Goal: Task Accomplishment & Management: Use online tool/utility

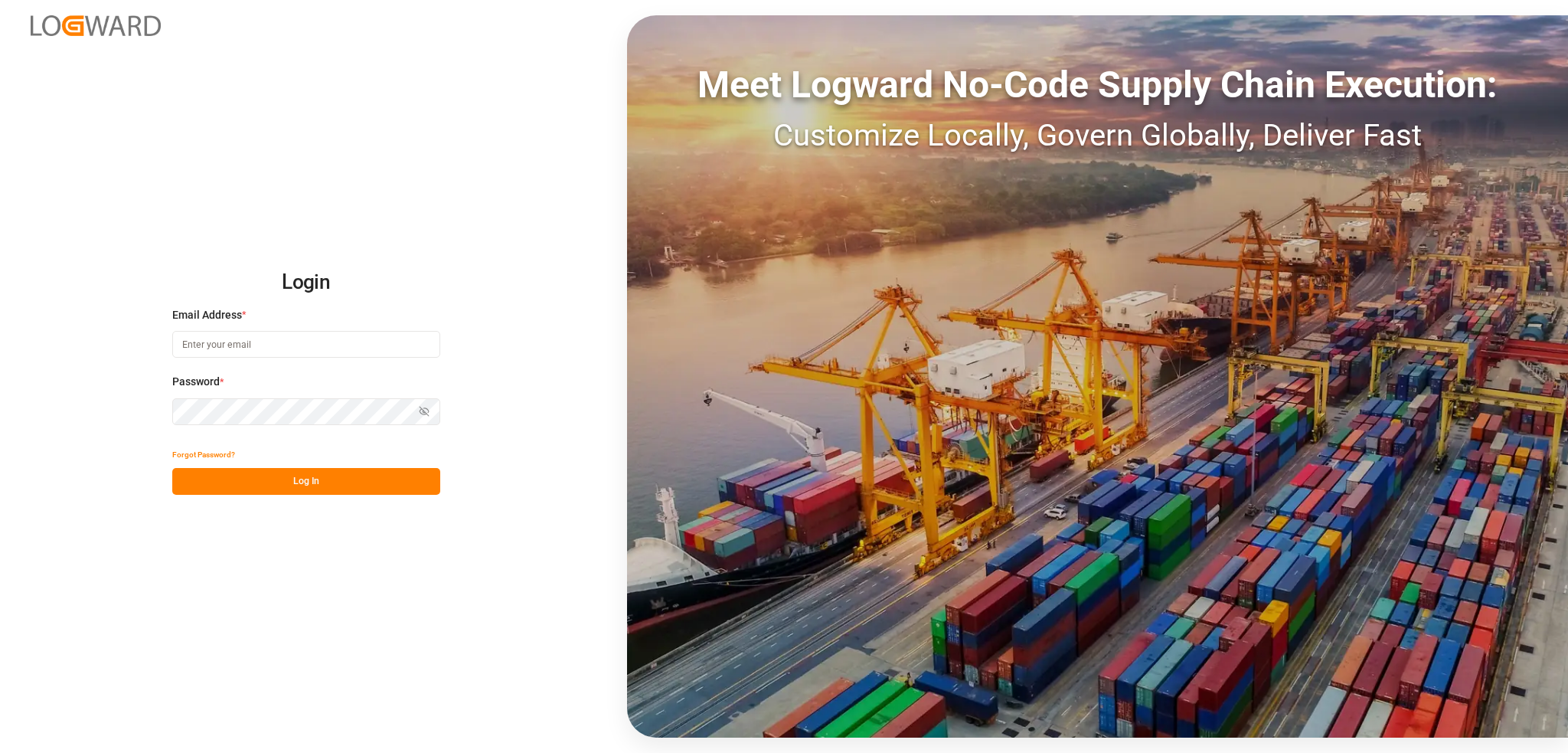
type input "comercio6@pochteca.net"
click at [251, 480] on button "Log In" at bounding box center [306, 481] width 268 height 27
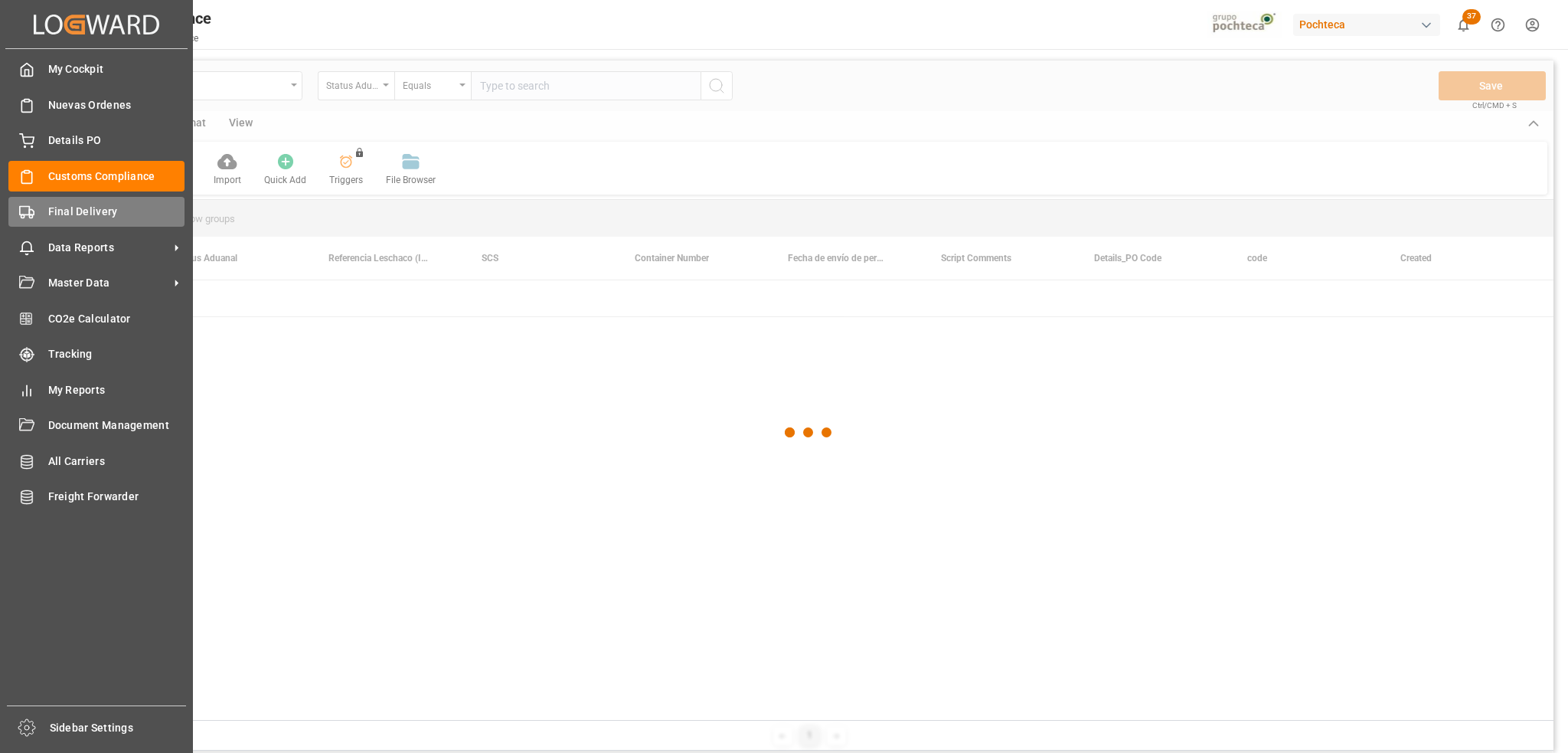
click at [33, 212] on polygon at bounding box center [31, 213] width 4 height 5
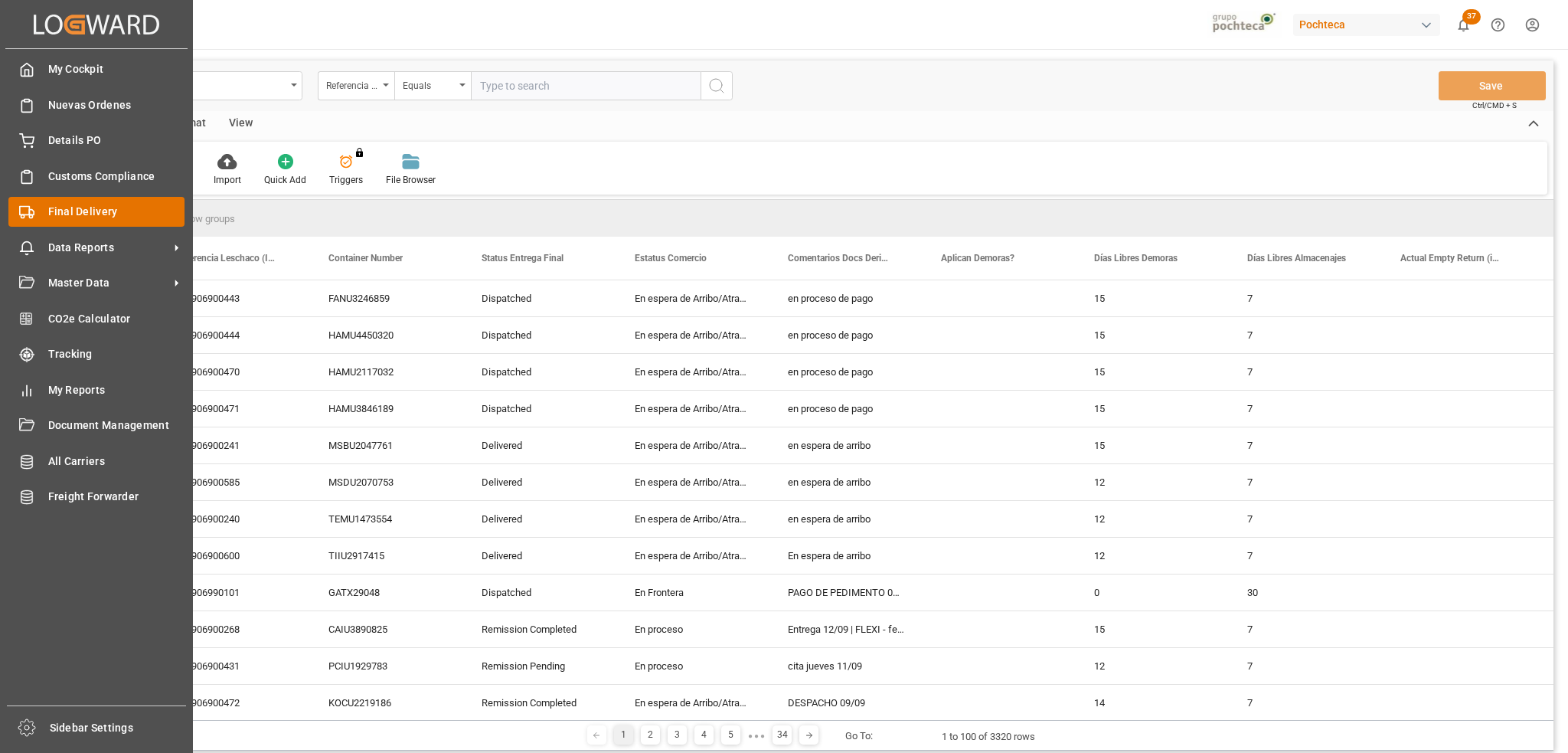
click at [33, 212] on polygon at bounding box center [31, 213] width 4 height 5
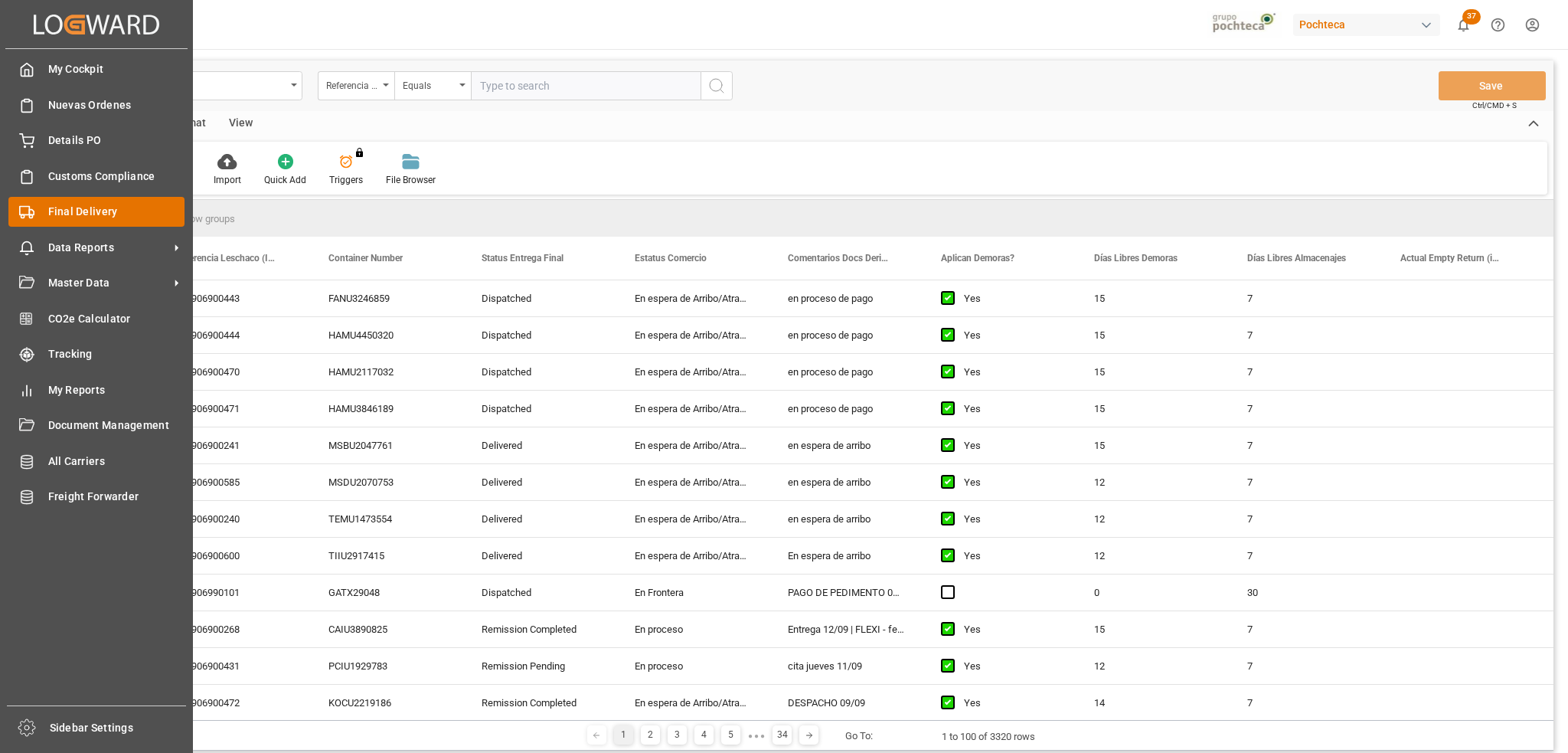
click at [129, 200] on div "Final Delivery Final Delivery" at bounding box center [96, 211] width 176 height 30
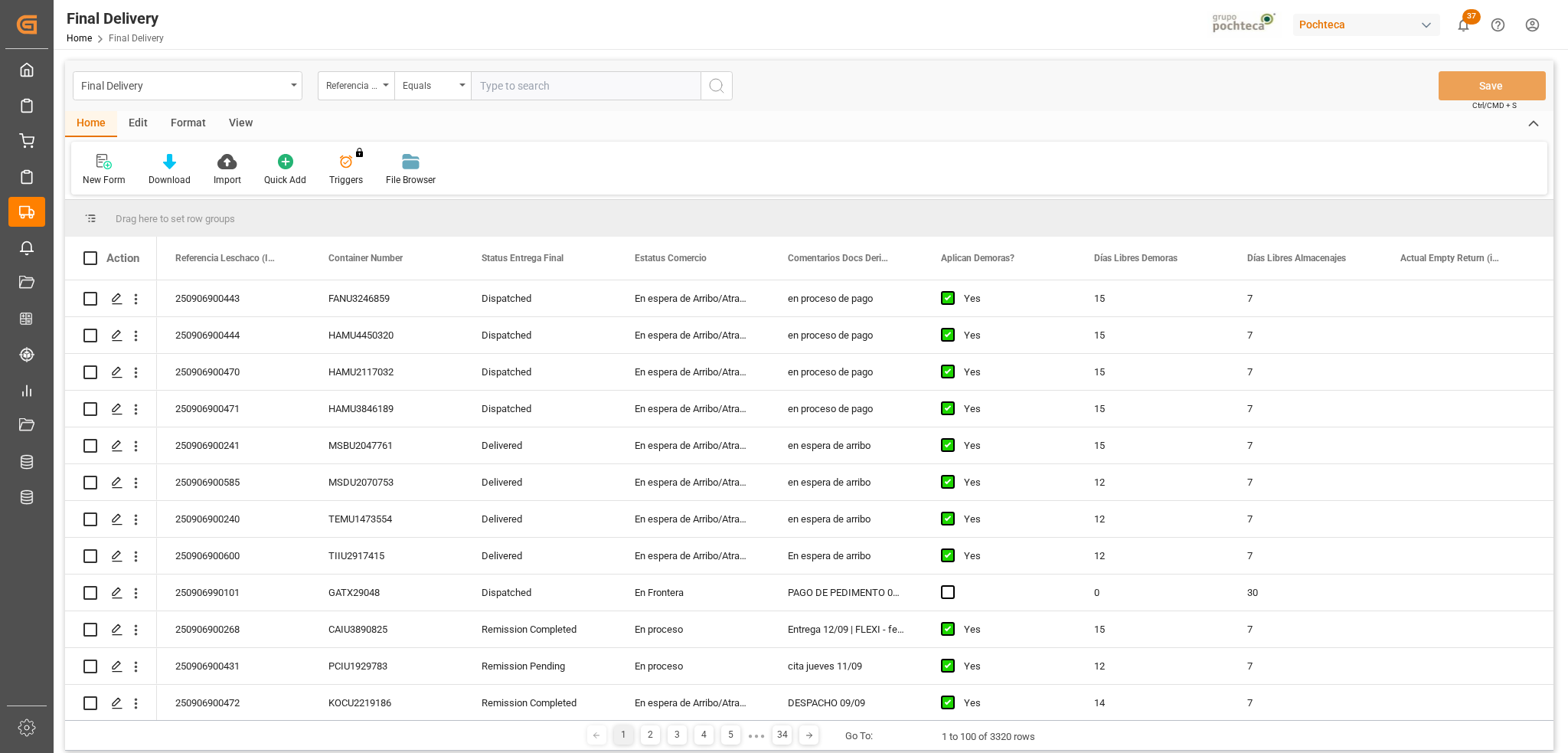
click at [242, 115] on div "View" at bounding box center [241, 124] width 47 height 26
click at [99, 159] on icon at bounding box center [101, 157] width 7 height 6
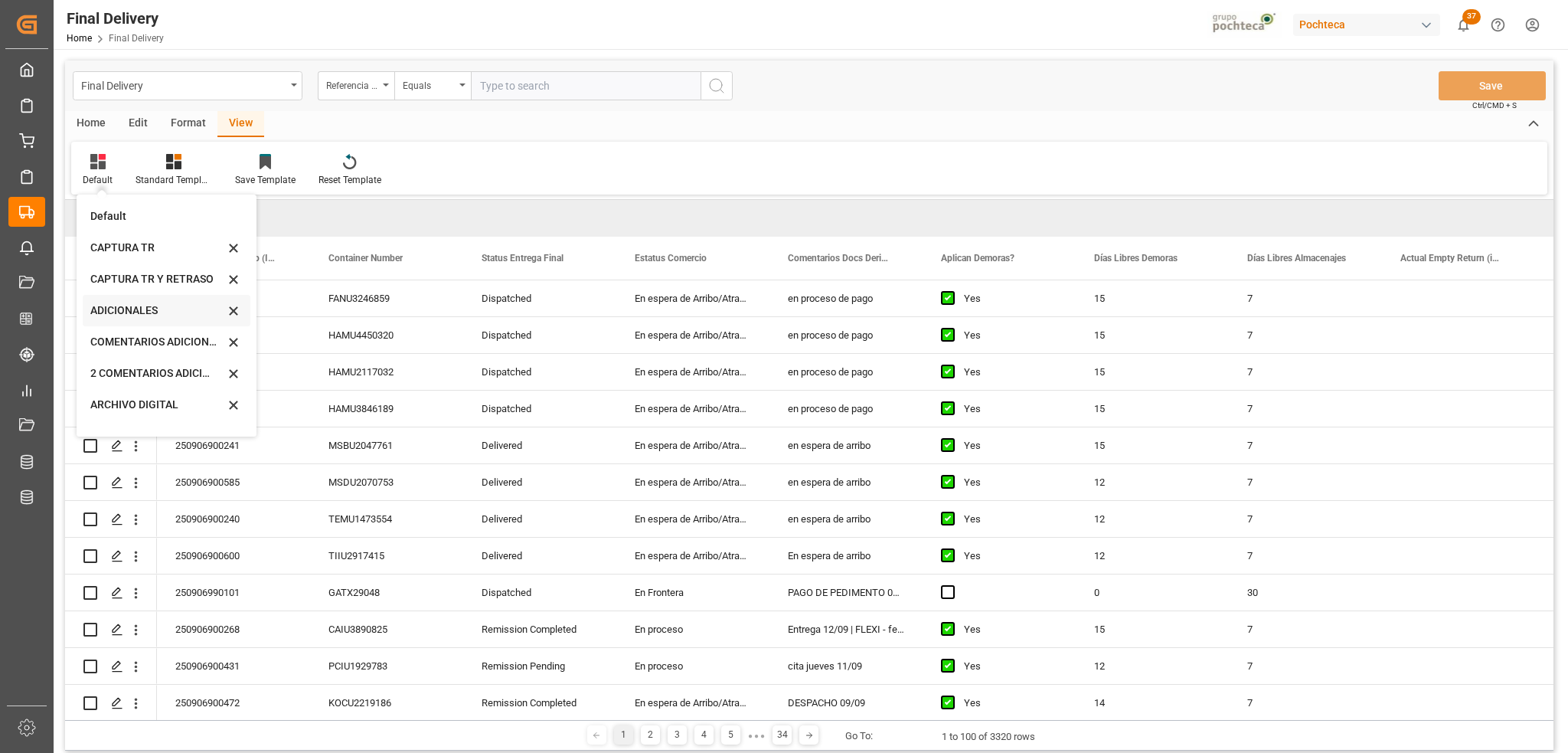
scroll to position [147, 0]
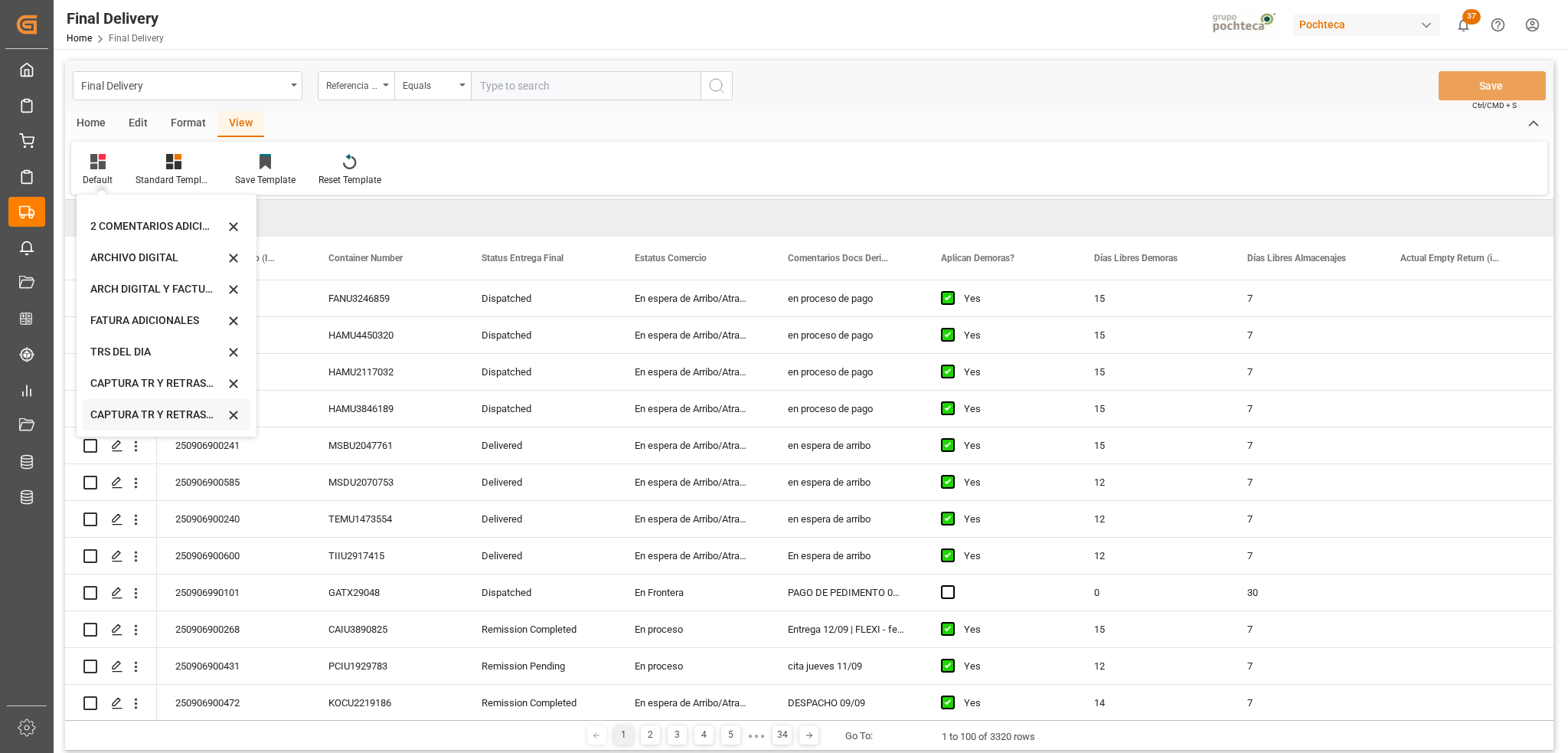
click at [136, 409] on div "CAPTURA TR Y RETRASO CON ENTREGA Y SUCURSAL" at bounding box center [157, 415] width 134 height 16
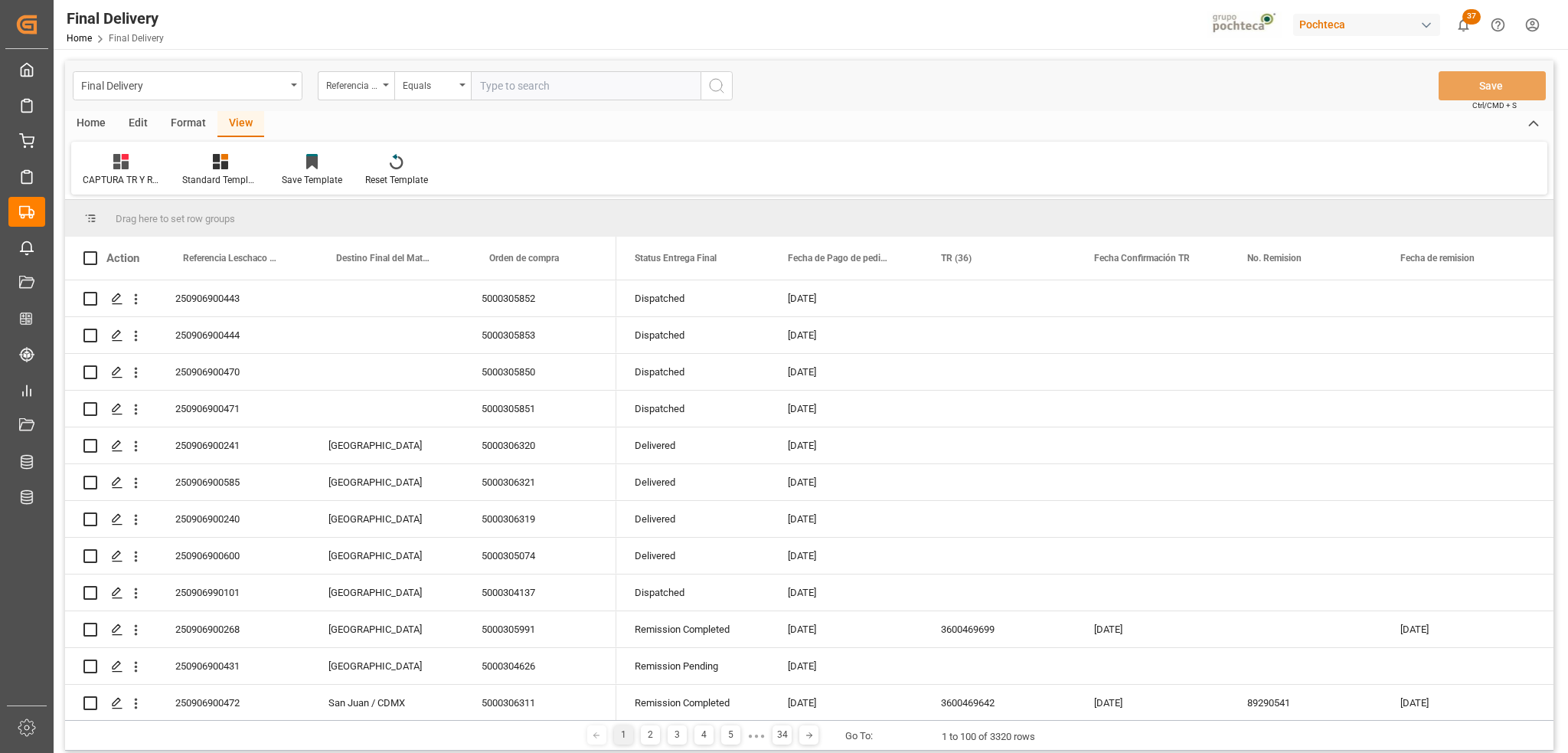
click at [175, 127] on div "Format" at bounding box center [188, 124] width 58 height 26
click at [170, 173] on div "Row Format" at bounding box center [176, 179] width 50 height 13
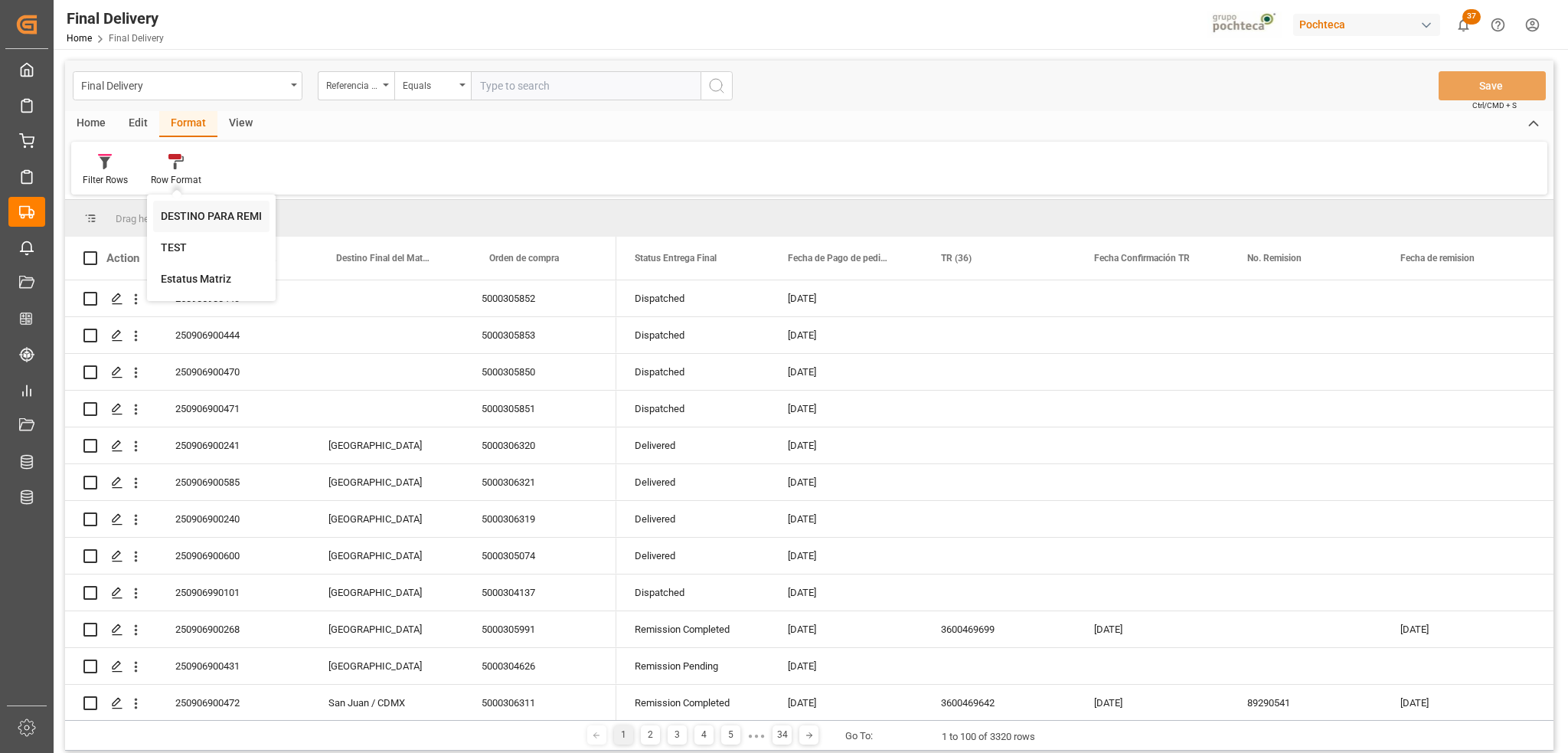
click at [188, 211] on div "Final Delivery Referencia Leschaco (Impo) Equals Save Ctrl/CMD + S Home Edit Fo…" at bounding box center [810, 405] width 1489 height 690
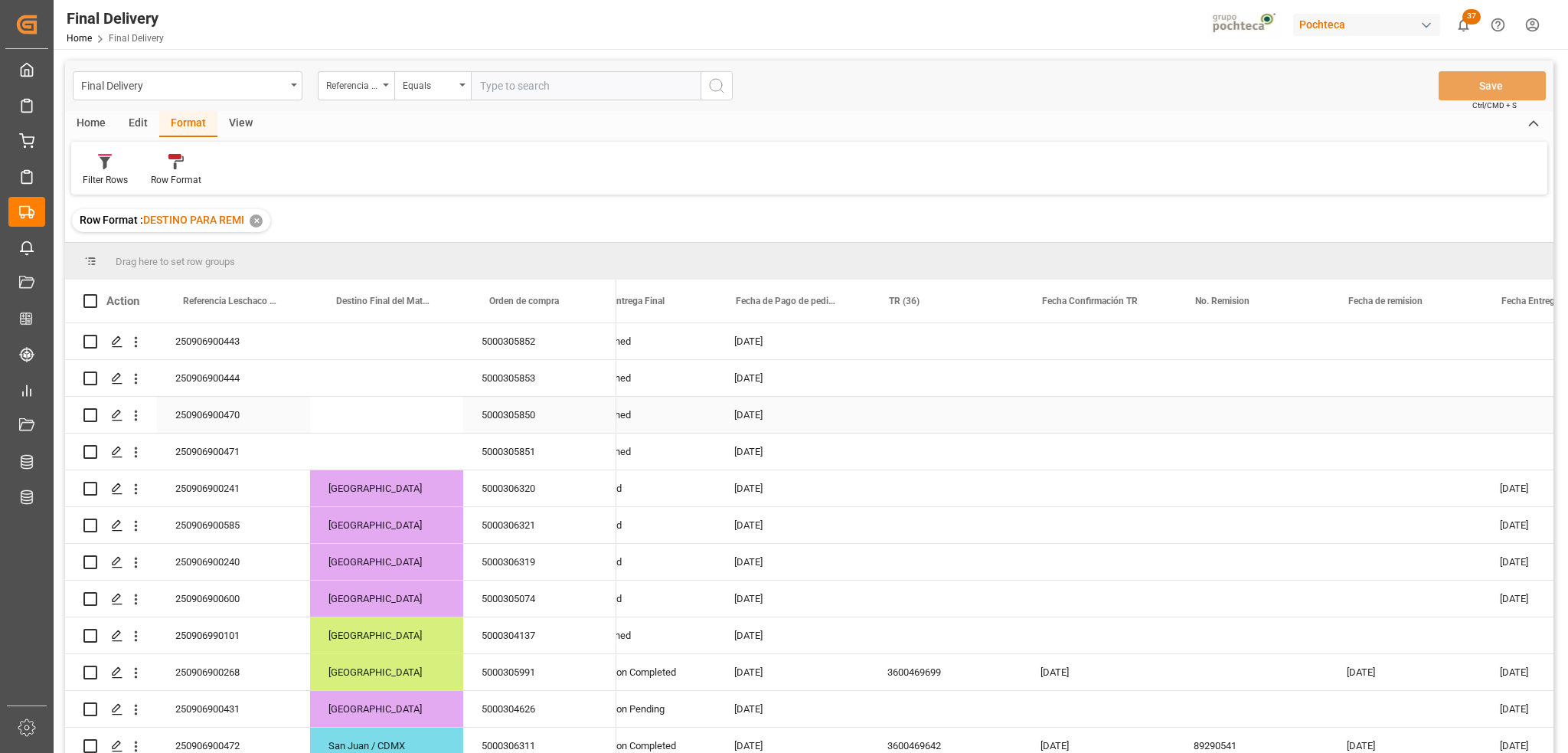
scroll to position [0, 55]
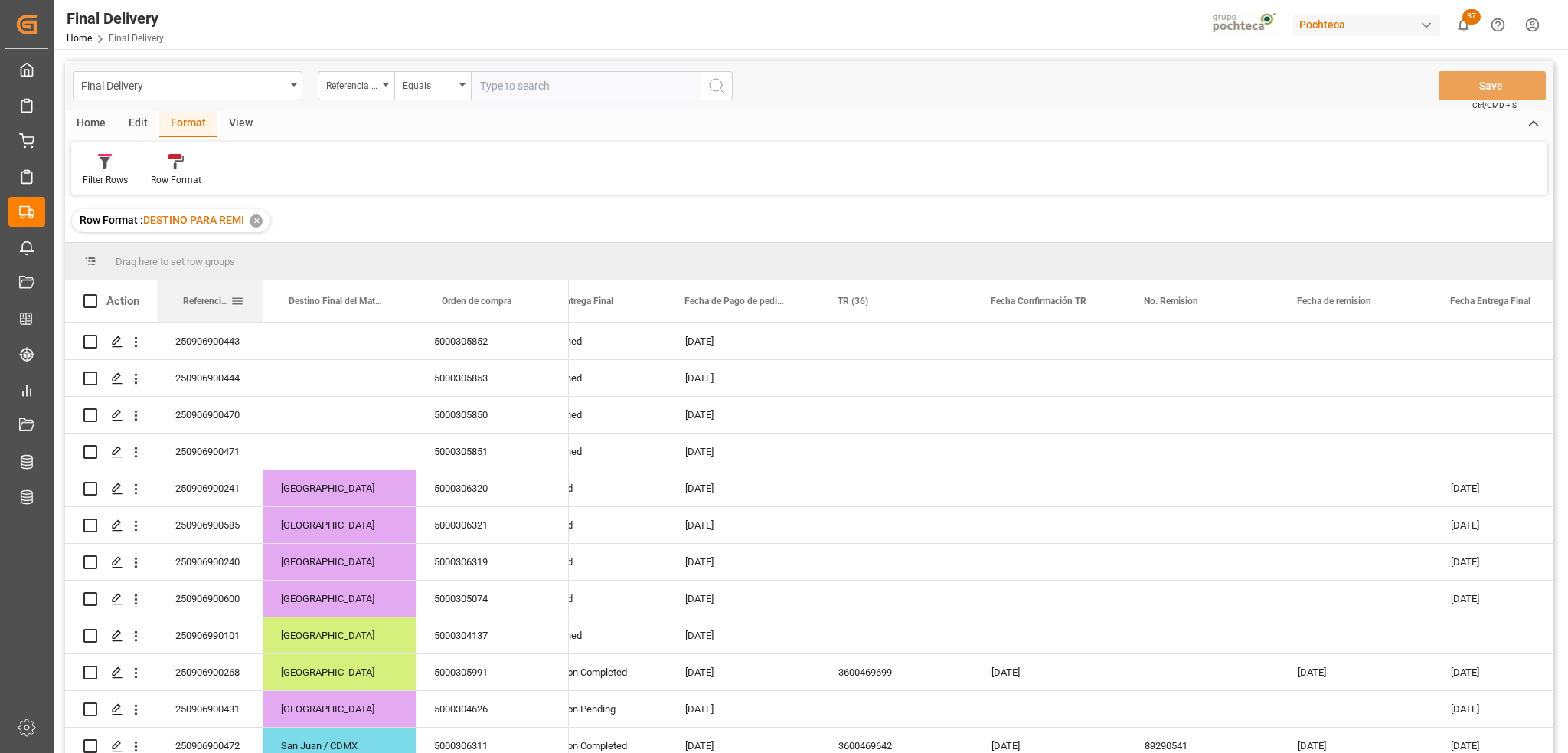
drag, startPoint x: 307, startPoint y: 295, endPoint x: 258, endPoint y: 295, distance: 49.0
click at [259, 295] on div at bounding box center [262, 301] width 6 height 43
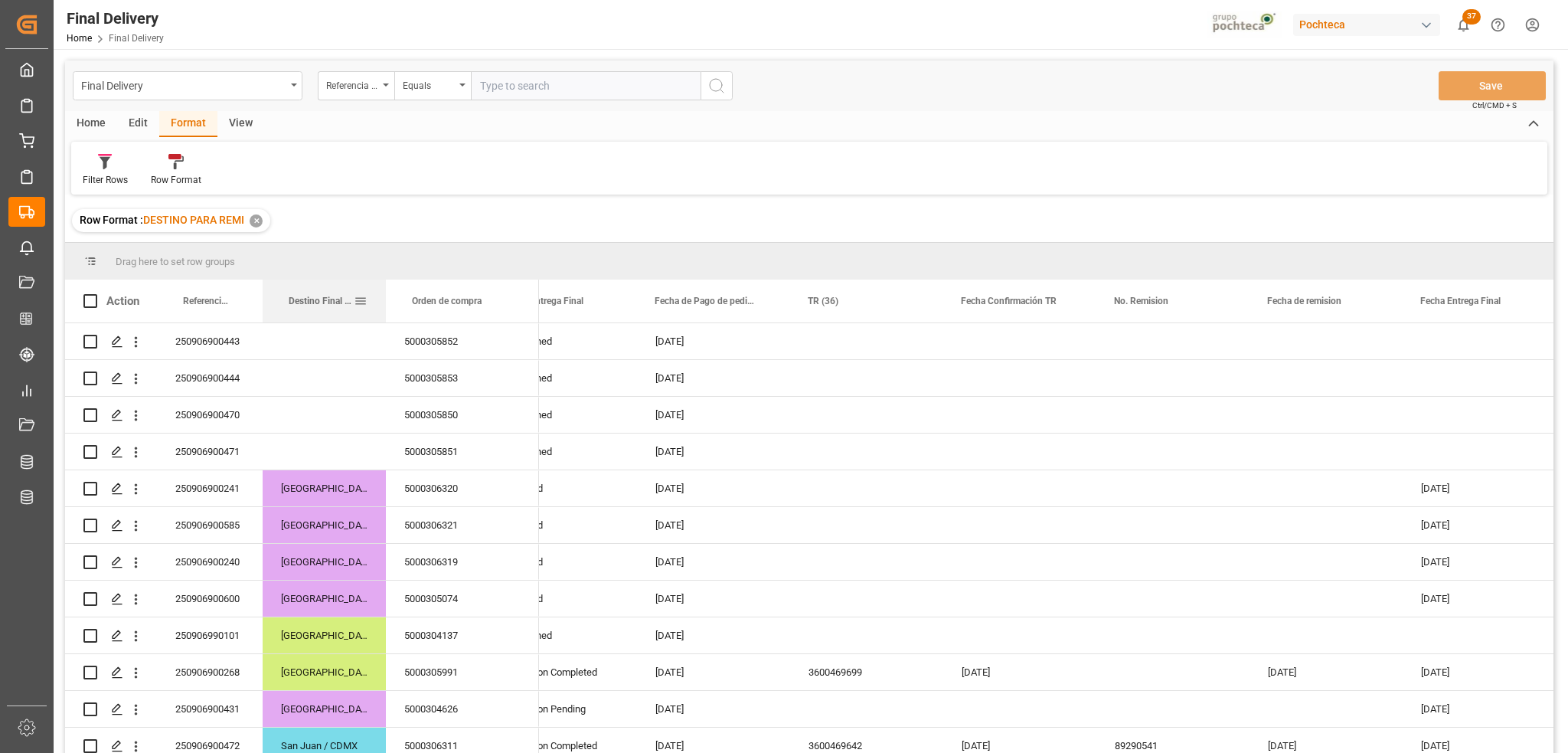
drag, startPoint x: 414, startPoint y: 308, endPoint x: 383, endPoint y: 307, distance: 31.0
click at [383, 307] on div at bounding box center [386, 301] width 6 height 43
drag, startPoint x: 535, startPoint y: 311, endPoint x: 493, endPoint y: 312, distance: 42.0
click at [493, 312] on div "Orden de compra" at bounding box center [462, 301] width 153 height 43
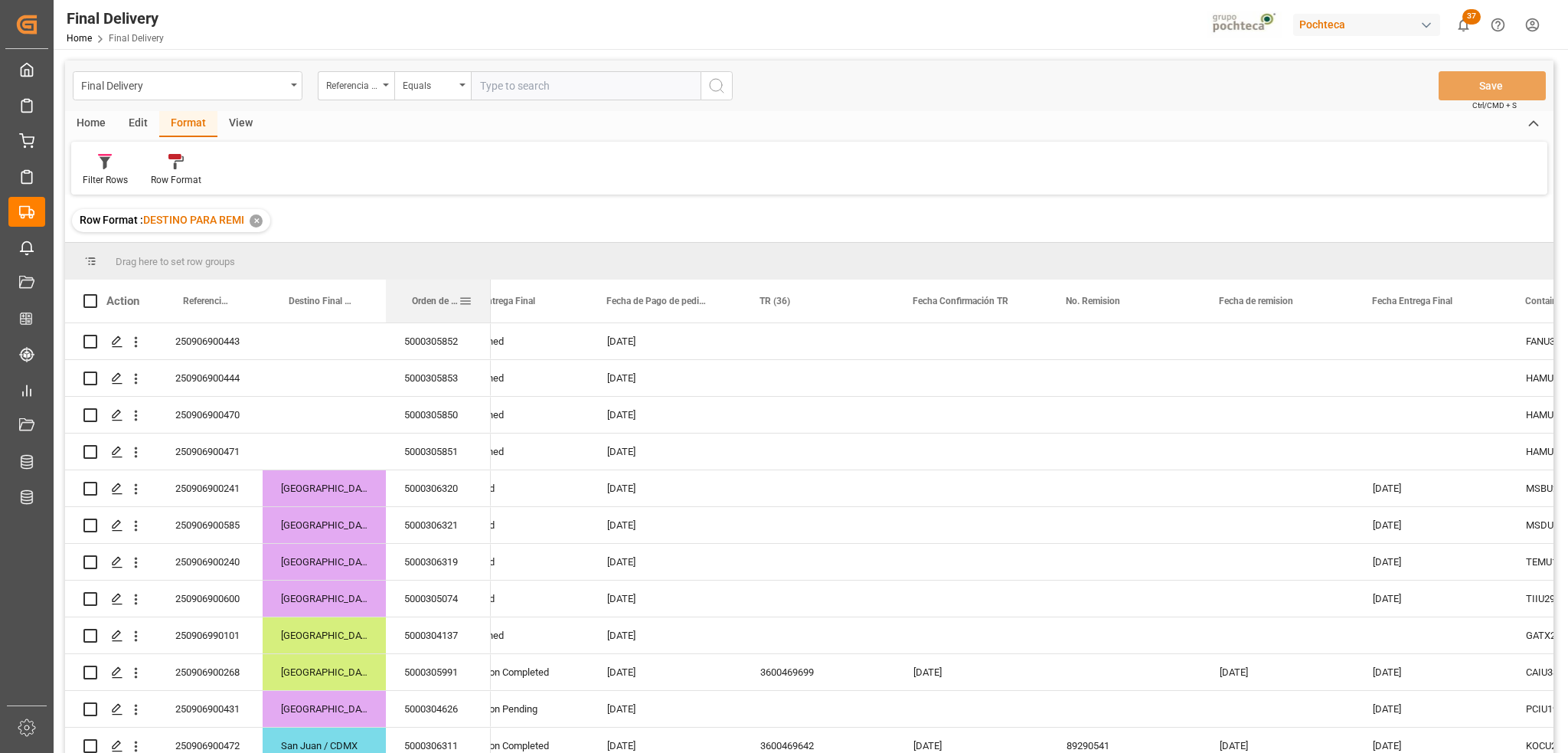
drag, startPoint x: 537, startPoint y: 310, endPoint x: 488, endPoint y: 310, distance: 49.0
click at [488, 310] on div at bounding box center [491, 301] width 6 height 43
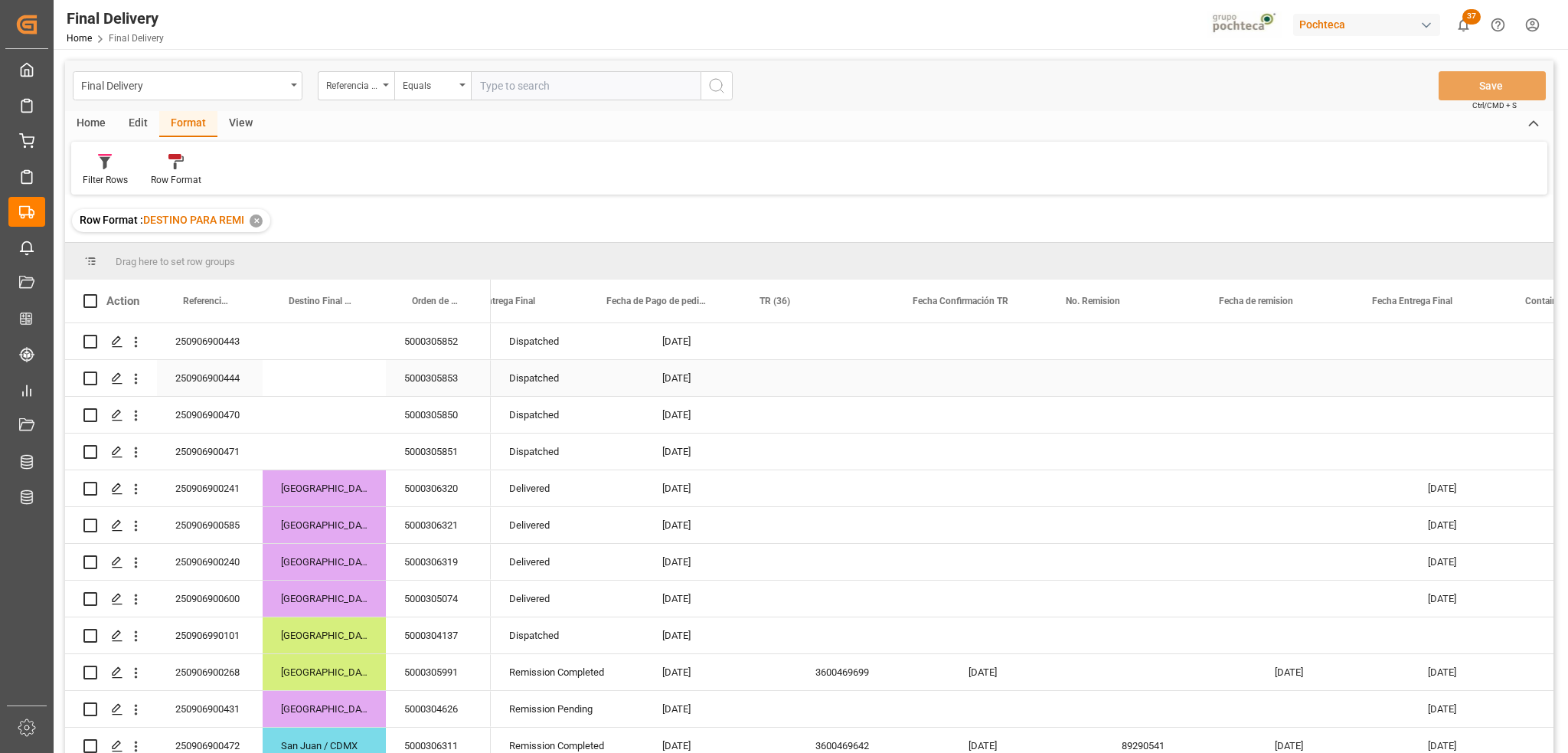
scroll to position [0, 0]
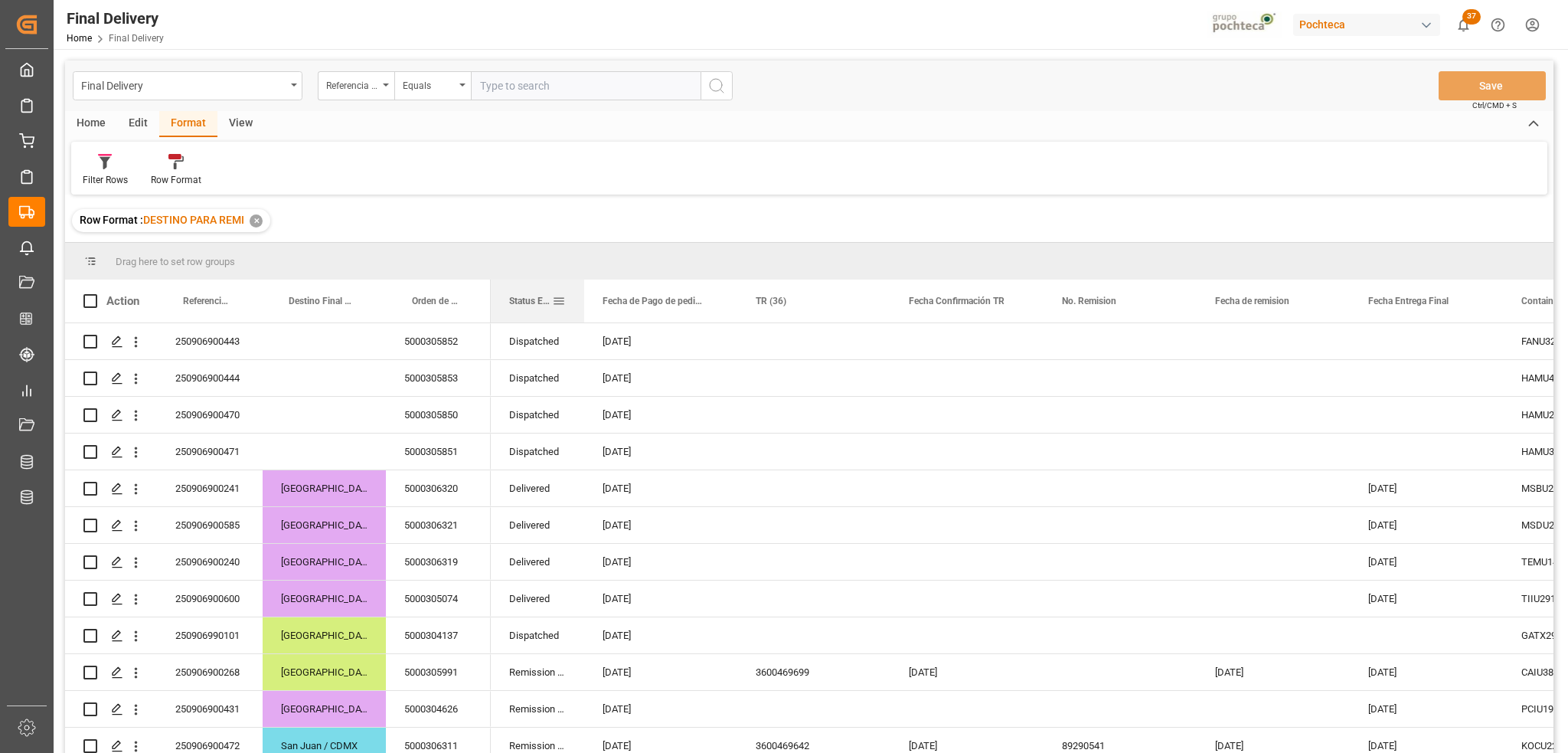
drag, startPoint x: 644, startPoint y: 295, endPoint x: 583, endPoint y: 297, distance: 61.0
click at [583, 297] on div at bounding box center [584, 301] width 6 height 43
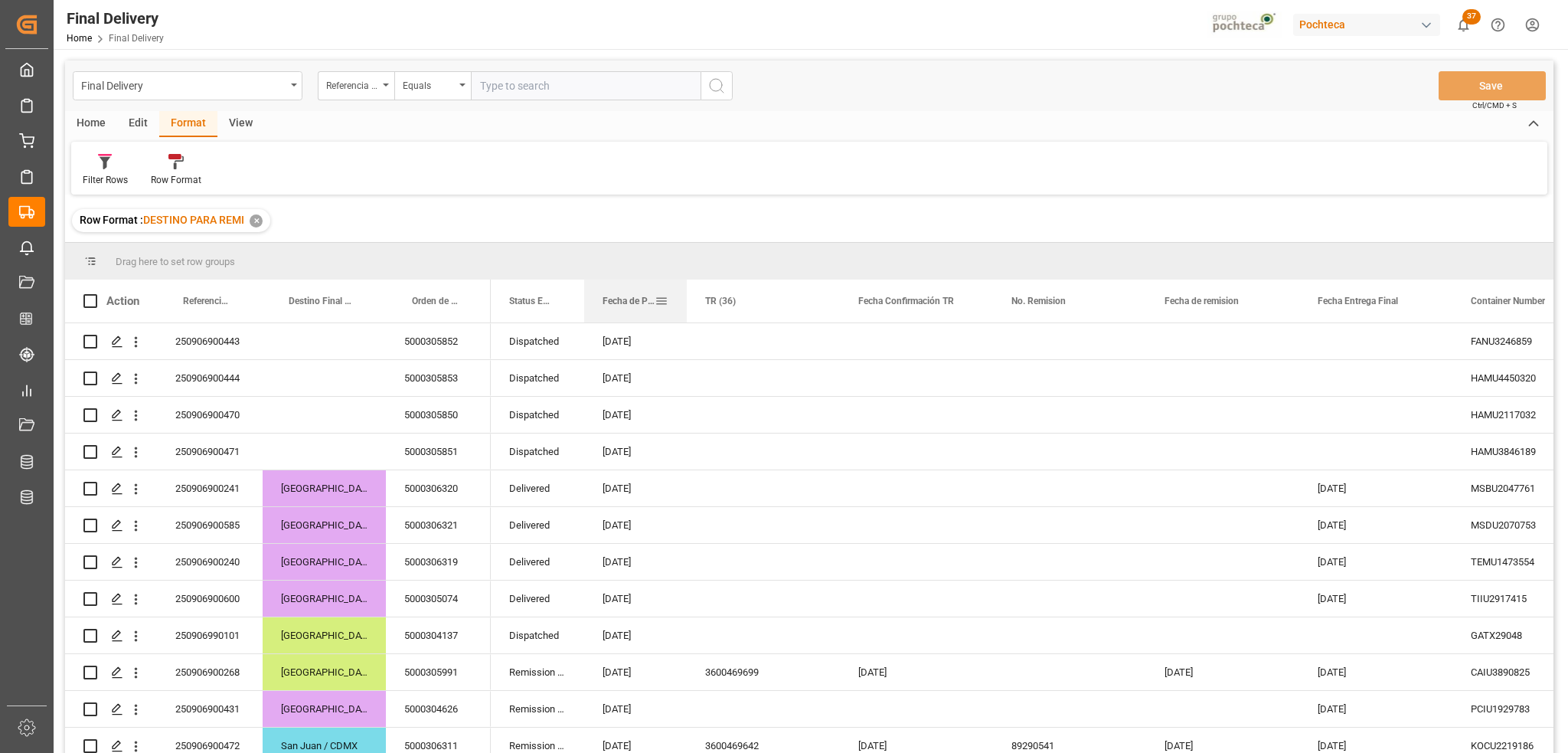
drag, startPoint x: 733, startPoint y: 302, endPoint x: 683, endPoint y: 303, distance: 50.0
click at [684, 303] on div at bounding box center [687, 301] width 6 height 43
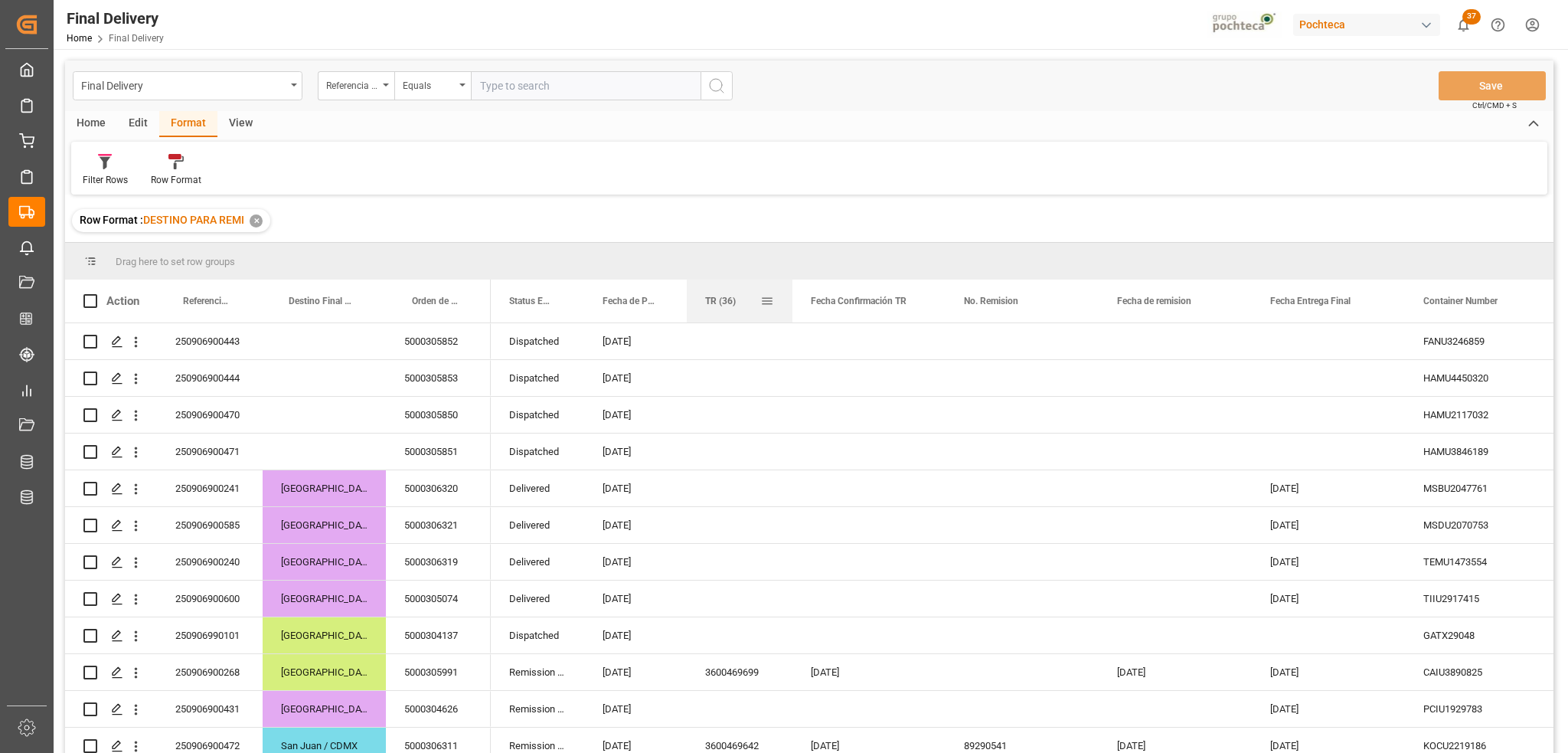
drag, startPoint x: 837, startPoint y: 304, endPoint x: 789, endPoint y: 307, distance: 48.1
click at [790, 307] on div at bounding box center [793, 301] width 6 height 43
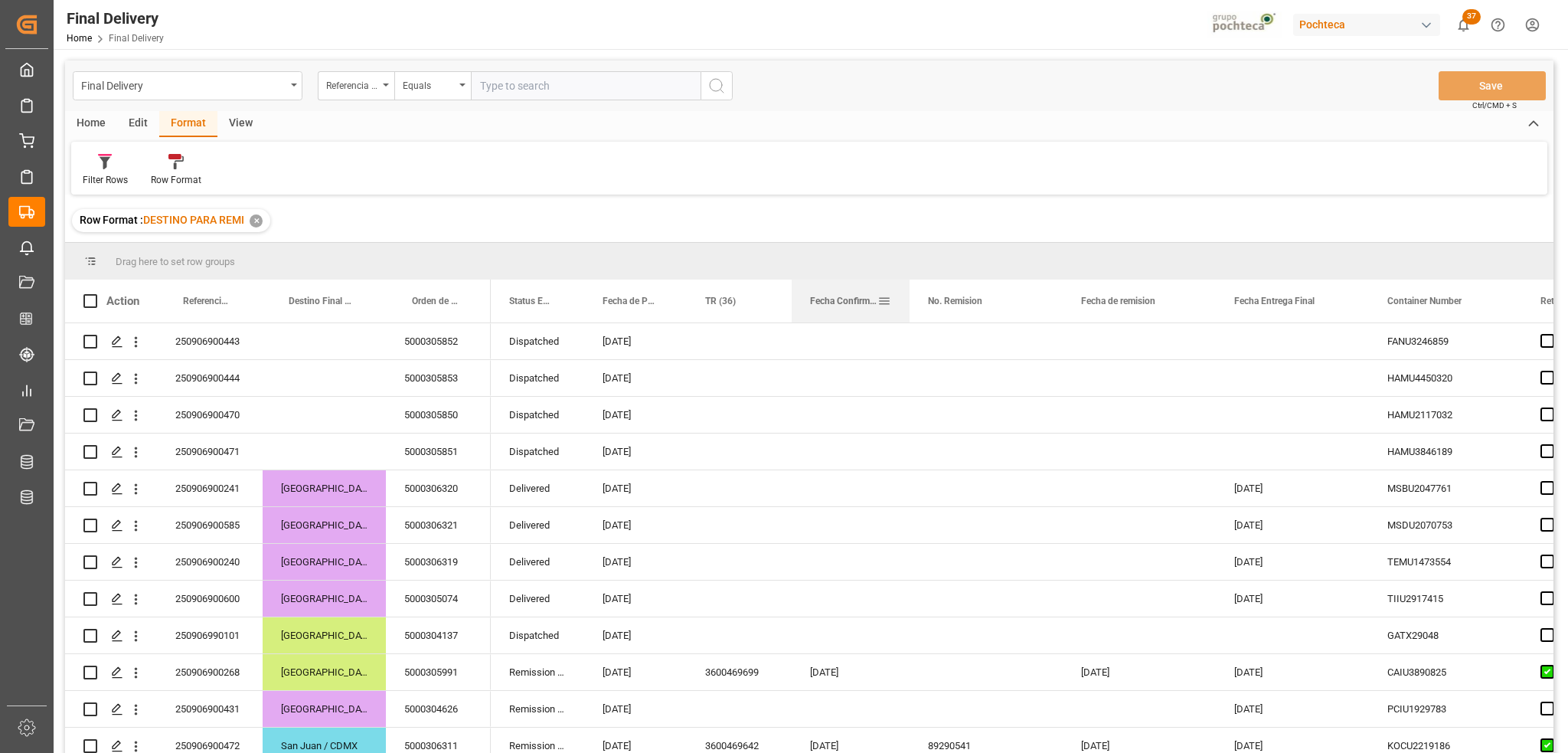
drag, startPoint x: 942, startPoint y: 311, endPoint x: 907, endPoint y: 316, distance: 35.4
click at [907, 316] on div at bounding box center [909, 301] width 6 height 43
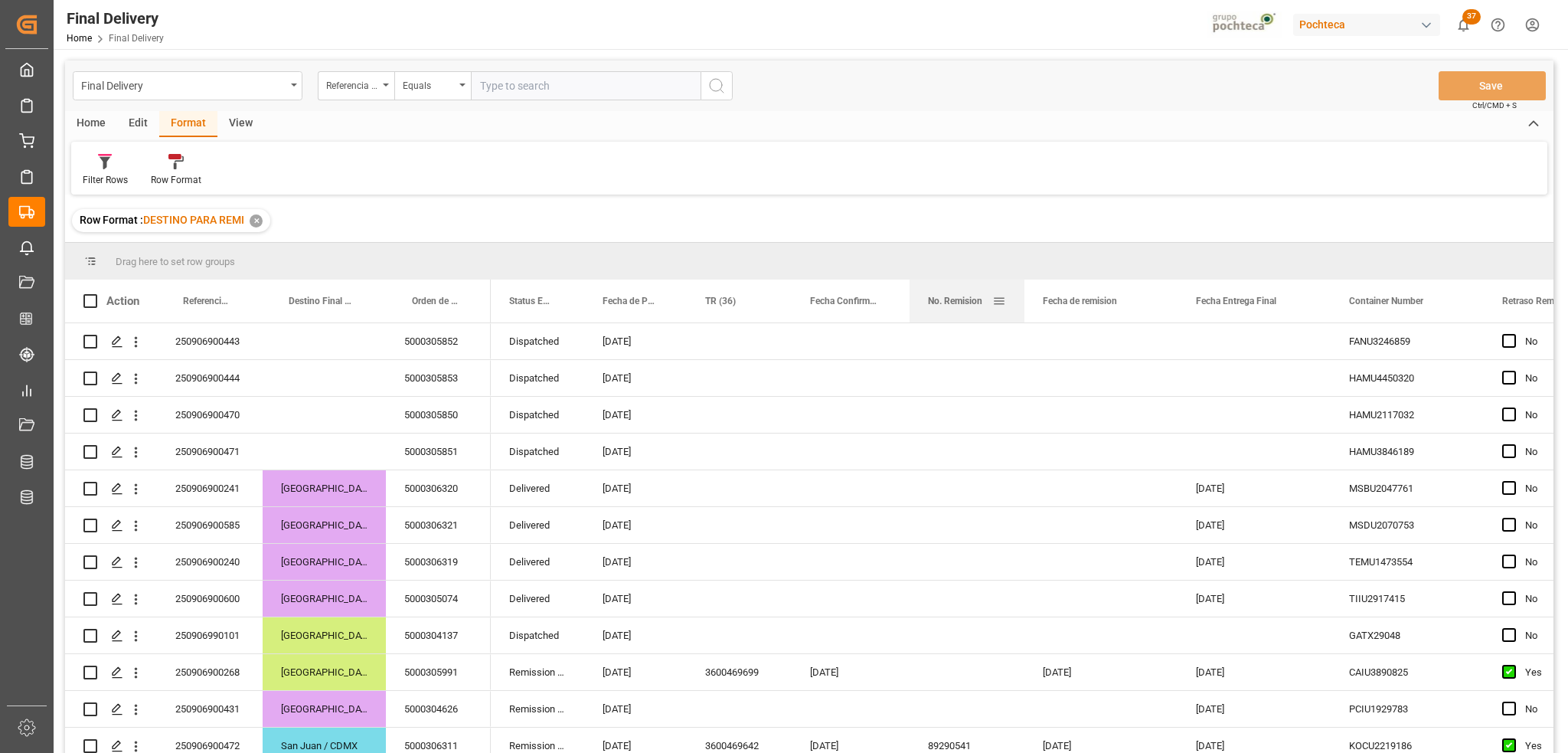
drag, startPoint x: 1059, startPoint y: 304, endPoint x: 1021, endPoint y: 304, distance: 38.0
click at [1021, 304] on div at bounding box center [1024, 301] width 6 height 43
click at [1304, 298] on span at bounding box center [1305, 301] width 13 height 13
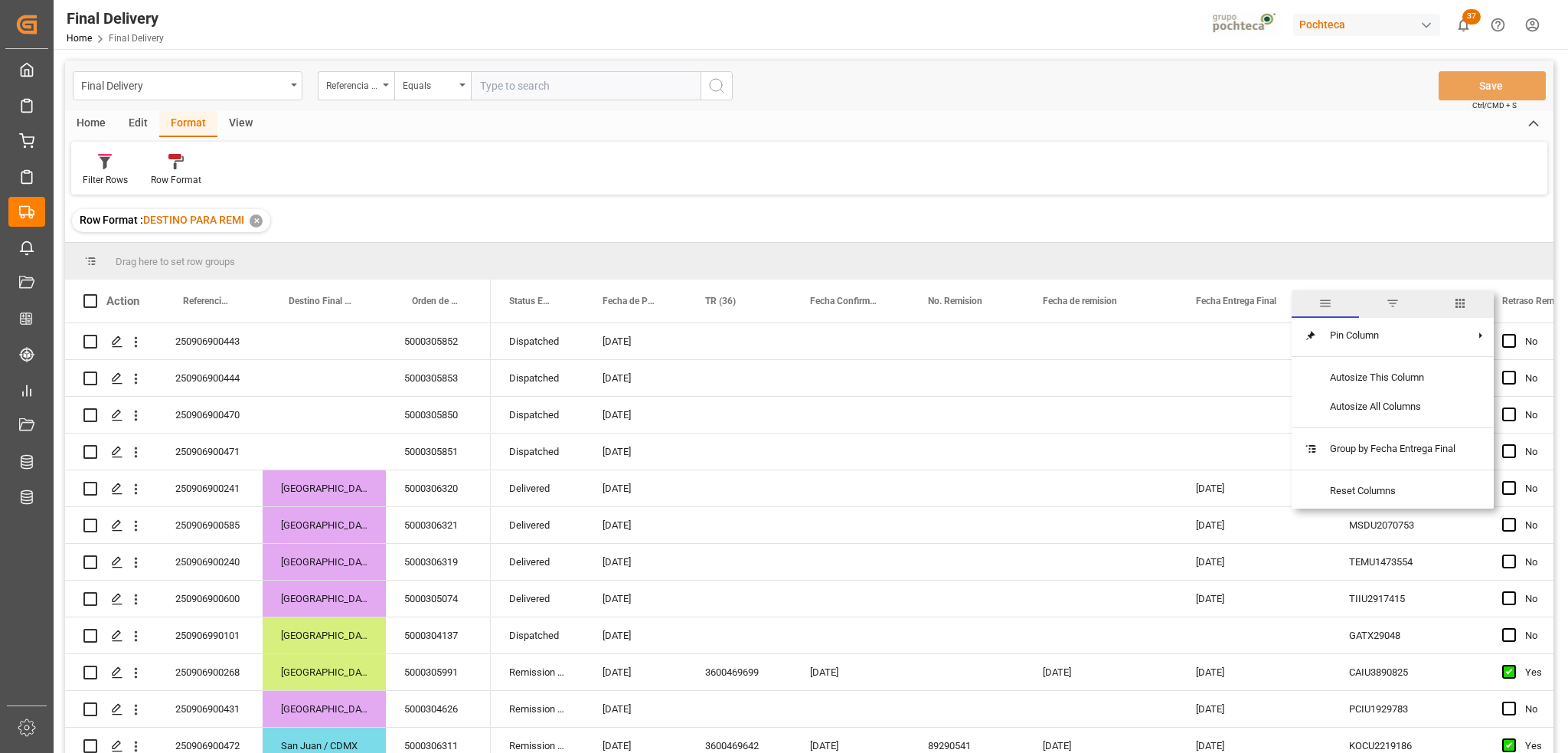
click at [1386, 309] on span "filter" at bounding box center [1393, 303] width 67 height 28
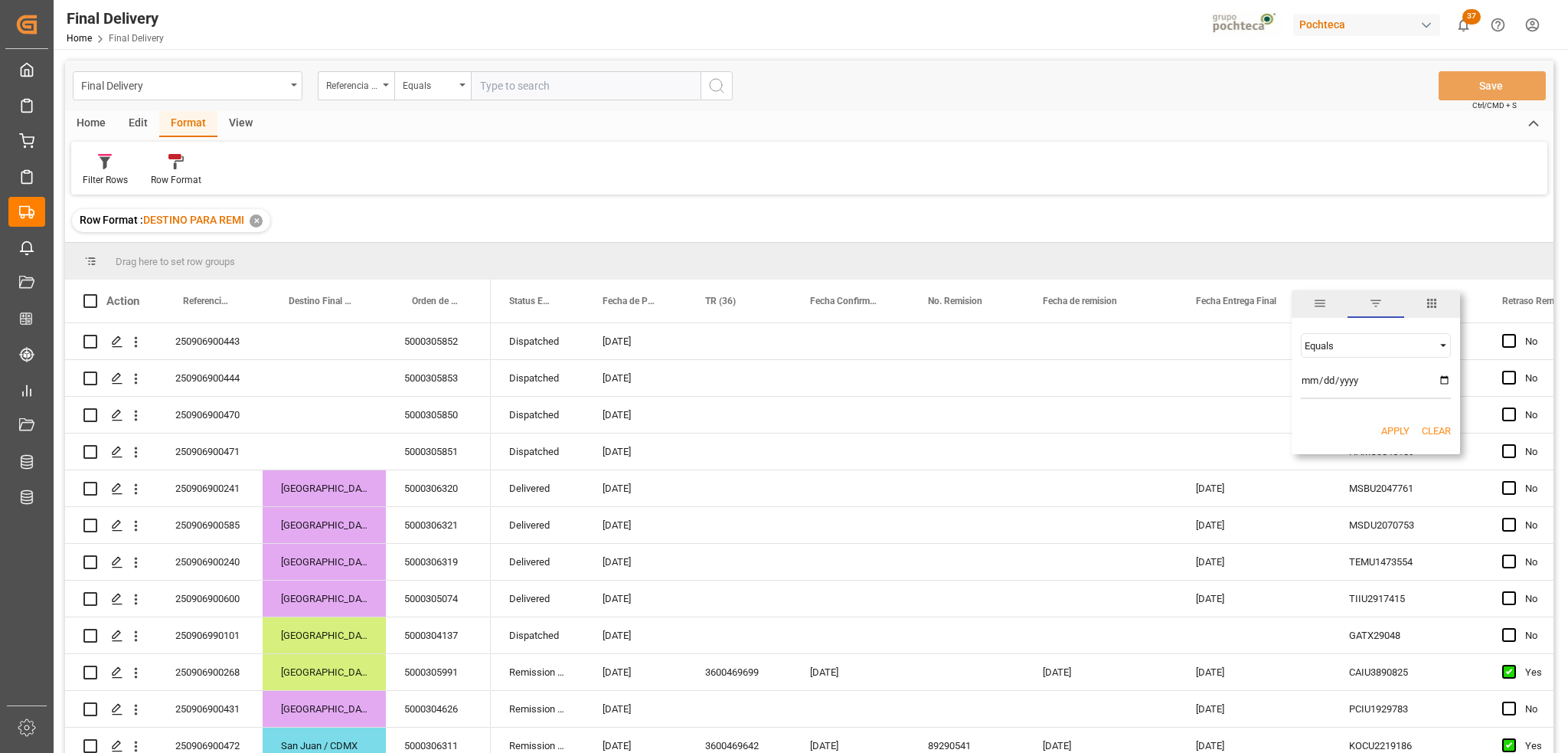
click at [1442, 382] on input "date" at bounding box center [1376, 383] width 150 height 31
type input "[DATE]"
click at [1391, 433] on button "Apply" at bounding box center [1396, 431] width 29 height 15
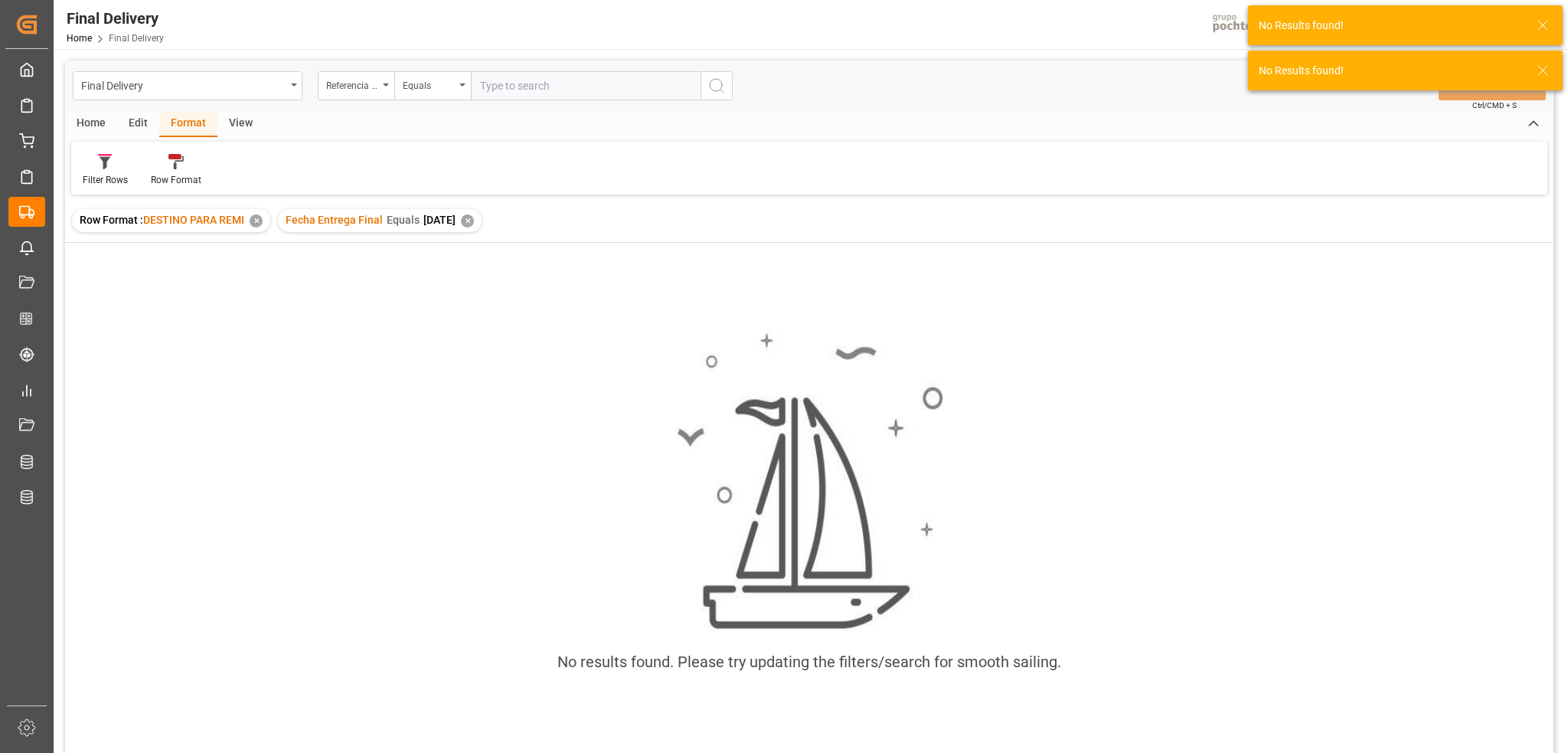
click at [474, 223] on div "✕" at bounding box center [468, 221] width 13 height 13
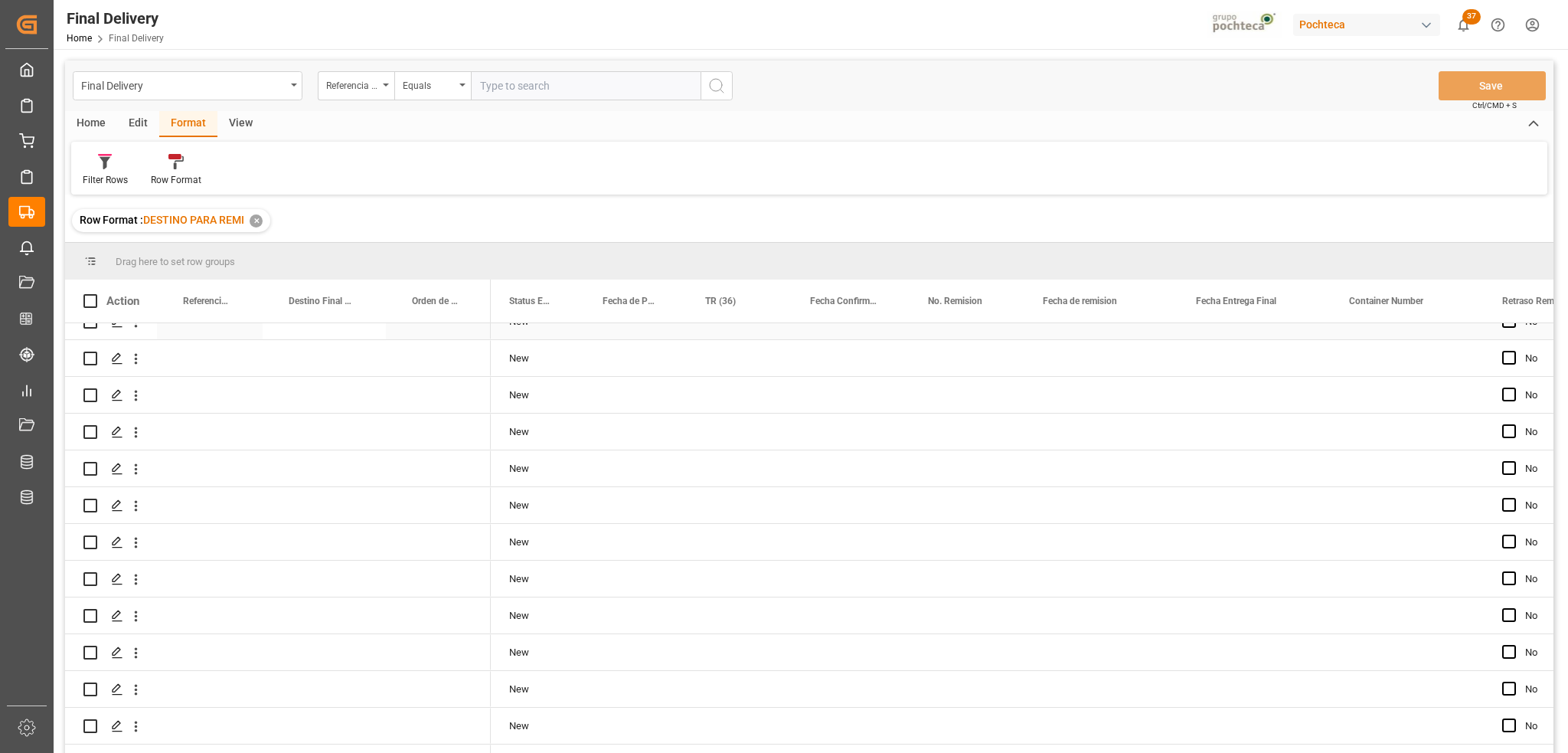
scroll to position [721, 0]
click at [702, 175] on div "Filter Rows Row Format" at bounding box center [809, 168] width 1476 height 53
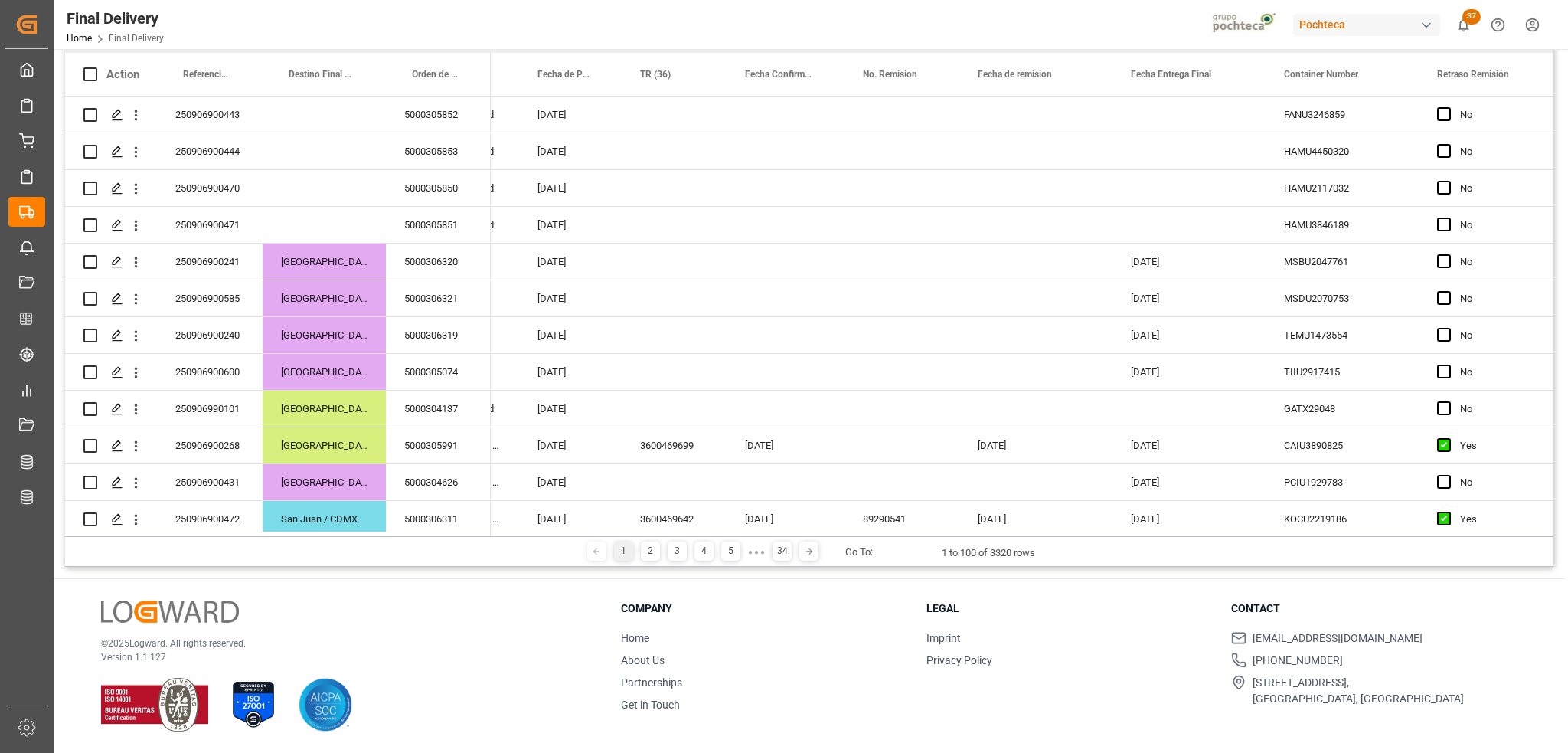
scroll to position [0, 0]
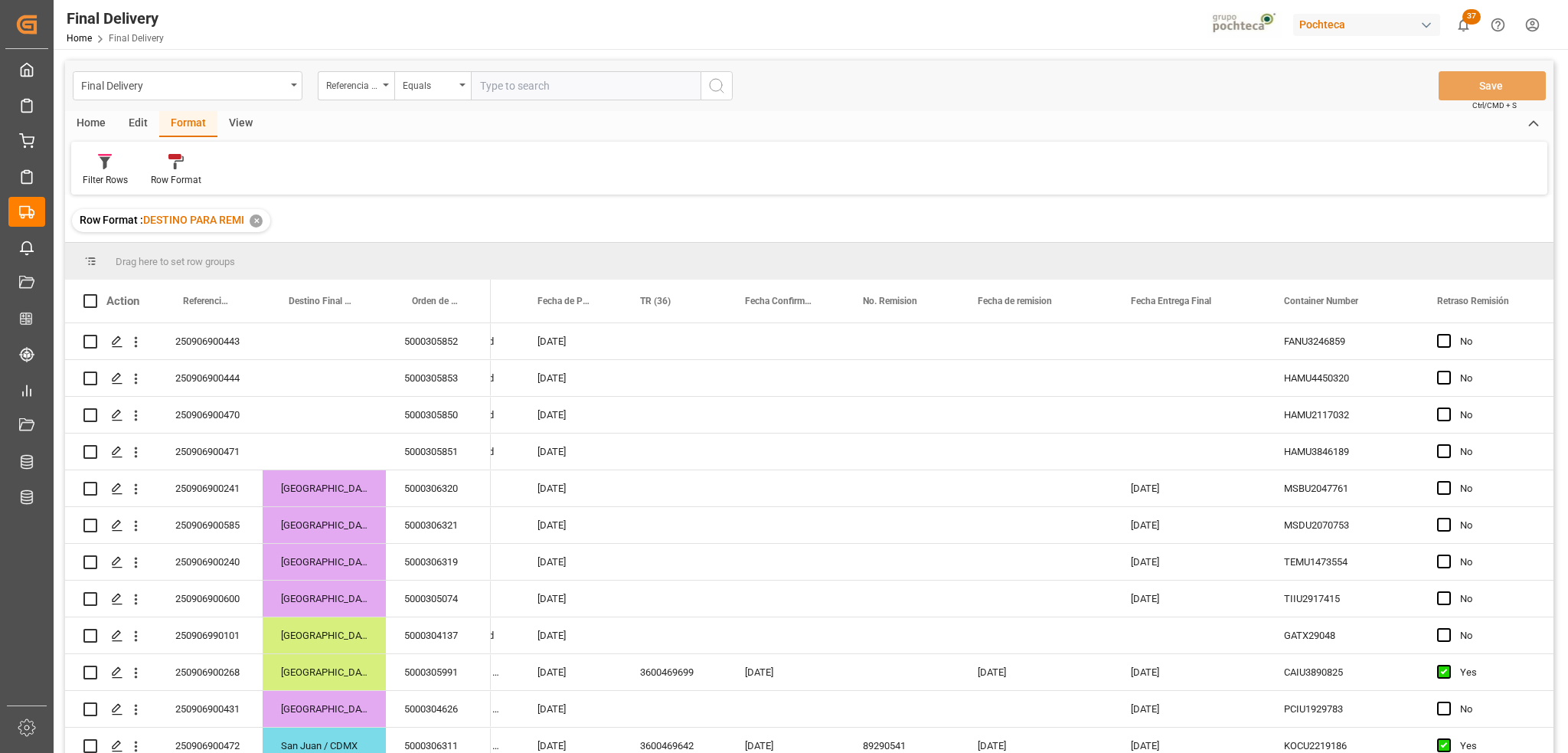
click at [520, 86] on input "text" at bounding box center [586, 85] width 230 height 29
paste input "250906900432"
type input "250906900432"
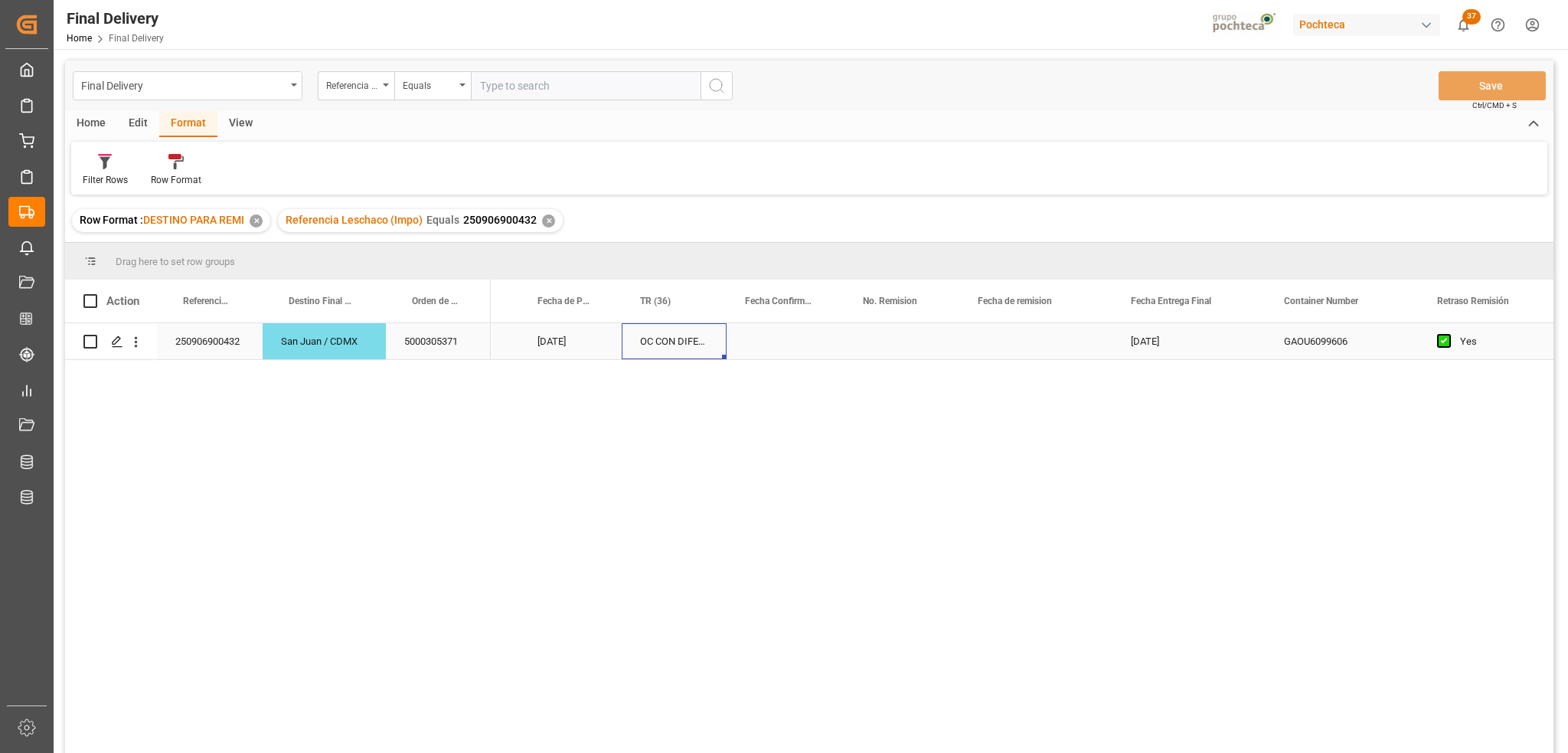
click at [641, 338] on div "OC CON DIFERENCIA EN SAP" at bounding box center [674, 341] width 105 height 36
click at [641, 338] on div "3600469969" at bounding box center [674, 341] width 105 height 36
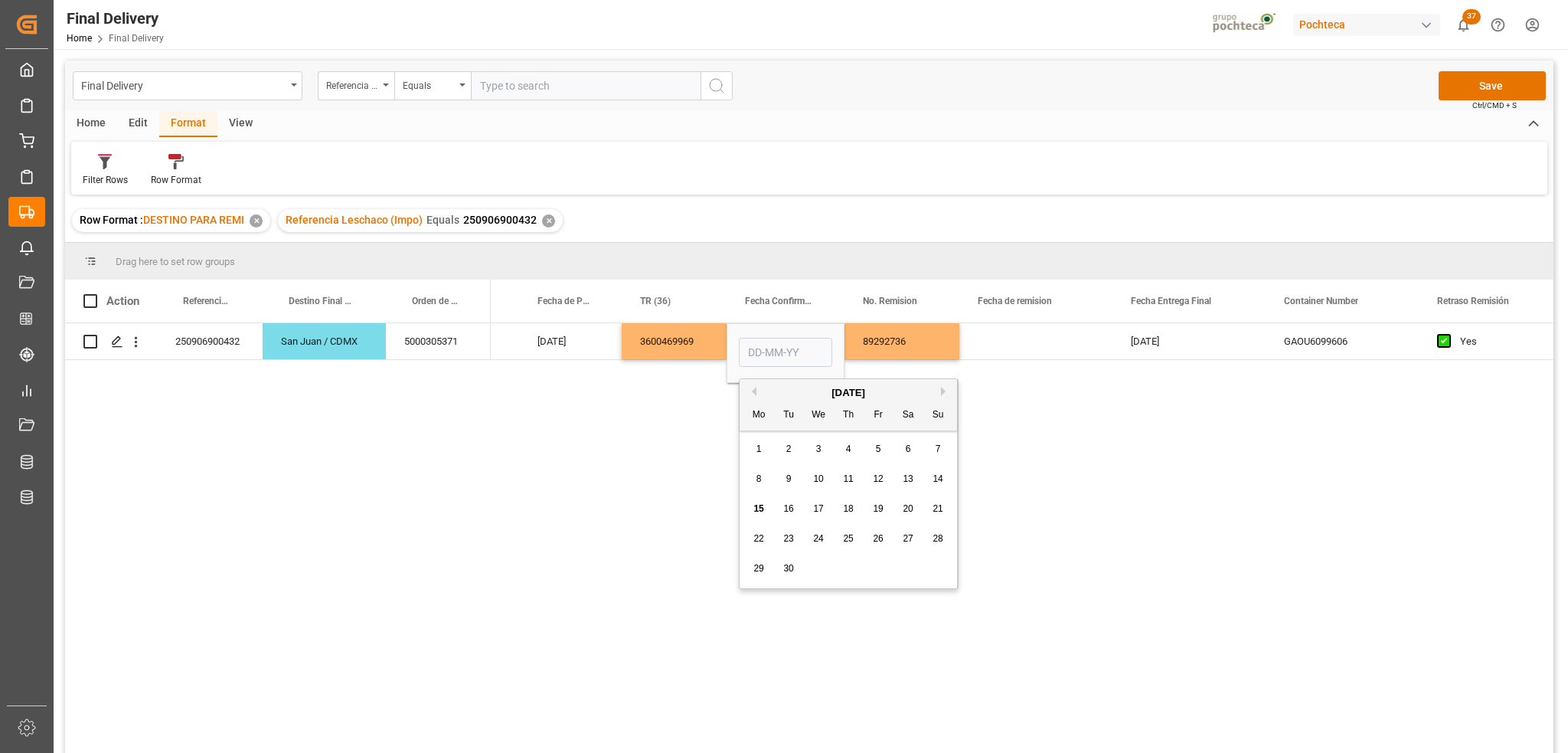
click at [888, 483] on div "12" at bounding box center [878, 479] width 19 height 18
type input "[DATE]"
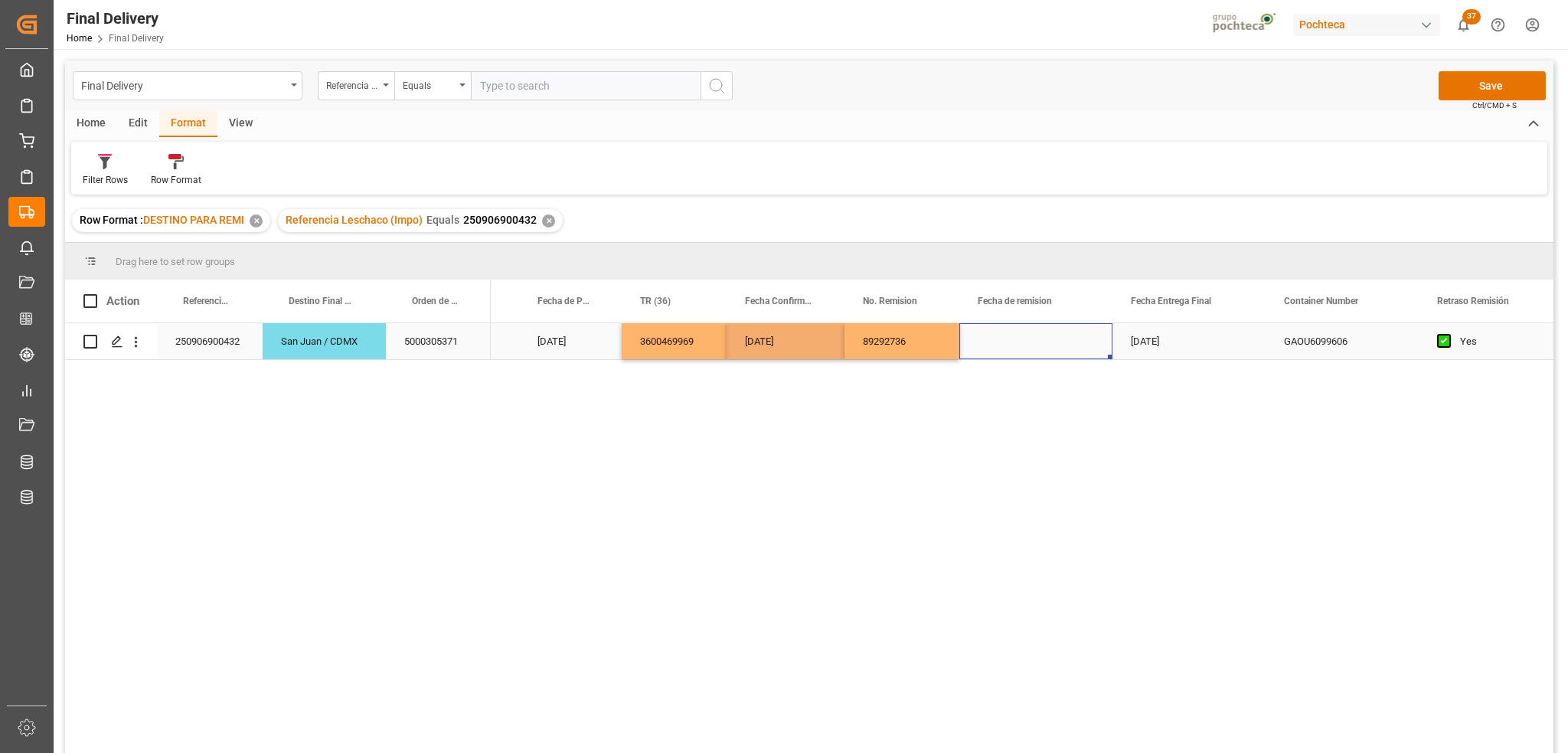
click at [1013, 347] on div "Press SPACE to select this row." at bounding box center [1036, 341] width 153 height 36
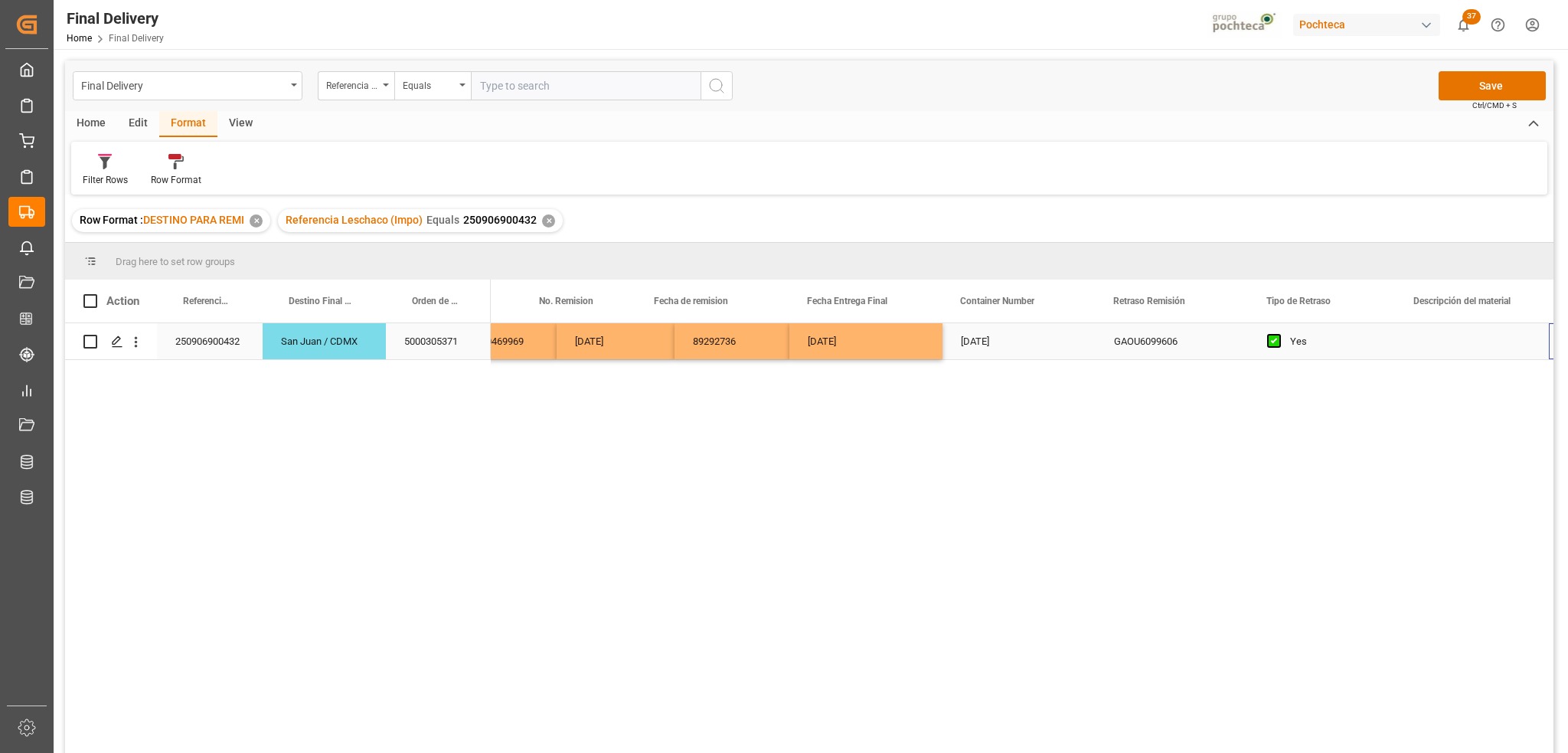
scroll to position [0, 389]
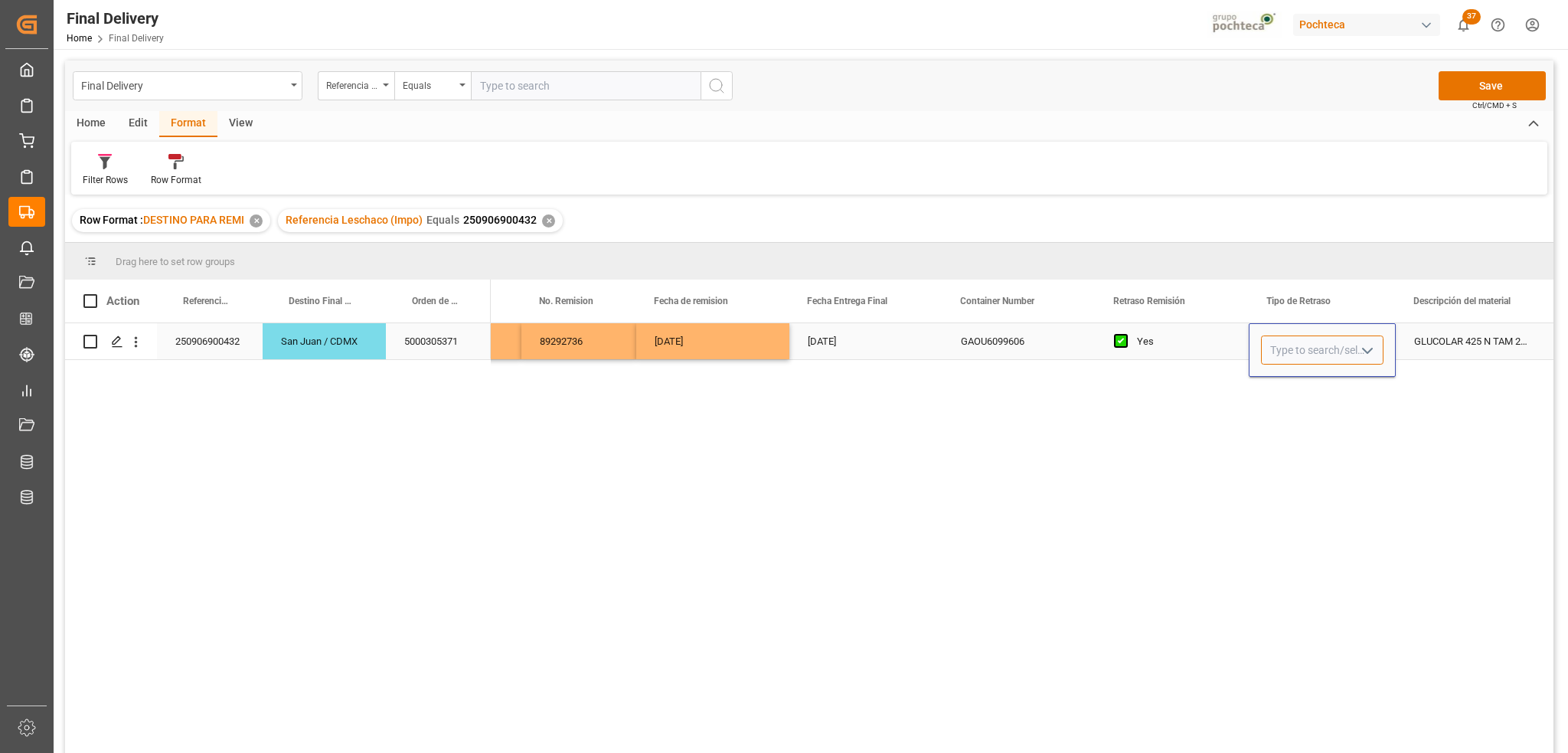
click at [1328, 337] on input "Press SPACE to select this row." at bounding box center [1322, 350] width 123 height 29
click at [1312, 392] on div "PENDIENTE CIEGO (SIN NUMERO DE LOTE)" at bounding box center [1366, 394] width 209 height 54
type input "PENDIENTE CIEGO (SIN NUMERO DE LOTE)"
click at [1453, 341] on div "GLUCOLAR 425 N TAM 215 KG E/I" at bounding box center [1472, 341] width 153 height 36
click at [1481, 87] on button "Save" at bounding box center [1492, 85] width 107 height 29
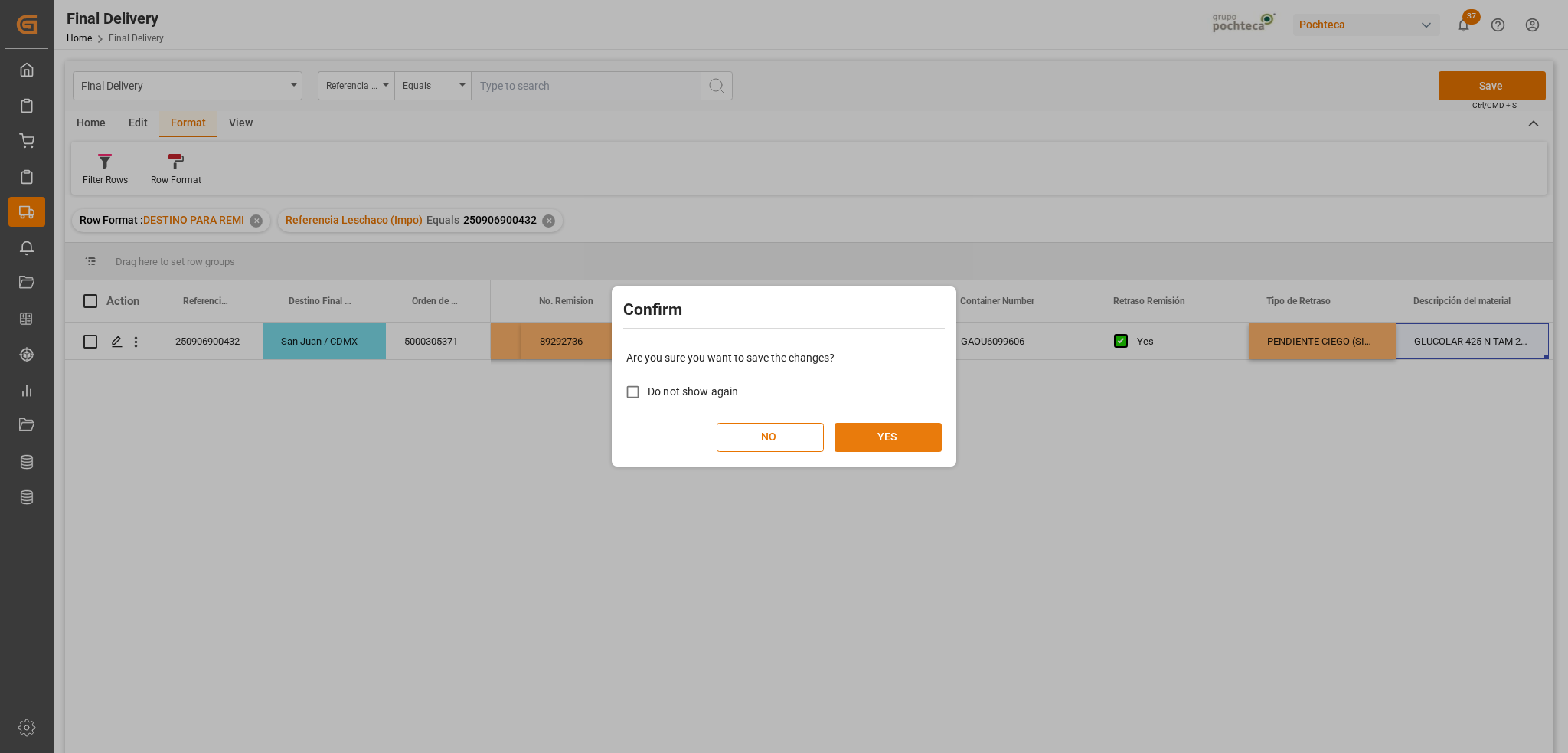
click at [925, 426] on button "YES" at bounding box center [888, 437] width 107 height 29
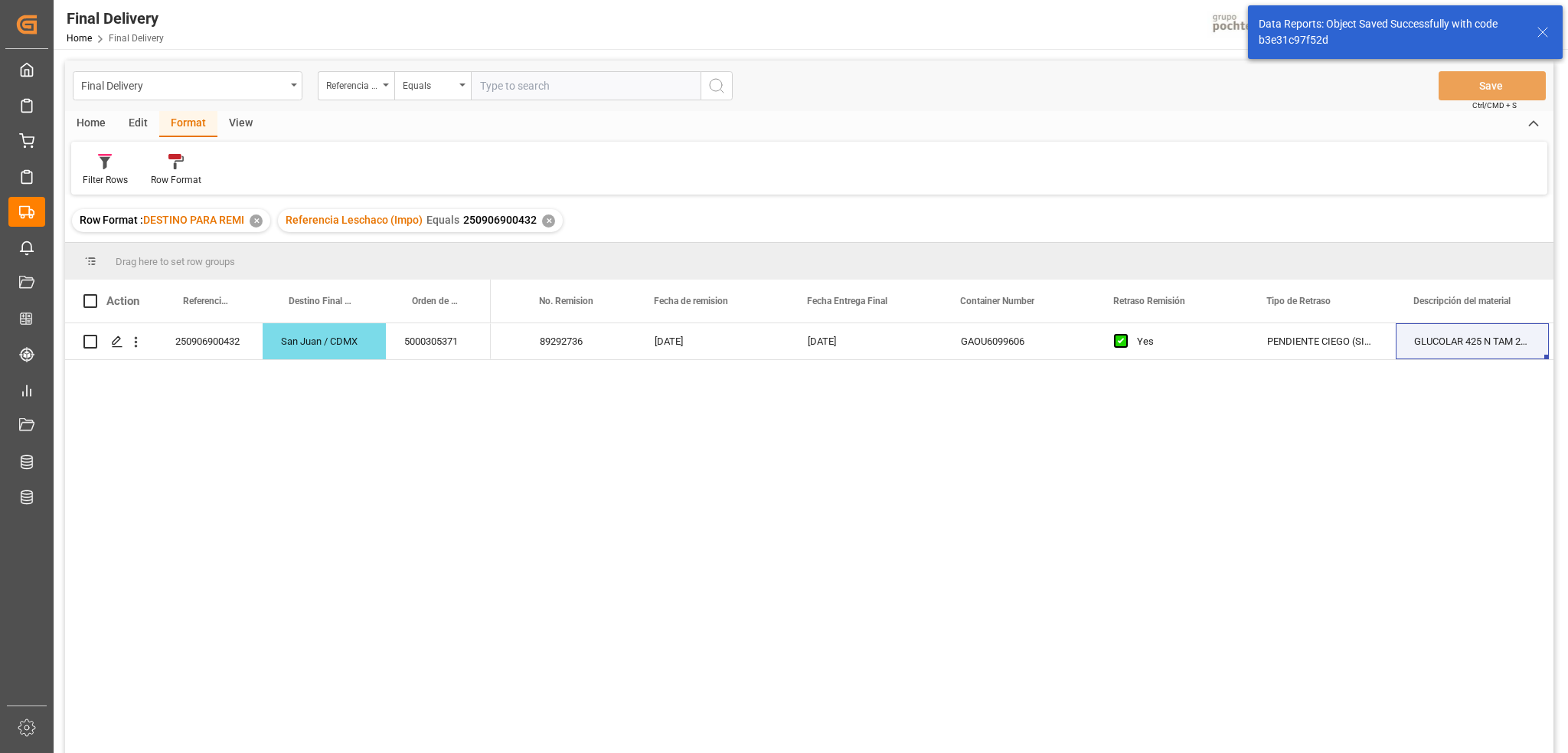
click at [549, 218] on div "✕" at bounding box center [548, 221] width 13 height 13
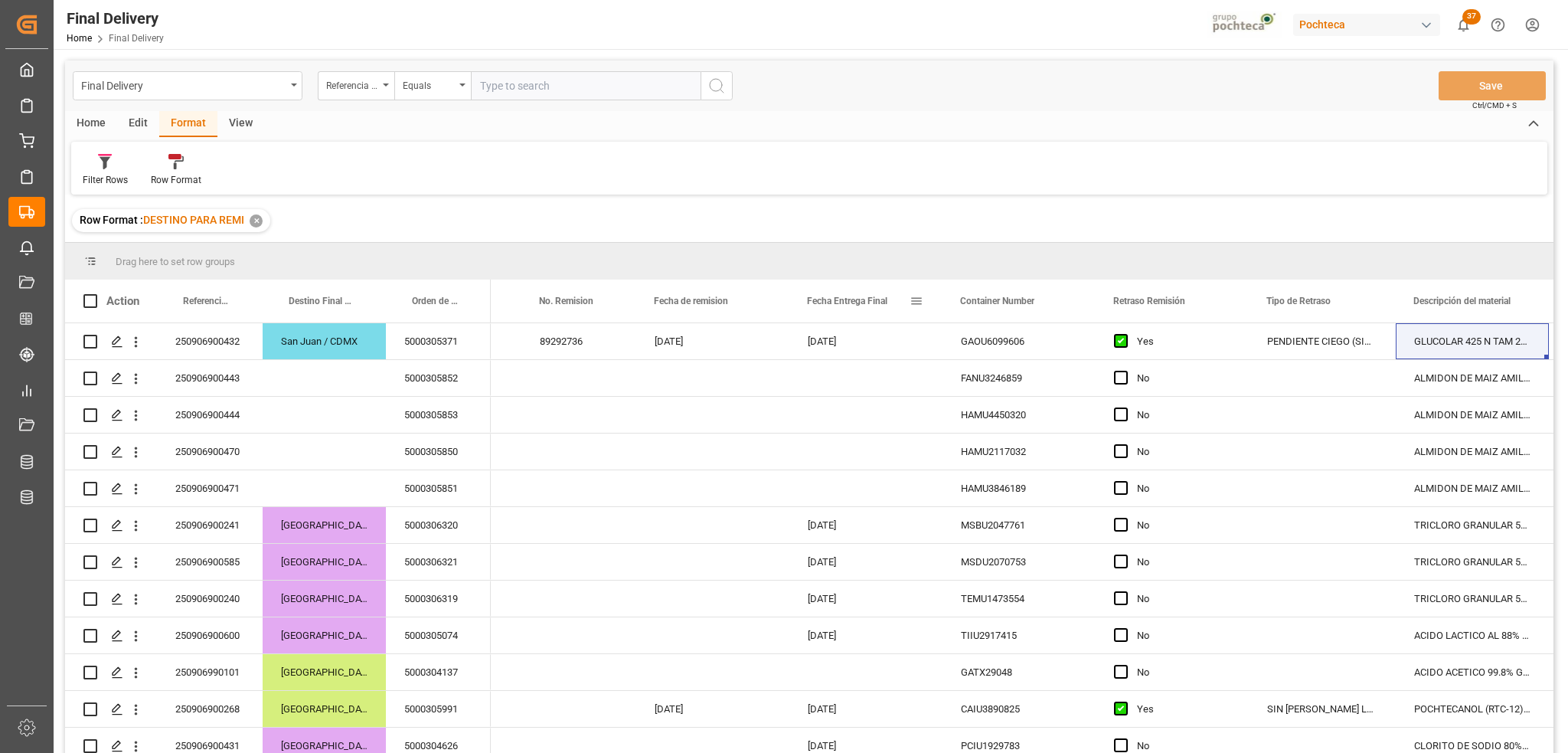
click at [920, 296] on span at bounding box center [916, 301] width 13 height 13
click at [1054, 351] on span "Filtering operator" at bounding box center [1054, 345] width 13 height 13
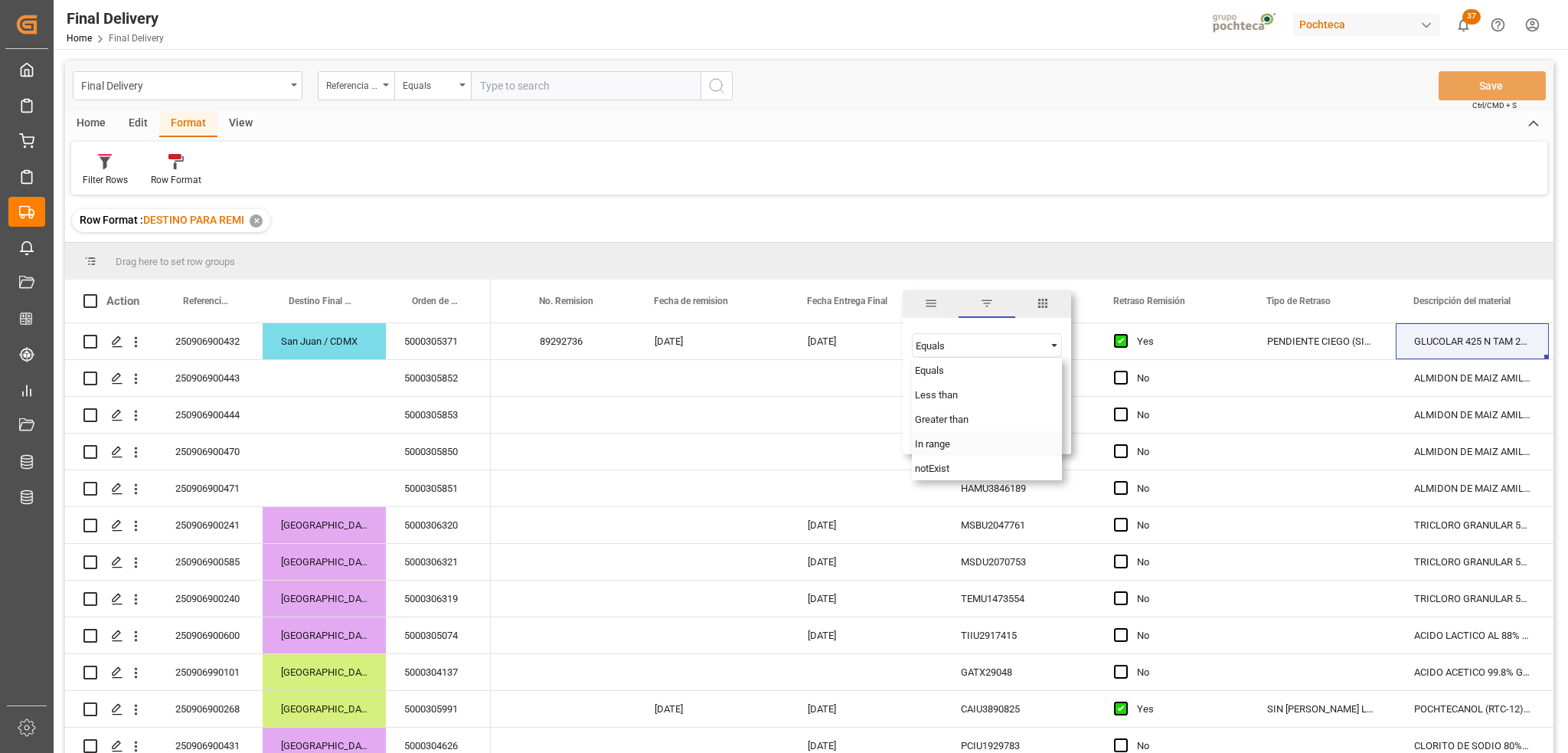
click at [956, 447] on div "In range" at bounding box center [986, 442] width 150 height 24
click at [1058, 386] on input "date" at bounding box center [986, 383] width 150 height 31
type input "2025-09-08"
click at [1050, 423] on input "date" at bounding box center [986, 425] width 150 height 31
type input "[DATE]"
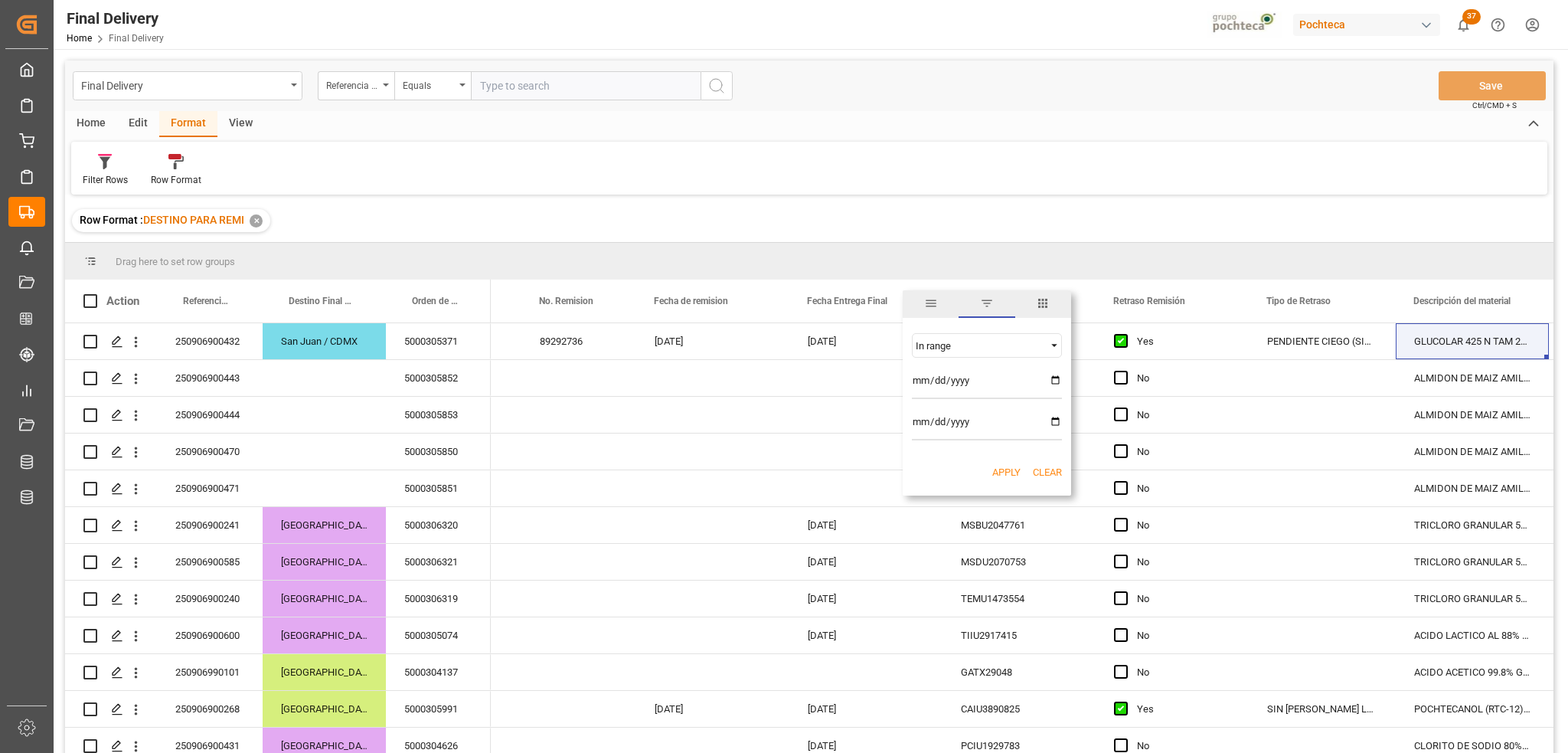
click at [1003, 468] on button "Apply" at bounding box center [1007, 472] width 29 height 15
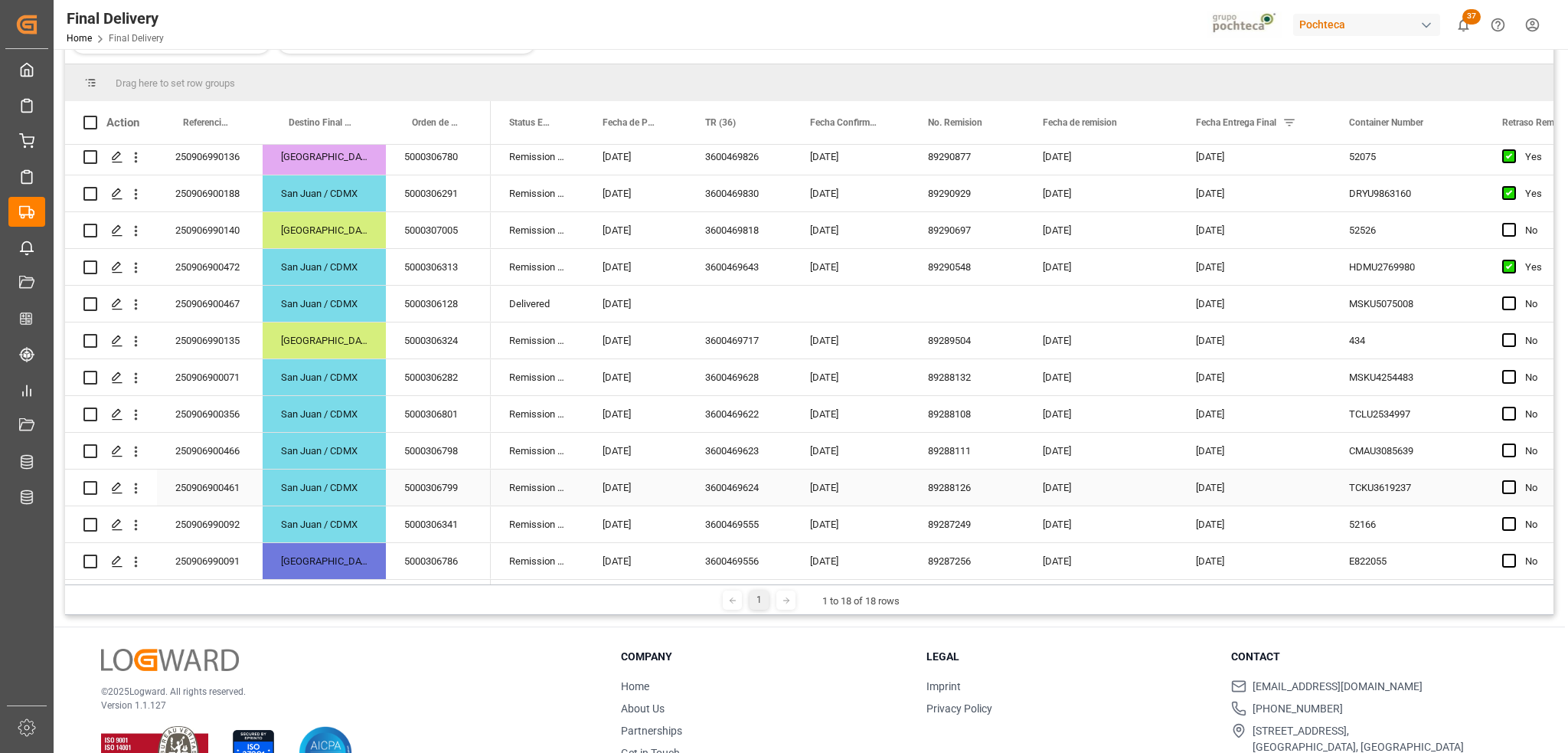
scroll to position [182, 0]
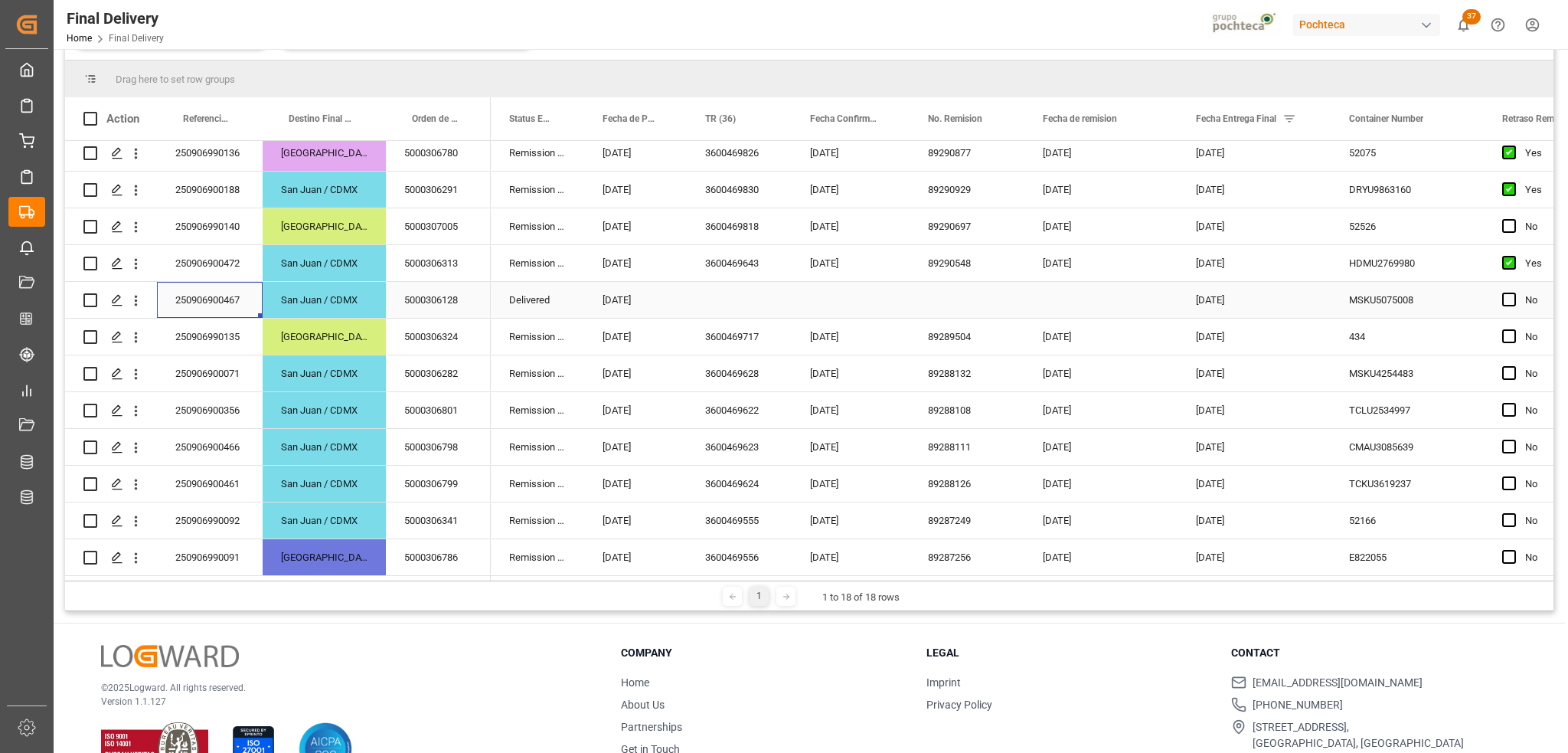
click at [206, 305] on div "250906900467" at bounding box center [210, 300] width 106 height 36
click at [713, 298] on div "Press SPACE to select this row." at bounding box center [739, 300] width 105 height 36
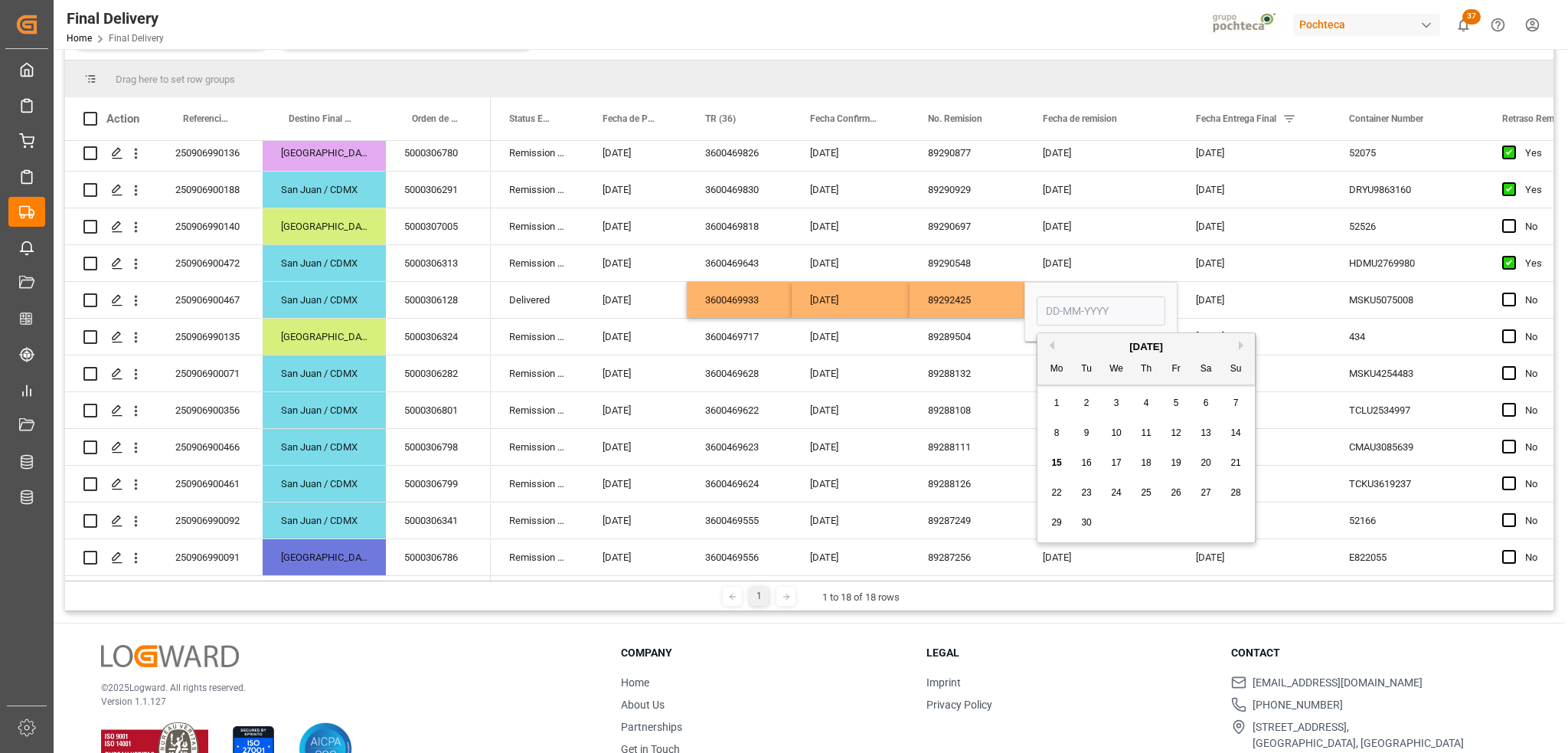
click at [1171, 433] on span "12" at bounding box center [1176, 433] width 10 height 11
type input "[DATE]"
click at [1220, 302] on div "[DATE]" at bounding box center [1254, 300] width 153 height 36
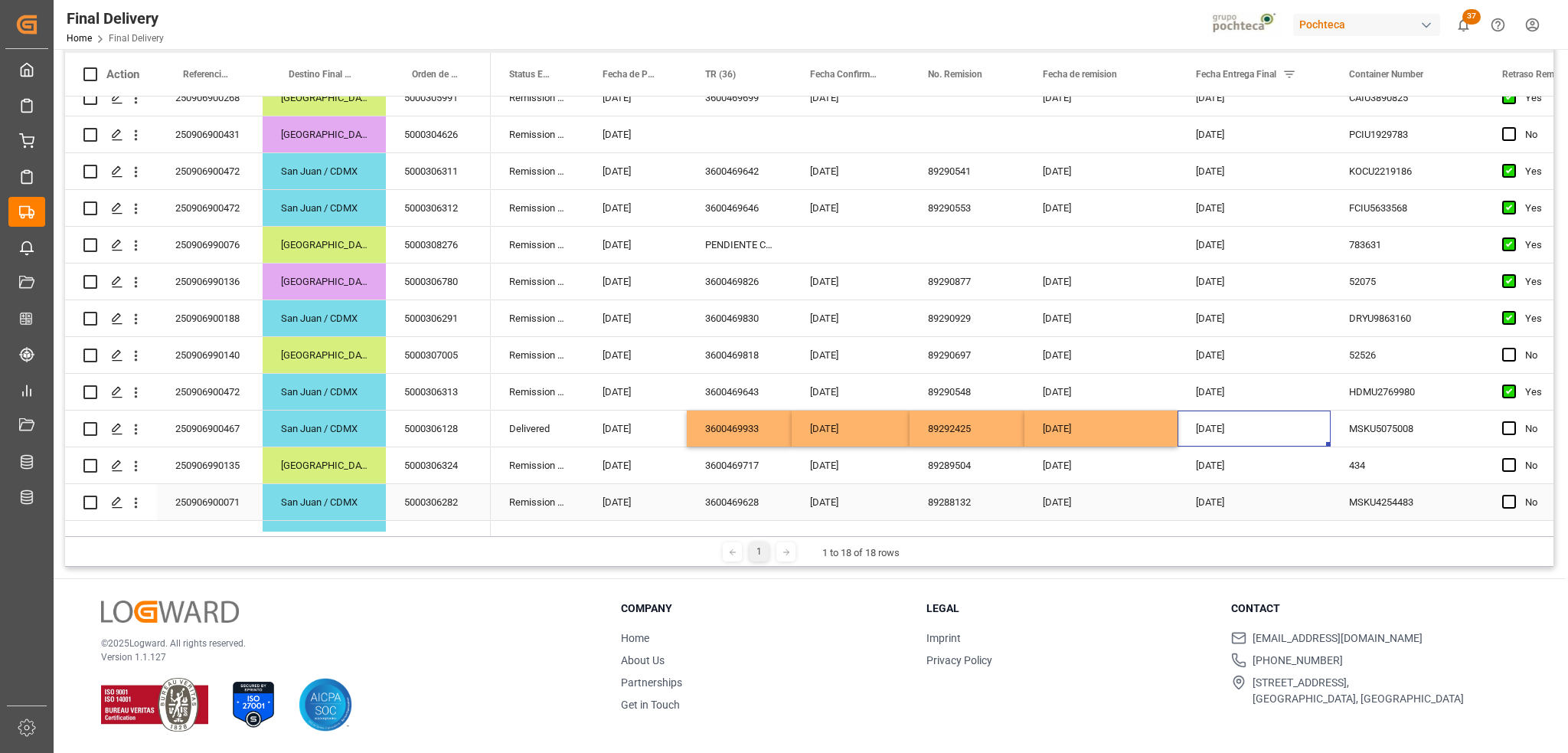
scroll to position [31, 0]
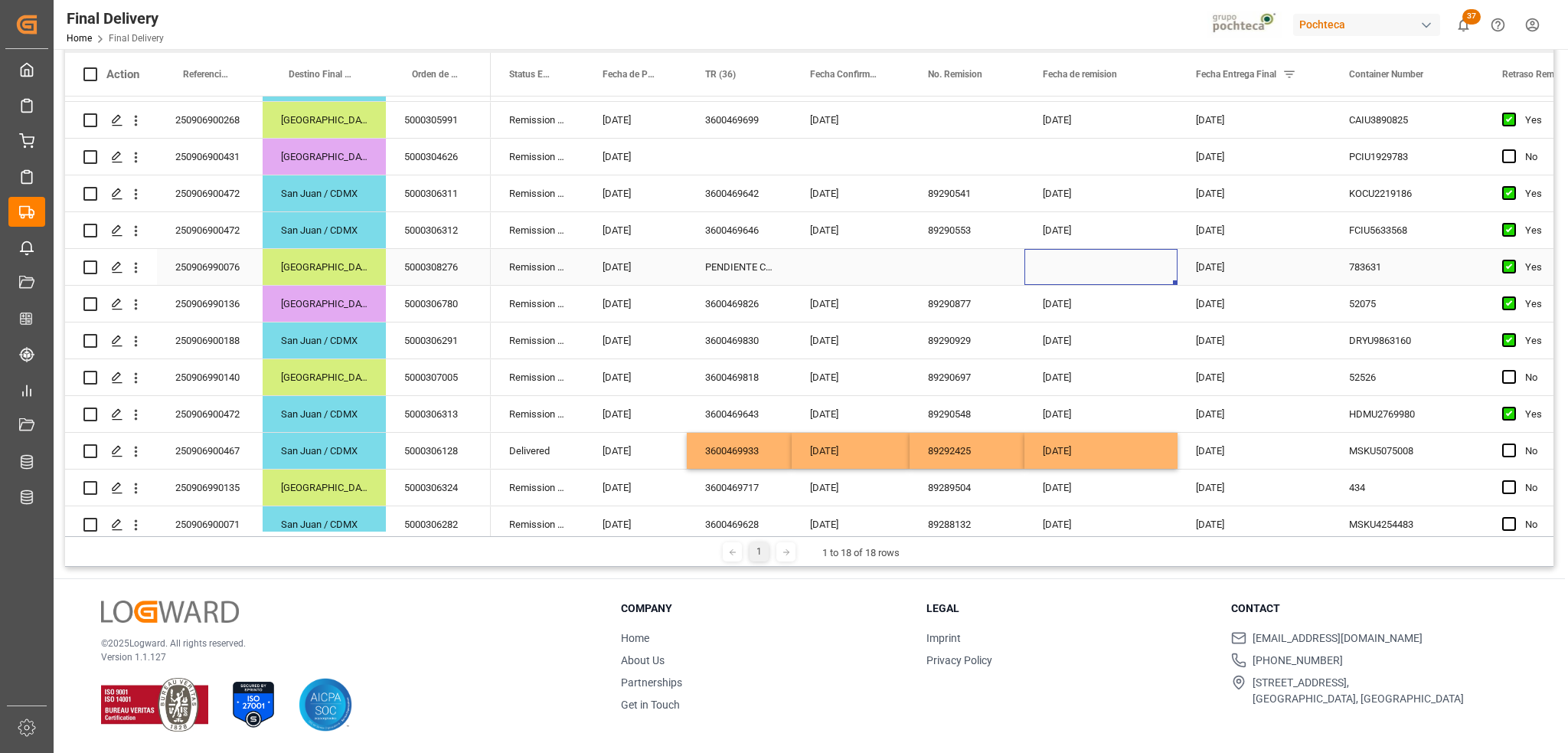
click at [1064, 262] on div "Press SPACE to select this row." at bounding box center [1101, 267] width 153 height 36
click at [973, 268] on div "Press SPACE to select this row." at bounding box center [968, 267] width 115 height 36
click at [958, 271] on div "Press SPACE to select this row." at bounding box center [968, 267] width 115 height 36
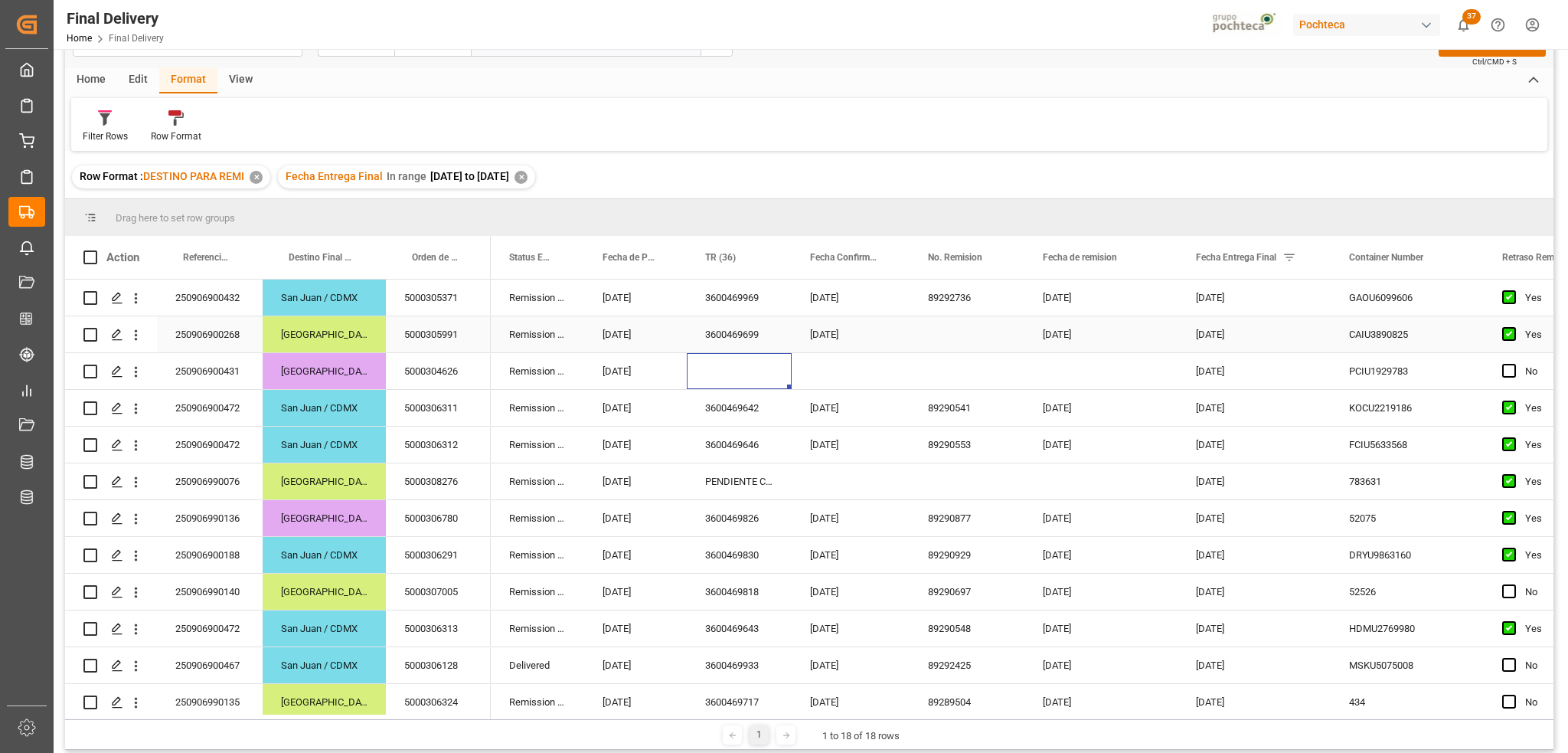
scroll to position [0, 0]
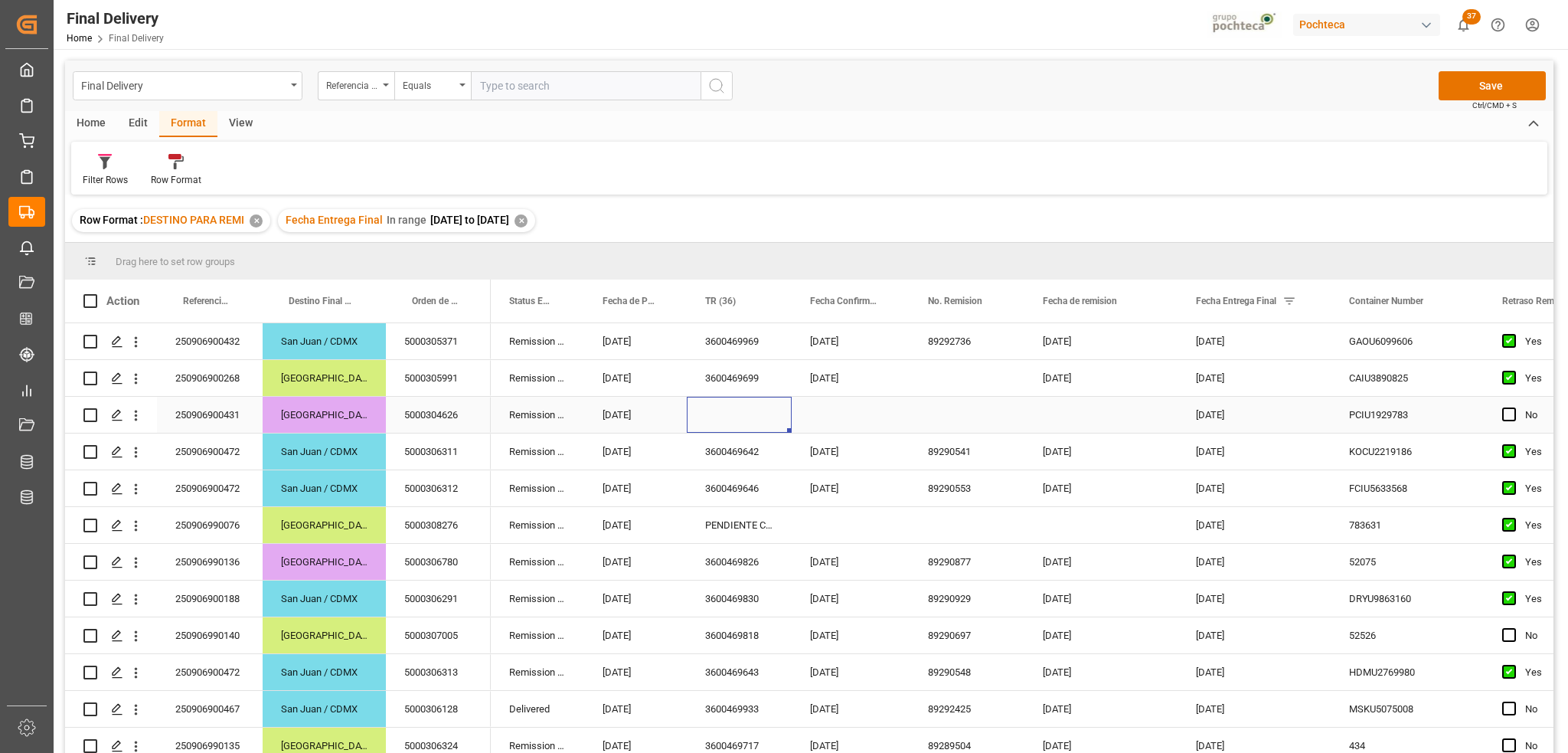
click at [723, 410] on div "Press SPACE to select this row." at bounding box center [739, 415] width 105 height 36
click at [723, 421] on input "Press SPACE to select this row." at bounding box center [740, 424] width 81 height 29
type input "PENDIENTE OK EN SAP"
click at [843, 419] on div "Press SPACE to select this row." at bounding box center [850, 415] width 118 height 36
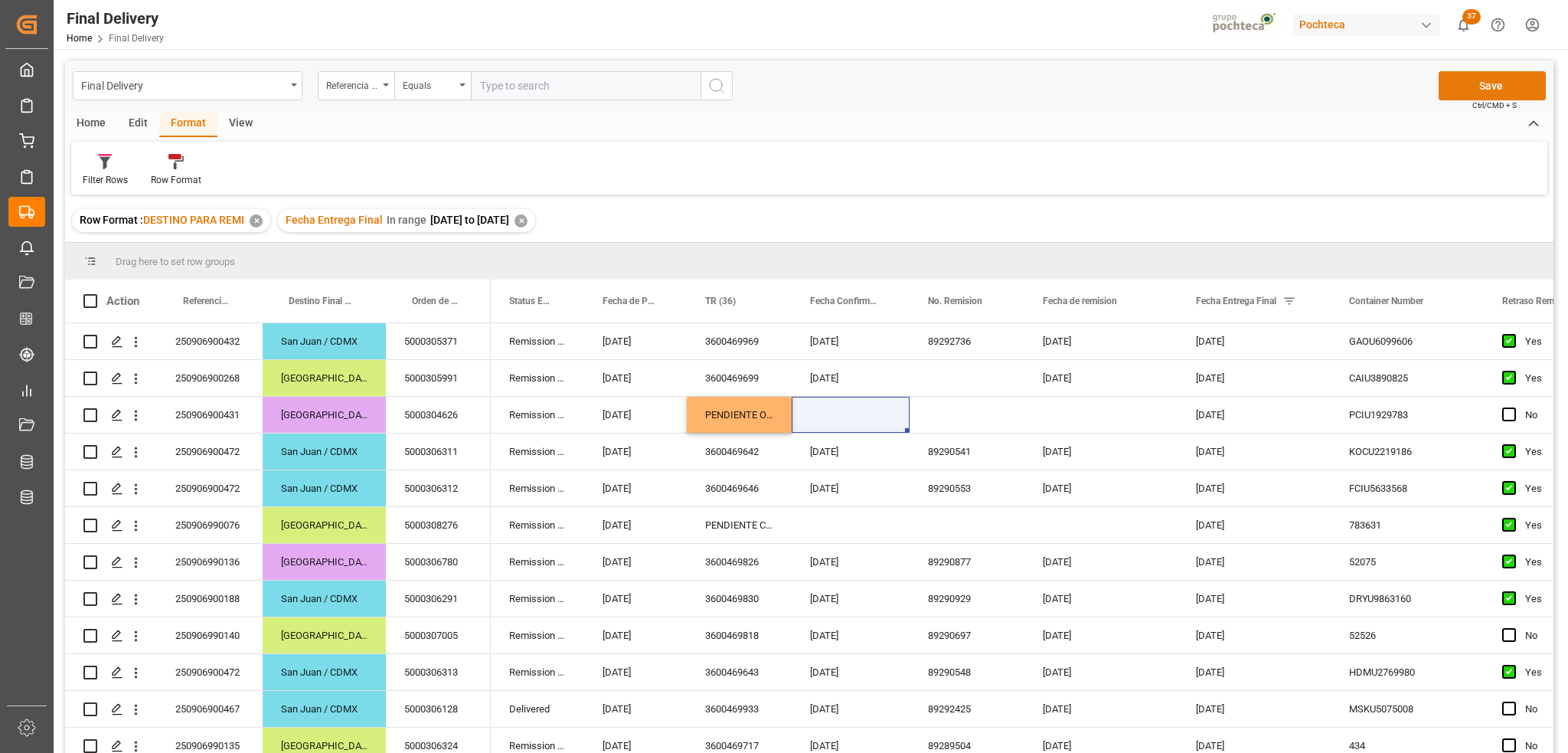
click at [1485, 88] on button "Save" at bounding box center [1492, 85] width 107 height 29
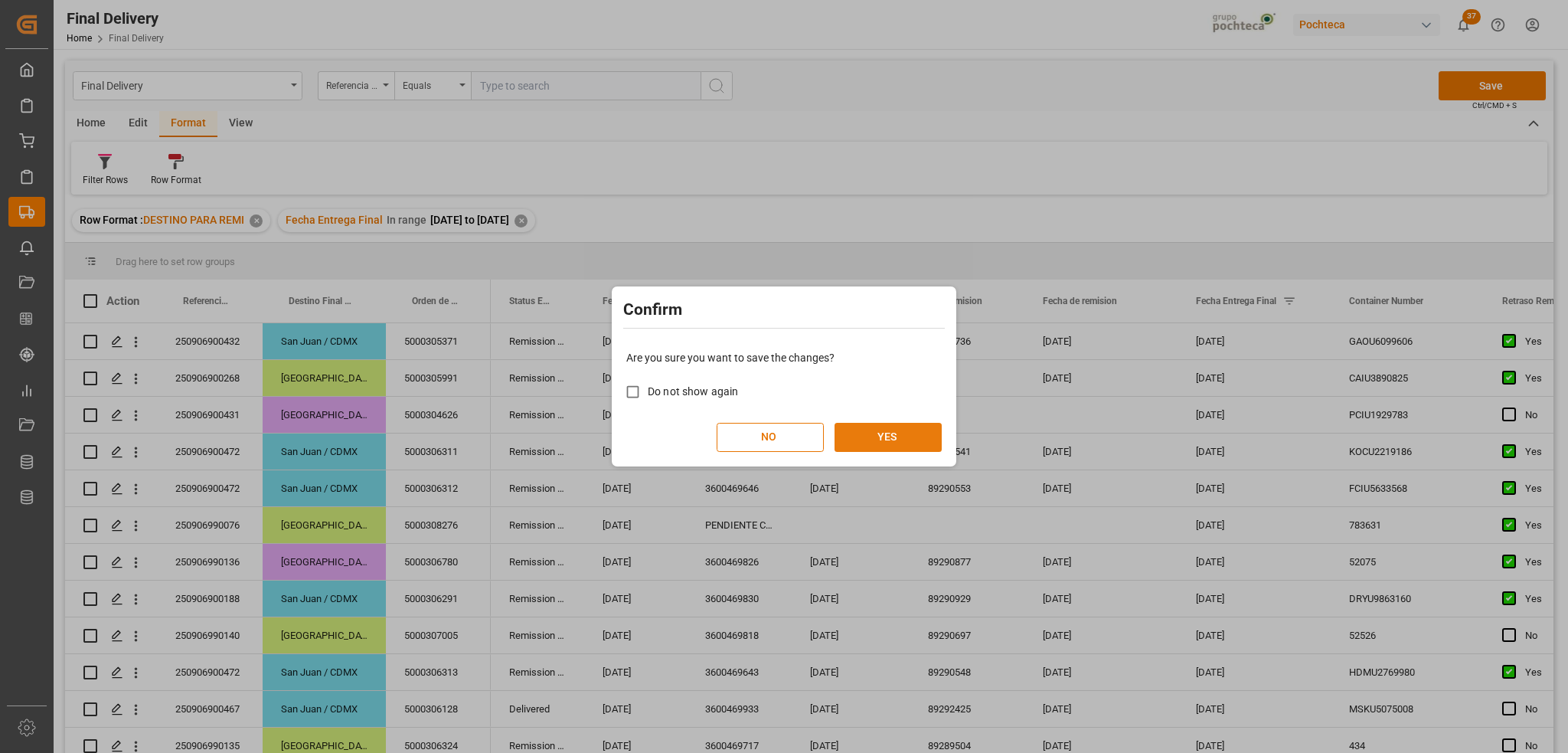
click at [888, 434] on button "YES" at bounding box center [888, 437] width 107 height 29
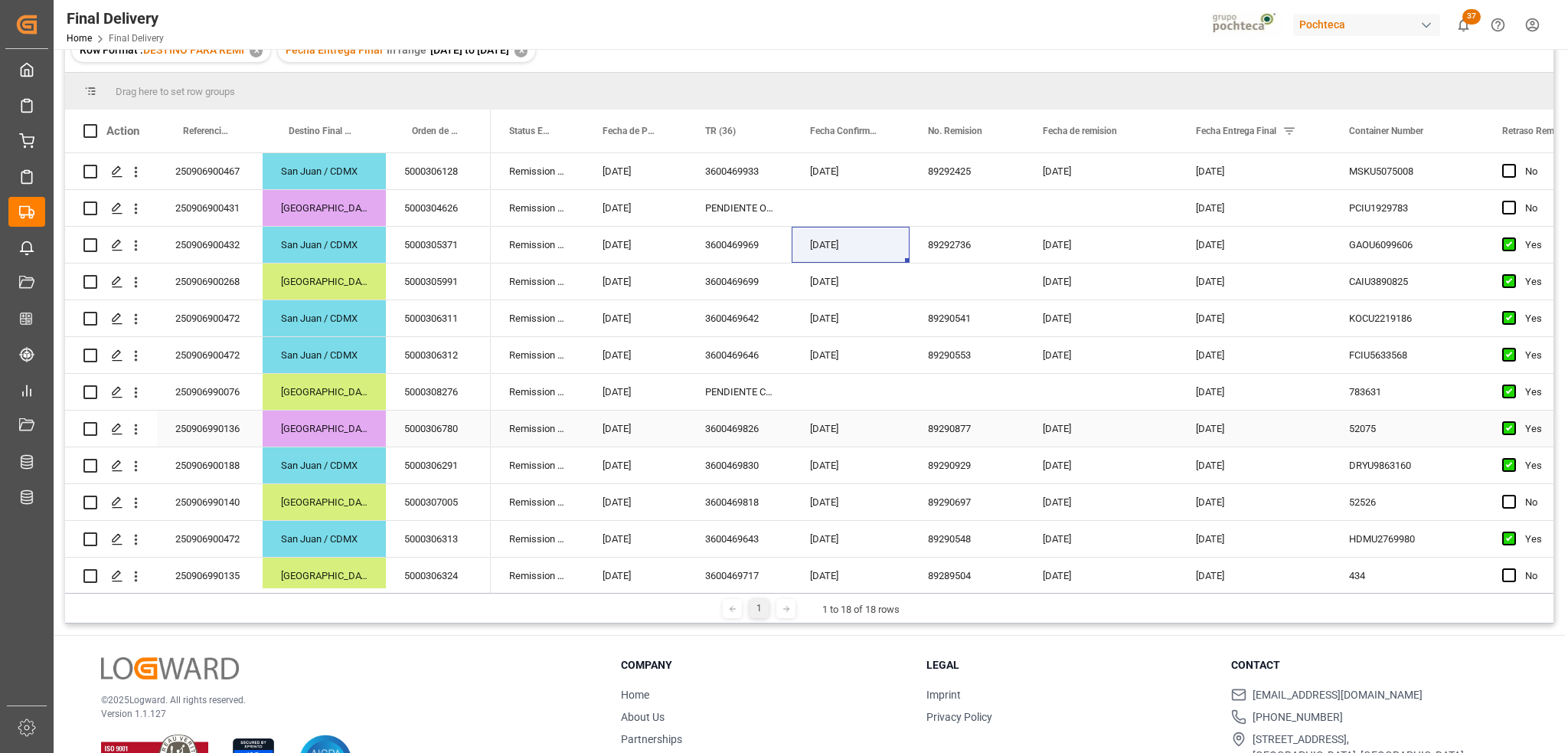
scroll to position [0, 0]
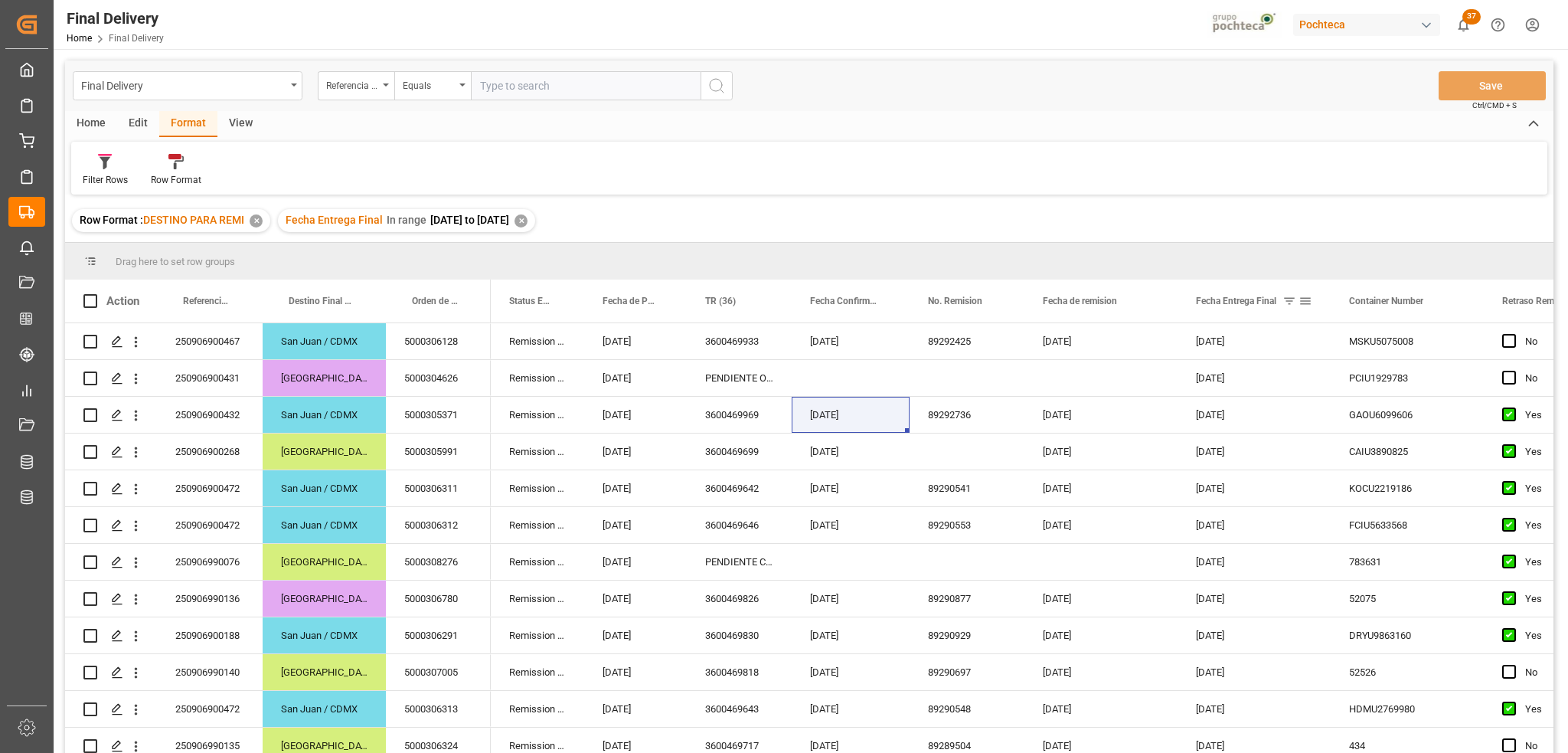
click at [1305, 301] on span at bounding box center [1305, 301] width 13 height 13
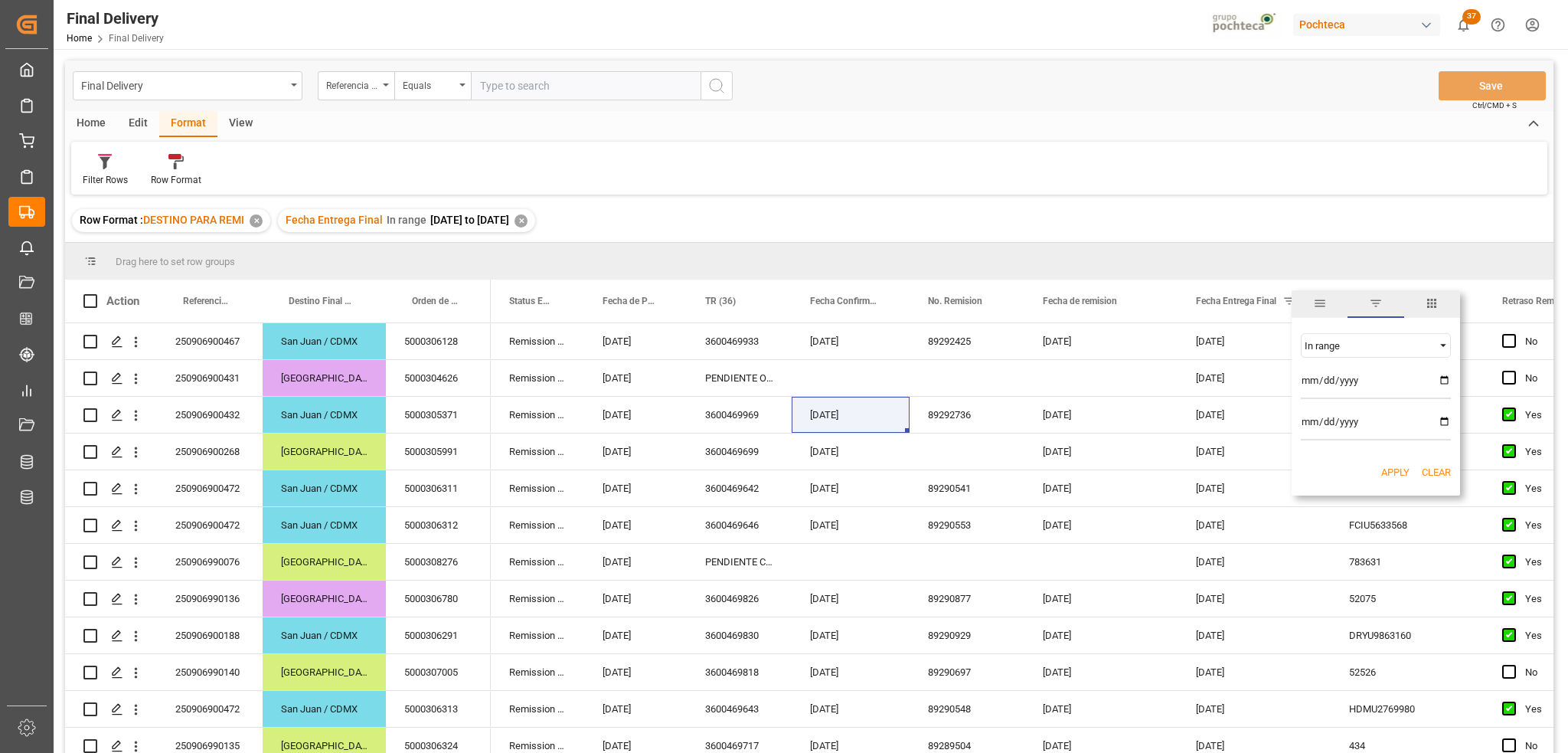
click at [1438, 377] on input "2025-09-08" at bounding box center [1376, 383] width 150 height 31
type input "[DATE]"
click at [1444, 419] on input "[DATE]" at bounding box center [1376, 425] width 150 height 31
click at [1443, 422] on input "2025-09-16" at bounding box center [1376, 425] width 150 height 31
type input "2025-09-17"
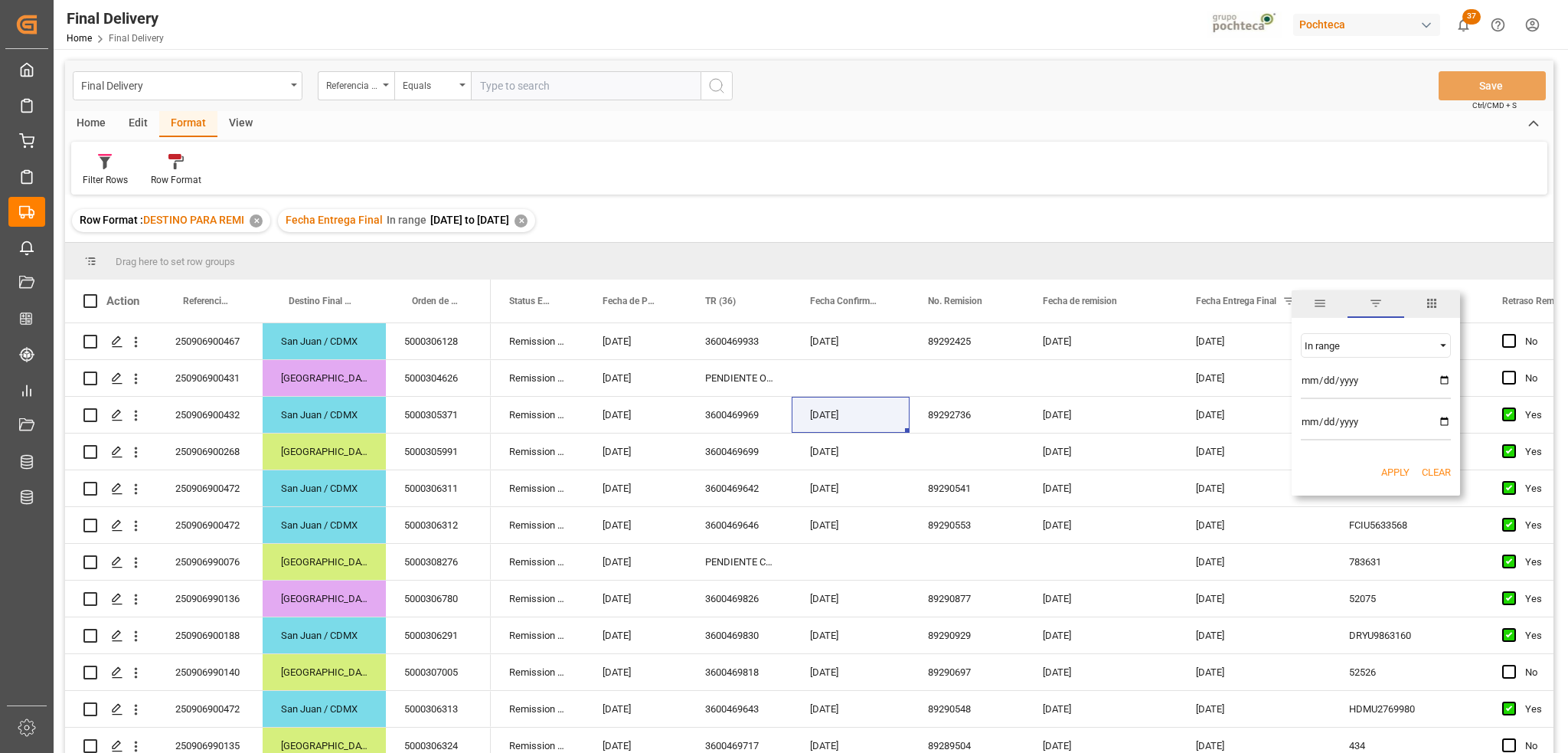
click at [1389, 470] on button "Apply" at bounding box center [1396, 472] width 29 height 15
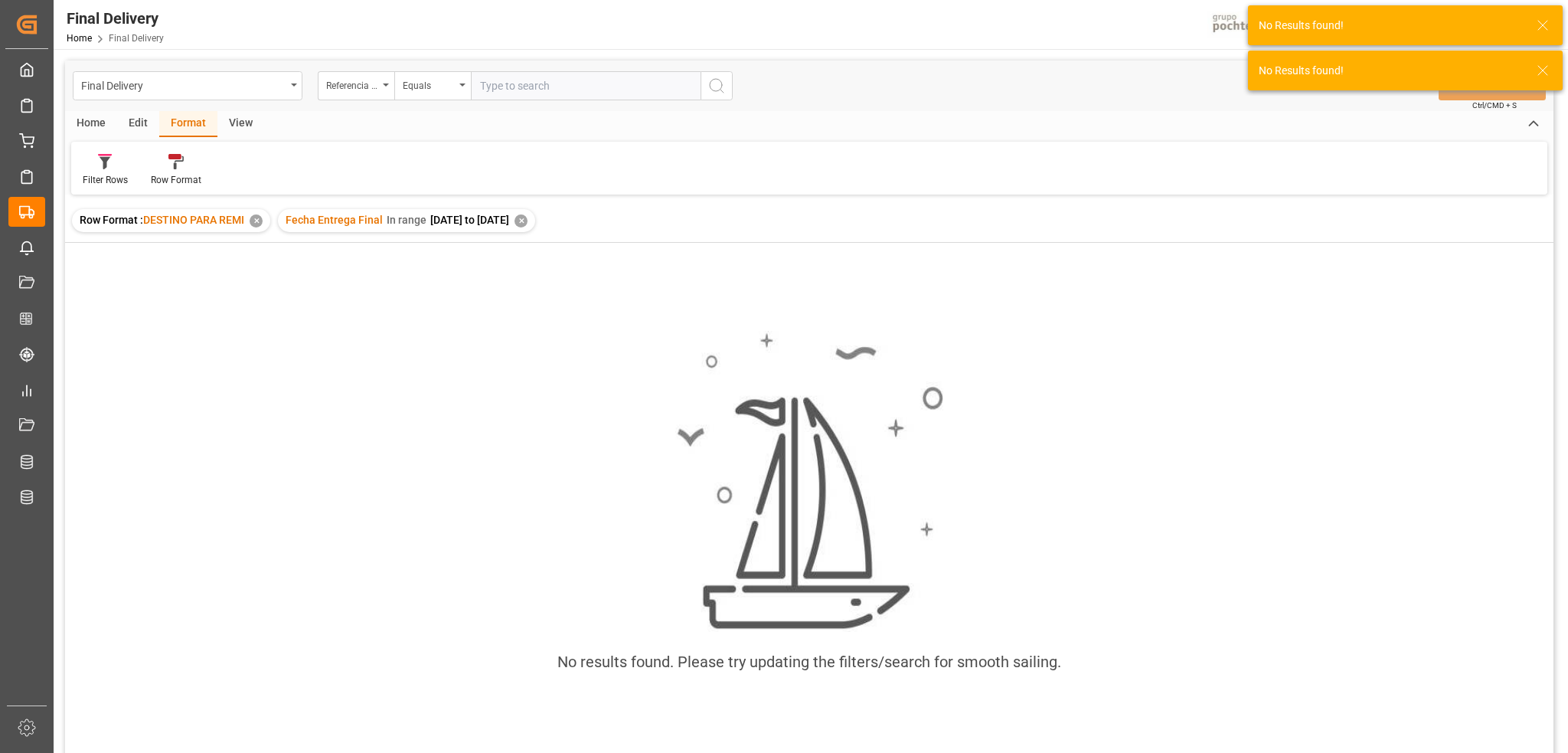
click at [528, 220] on div "✕" at bounding box center [521, 221] width 13 height 13
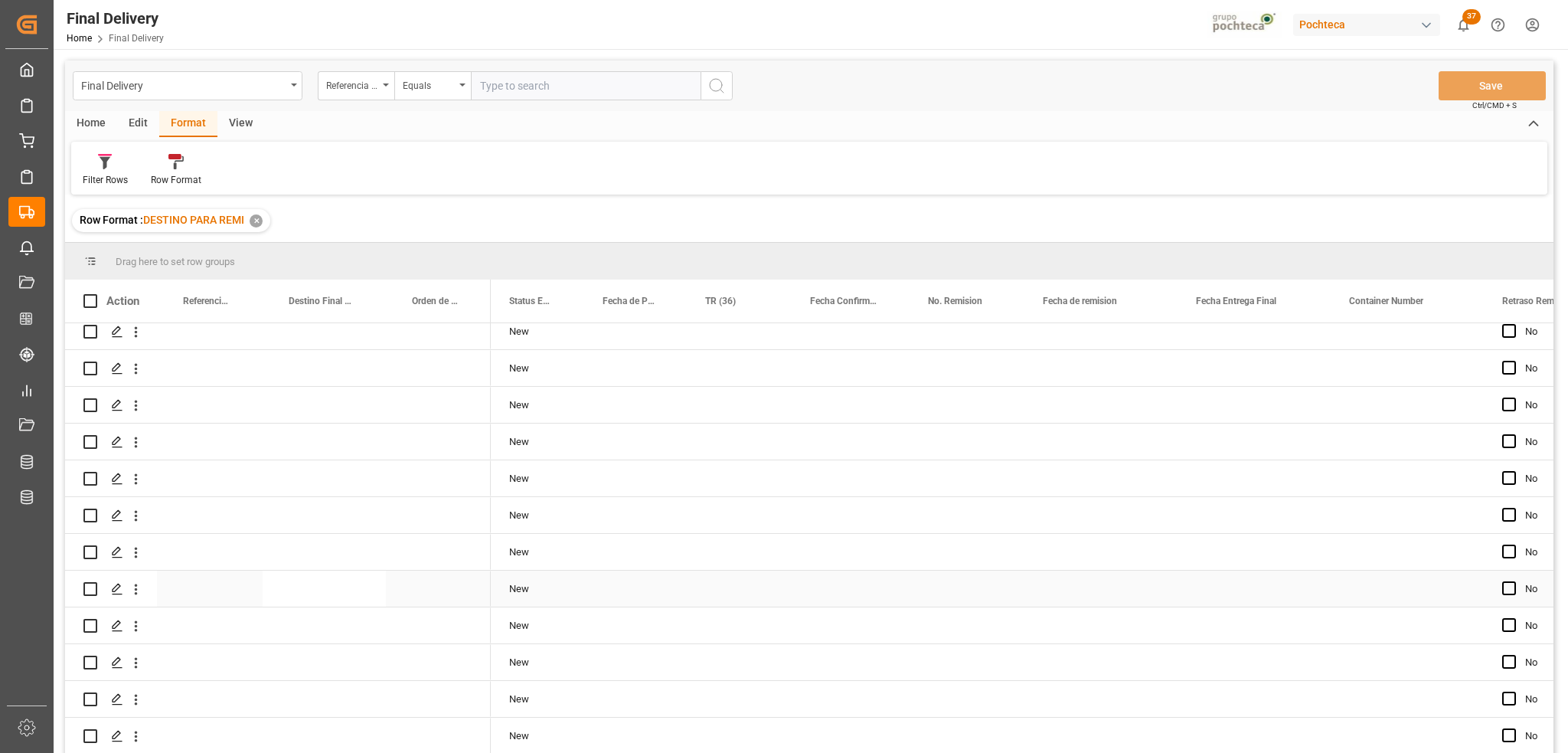
scroll to position [967, 0]
click at [235, 122] on div "View" at bounding box center [241, 124] width 47 height 26
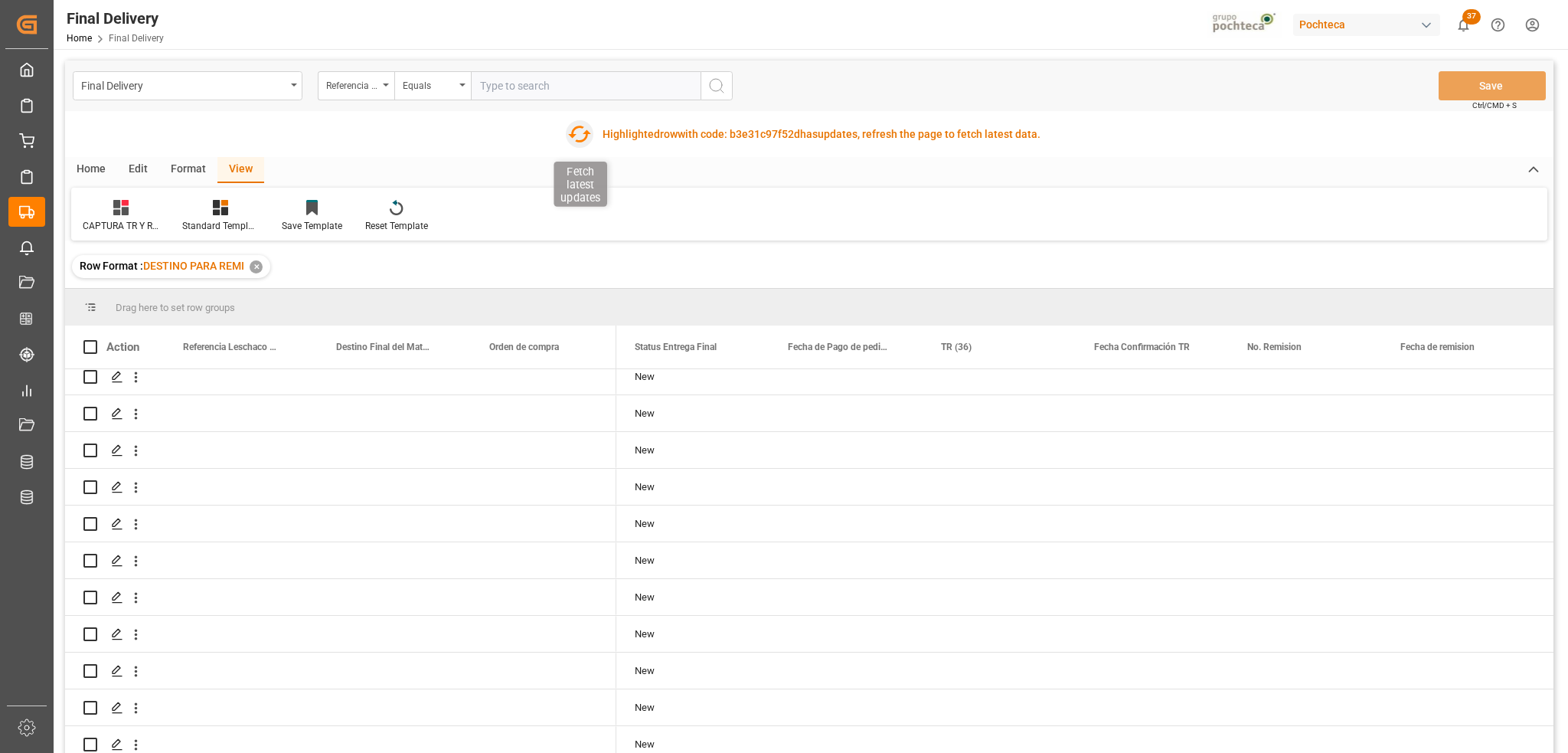
click at [570, 141] on icon "button" at bounding box center [579, 134] width 24 height 24
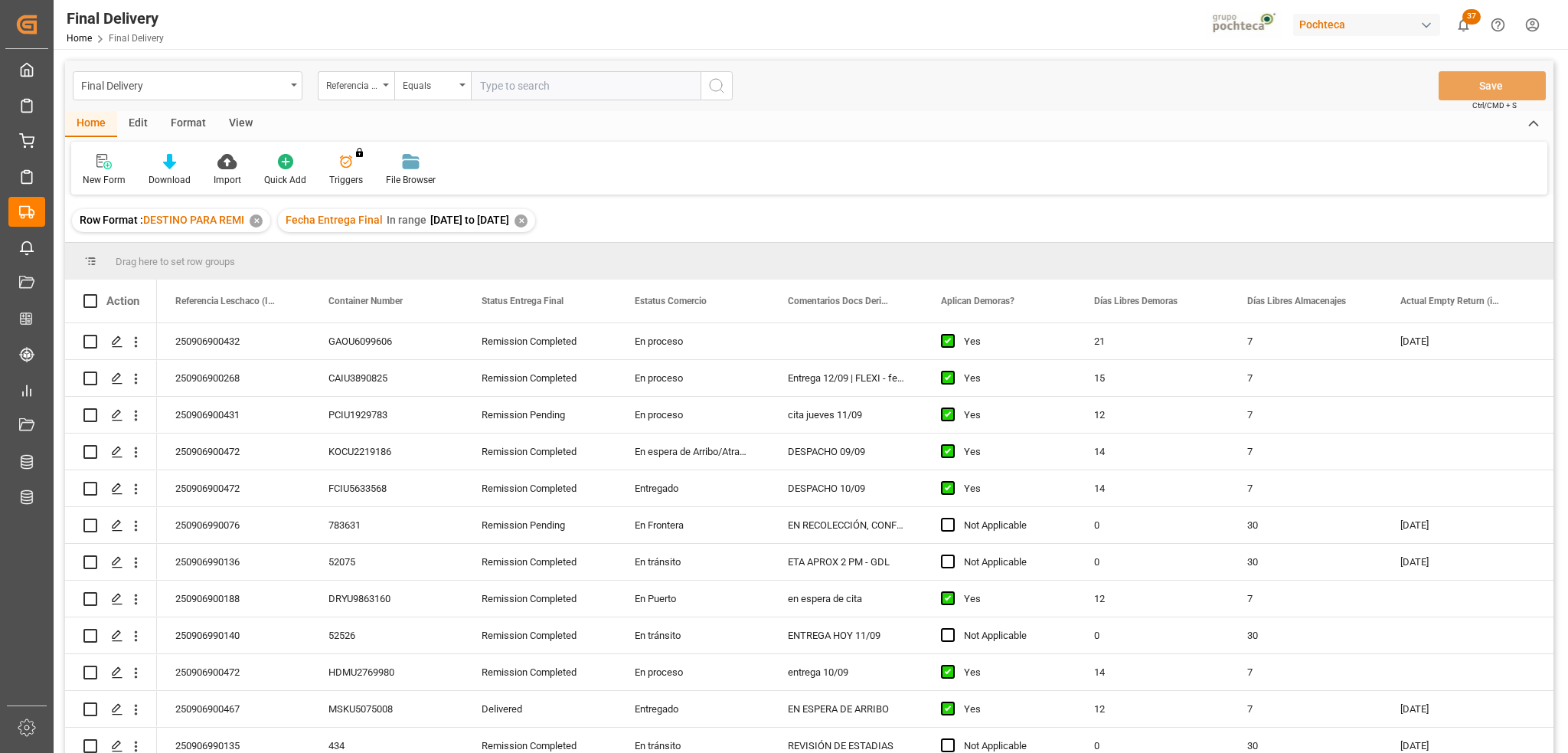
click at [247, 124] on div "View" at bounding box center [241, 124] width 47 height 26
click at [180, 119] on div "Format" at bounding box center [188, 124] width 58 height 26
click at [171, 154] on icon at bounding box center [175, 157] width 13 height 5
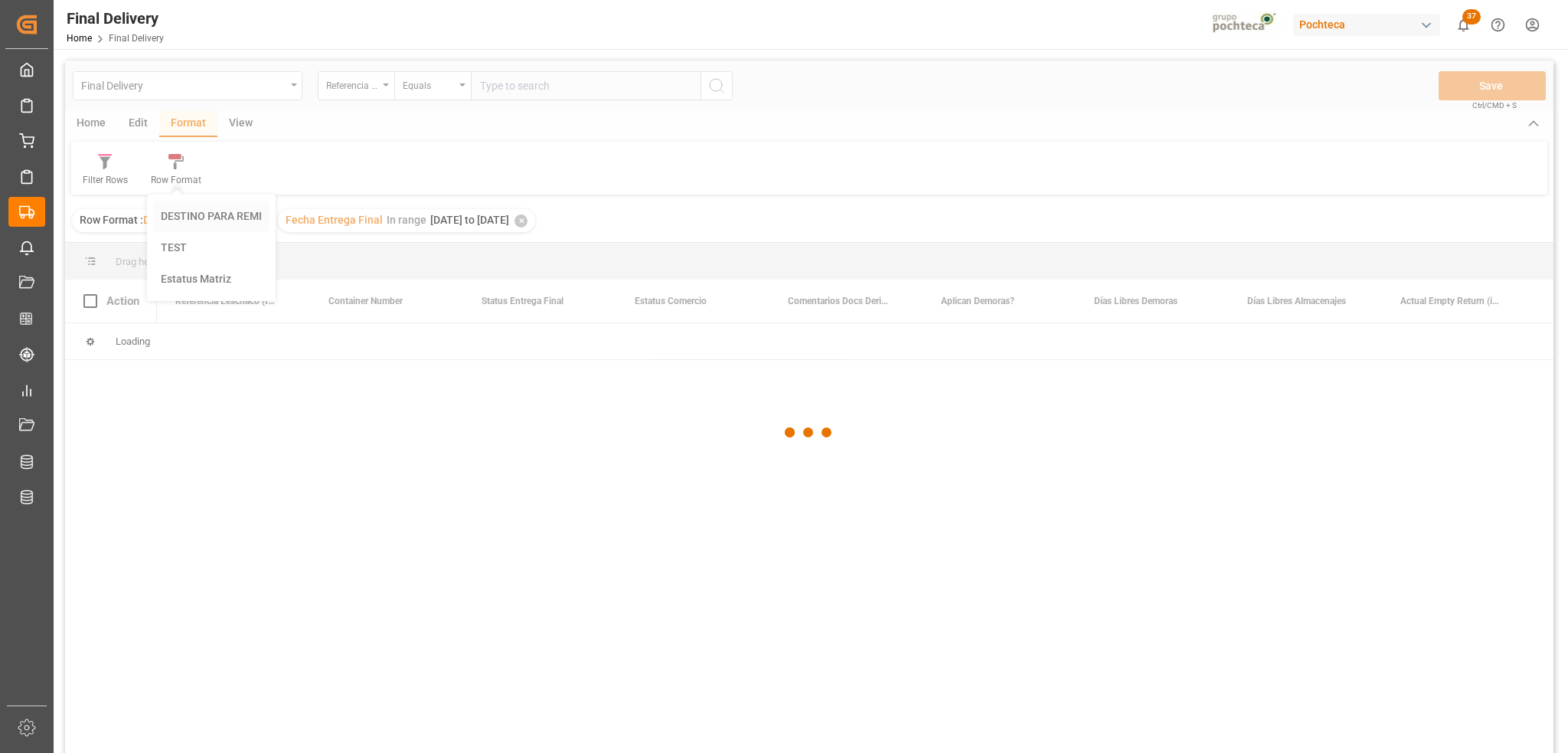
click at [180, 222] on div "Final Delivery Referencia Leschaco (Impo) Equals Save Ctrl/CMD + S Home Edit Fo…" at bounding box center [810, 426] width 1489 height 733
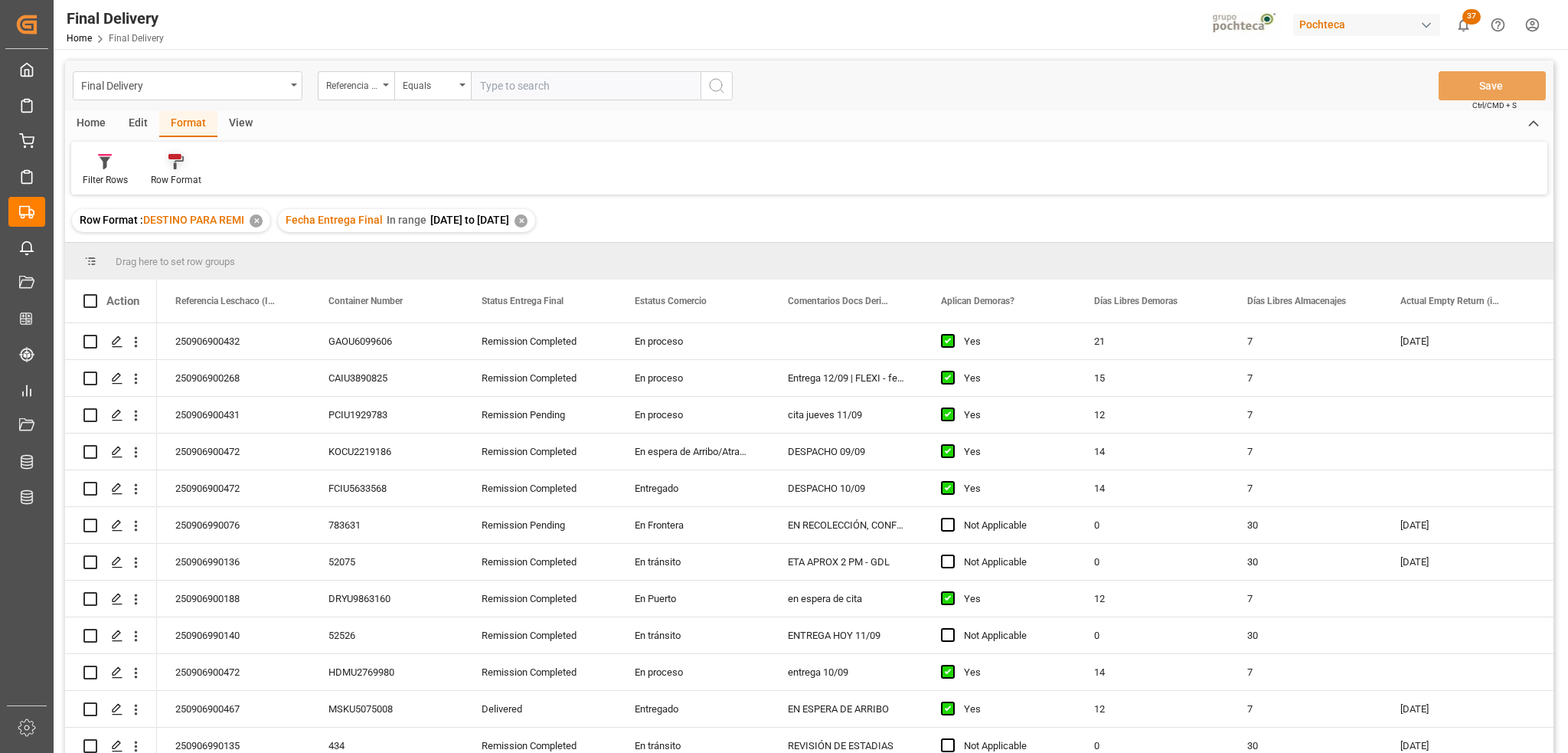
click at [180, 164] on icon at bounding box center [176, 162] width 15 height 15
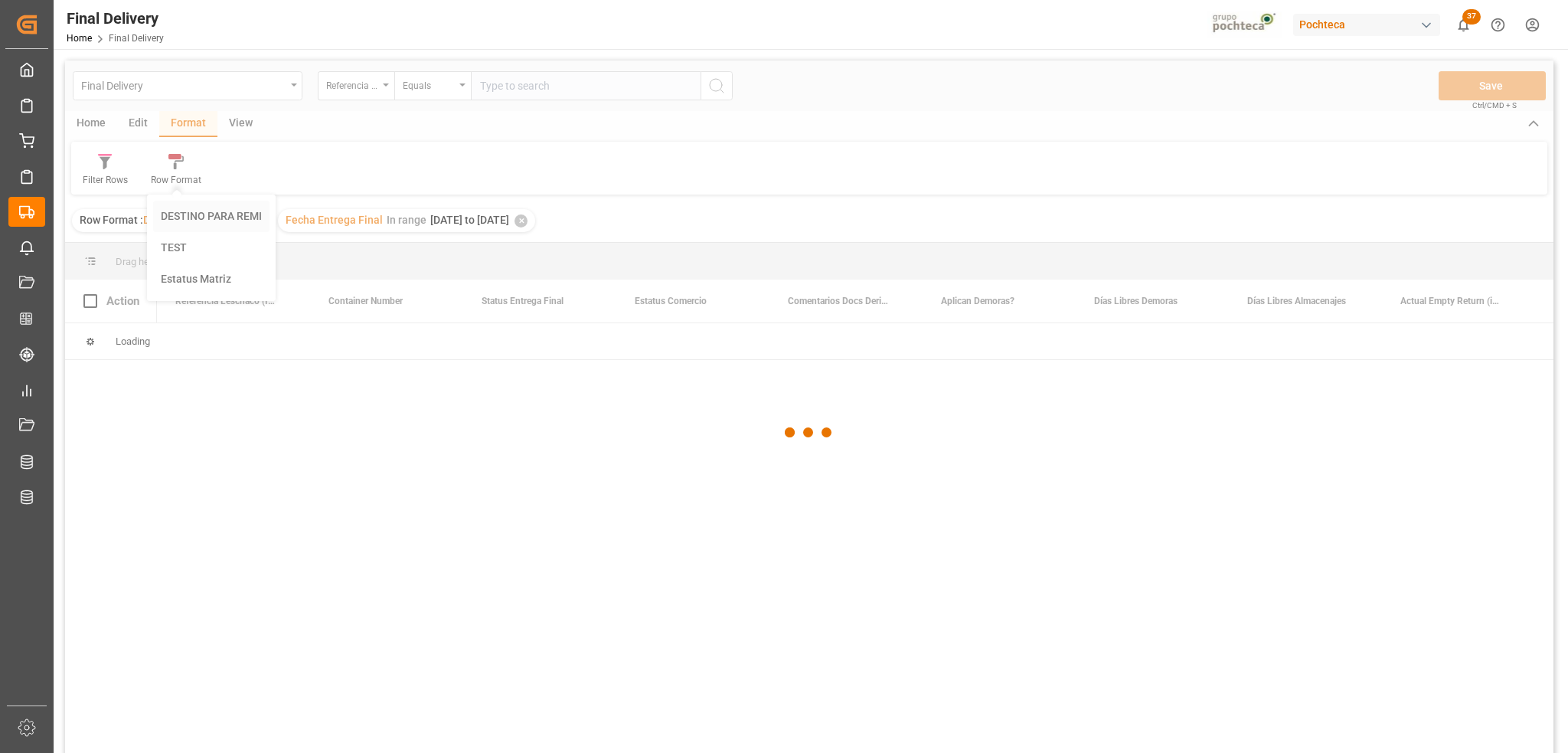
click at [187, 213] on div "Final Delivery Referencia Leschaco (Impo) Equals Save Ctrl/CMD + S Home Edit Fo…" at bounding box center [810, 426] width 1489 height 733
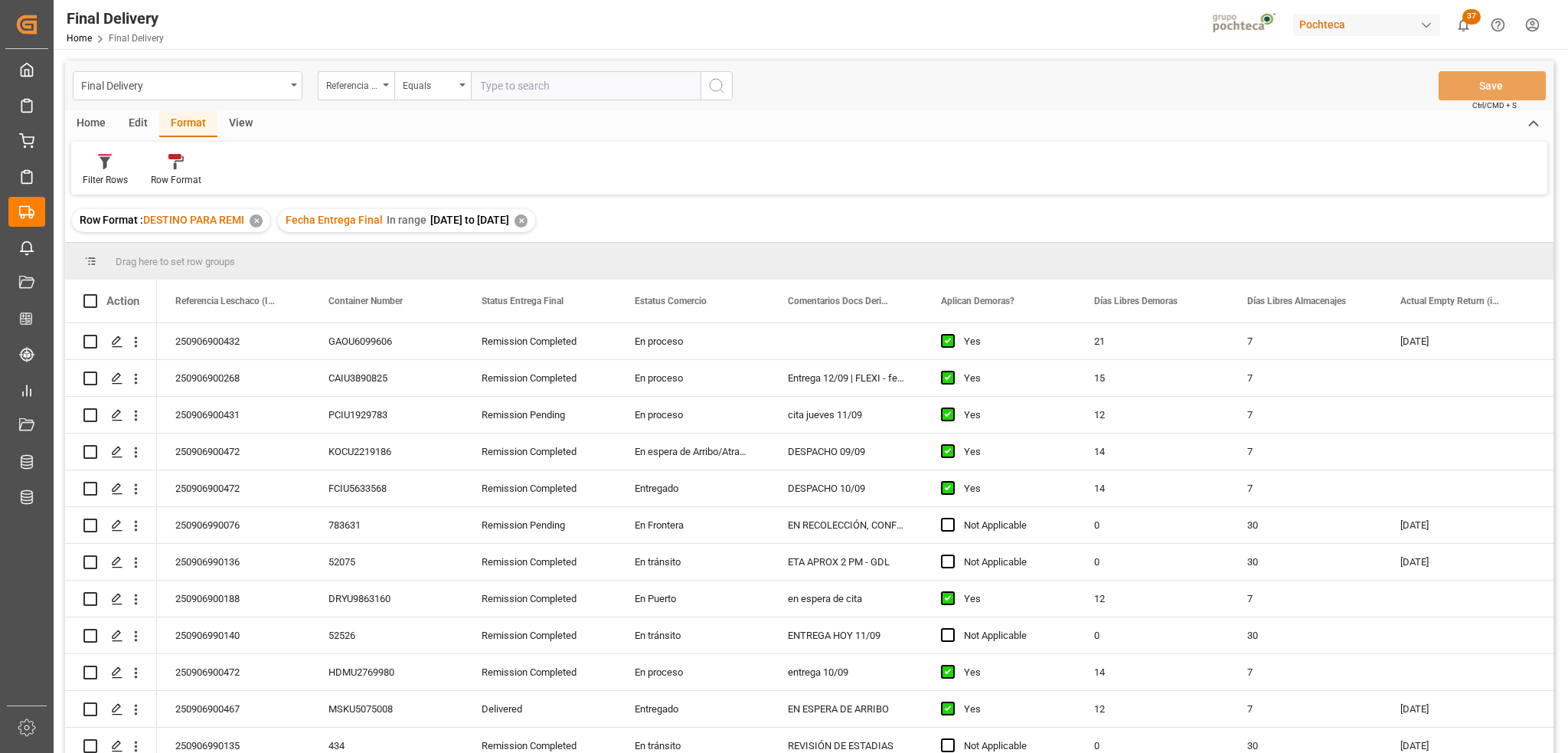
click at [103, 127] on div "Home" at bounding box center [92, 124] width 52 height 26
click at [243, 126] on div "View" at bounding box center [241, 124] width 47 height 26
click at [91, 165] on icon at bounding box center [98, 162] width 15 height 15
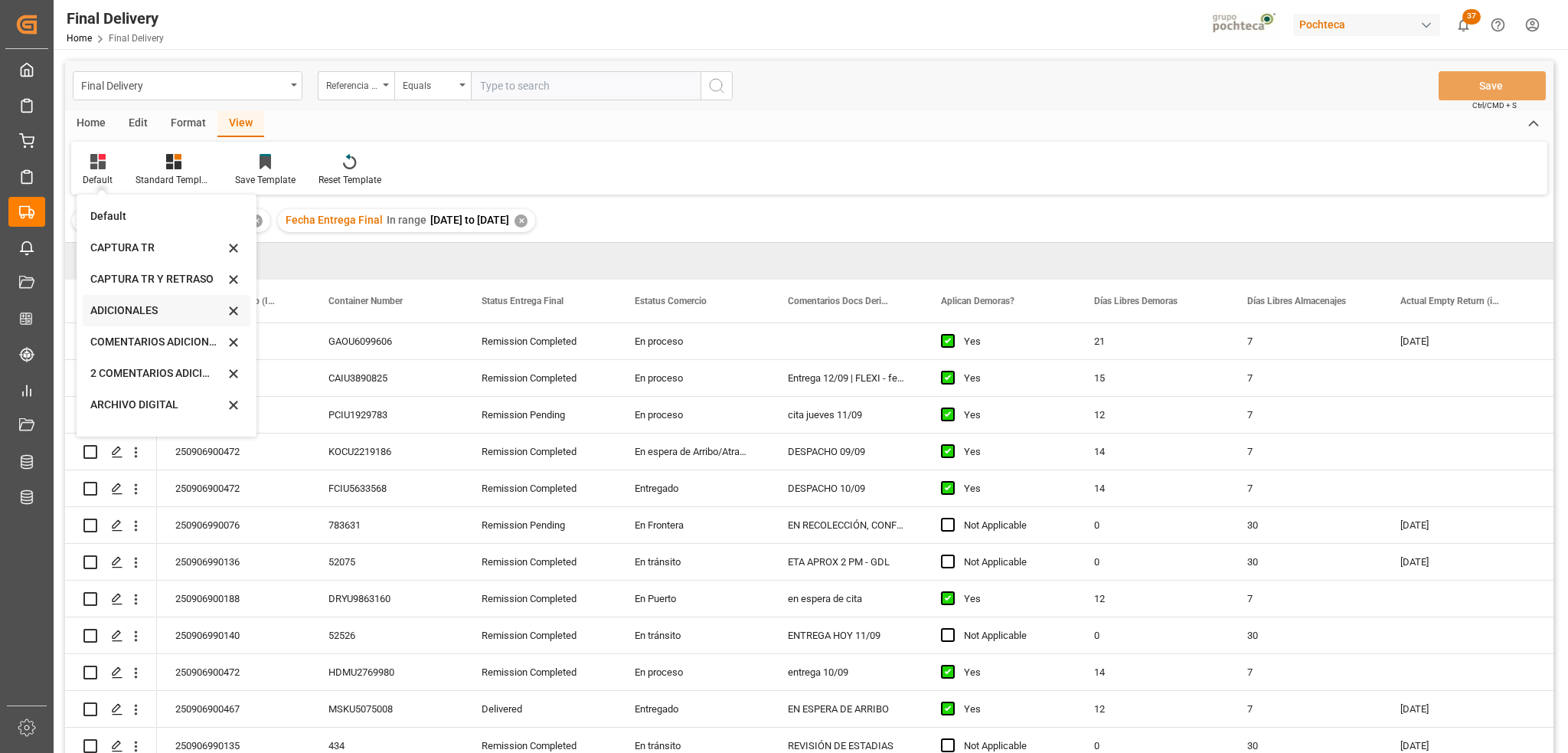
scroll to position [147, 0]
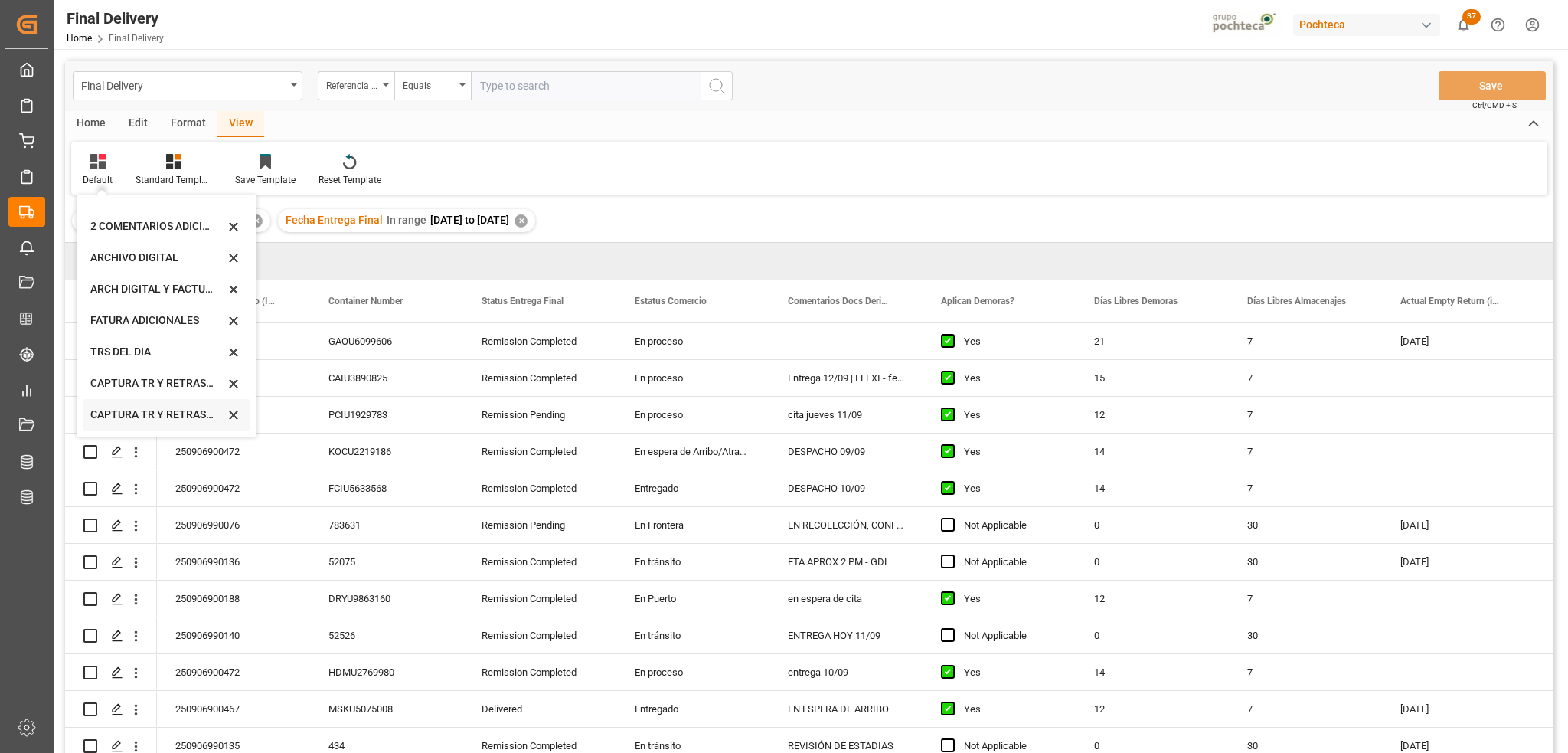
click at [103, 411] on div "CAPTURA TR Y RETRASO CON ENTREGA Y SUCURSAL" at bounding box center [157, 415] width 134 height 16
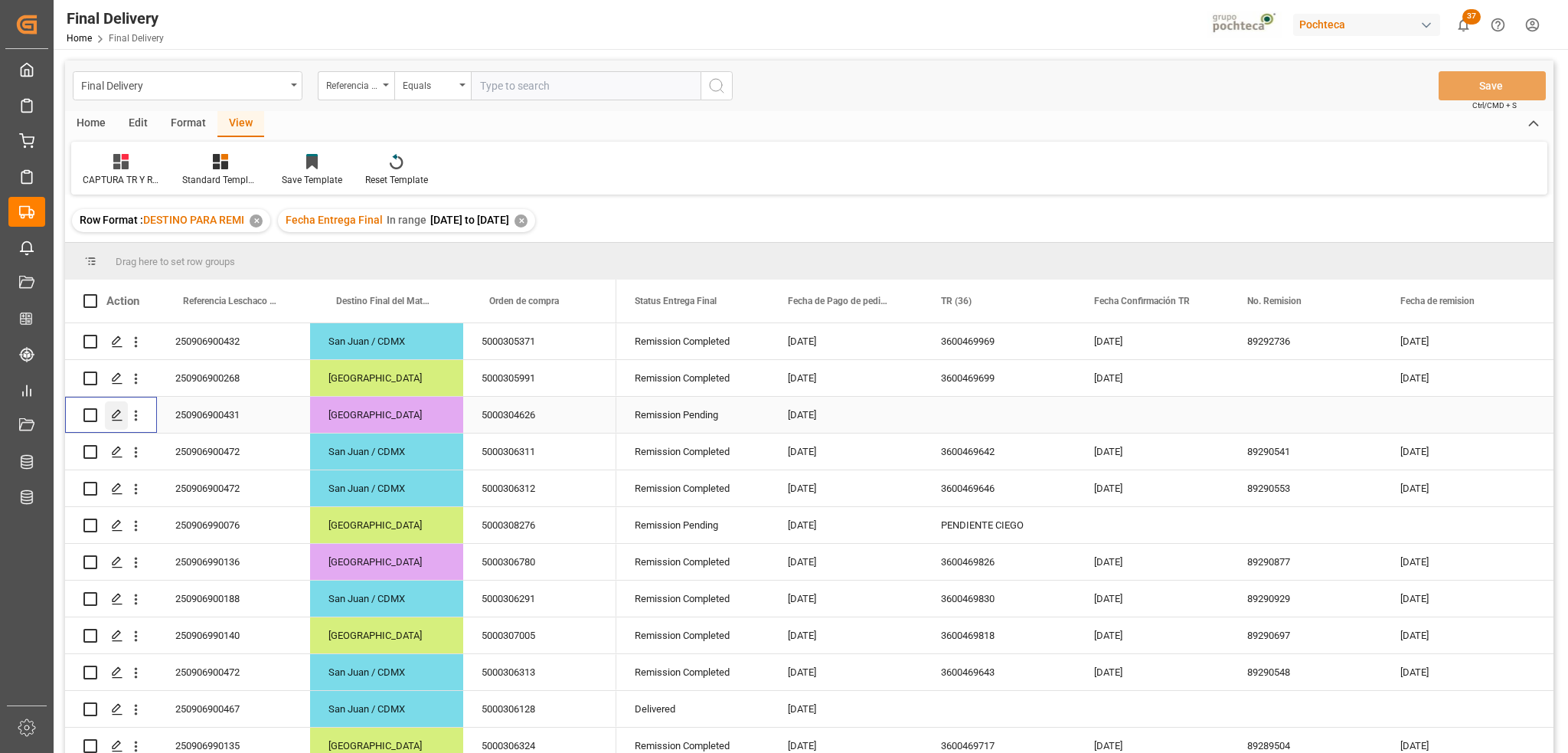
click at [116, 415] on icon "Press SPACE to select this row." at bounding box center [118, 416] width 13 height 13
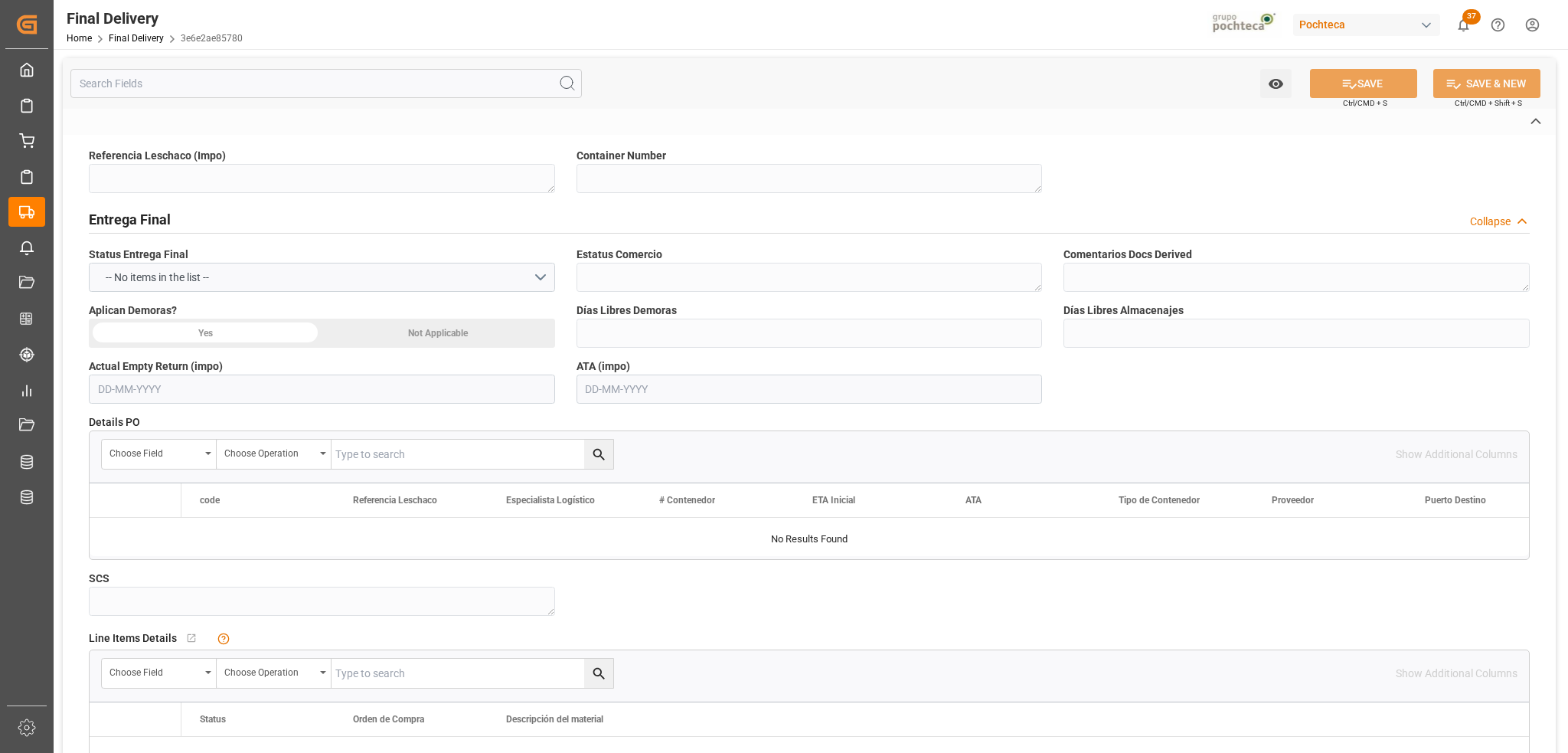
type textarea "250906900431"
type textarea "PCIU1929783"
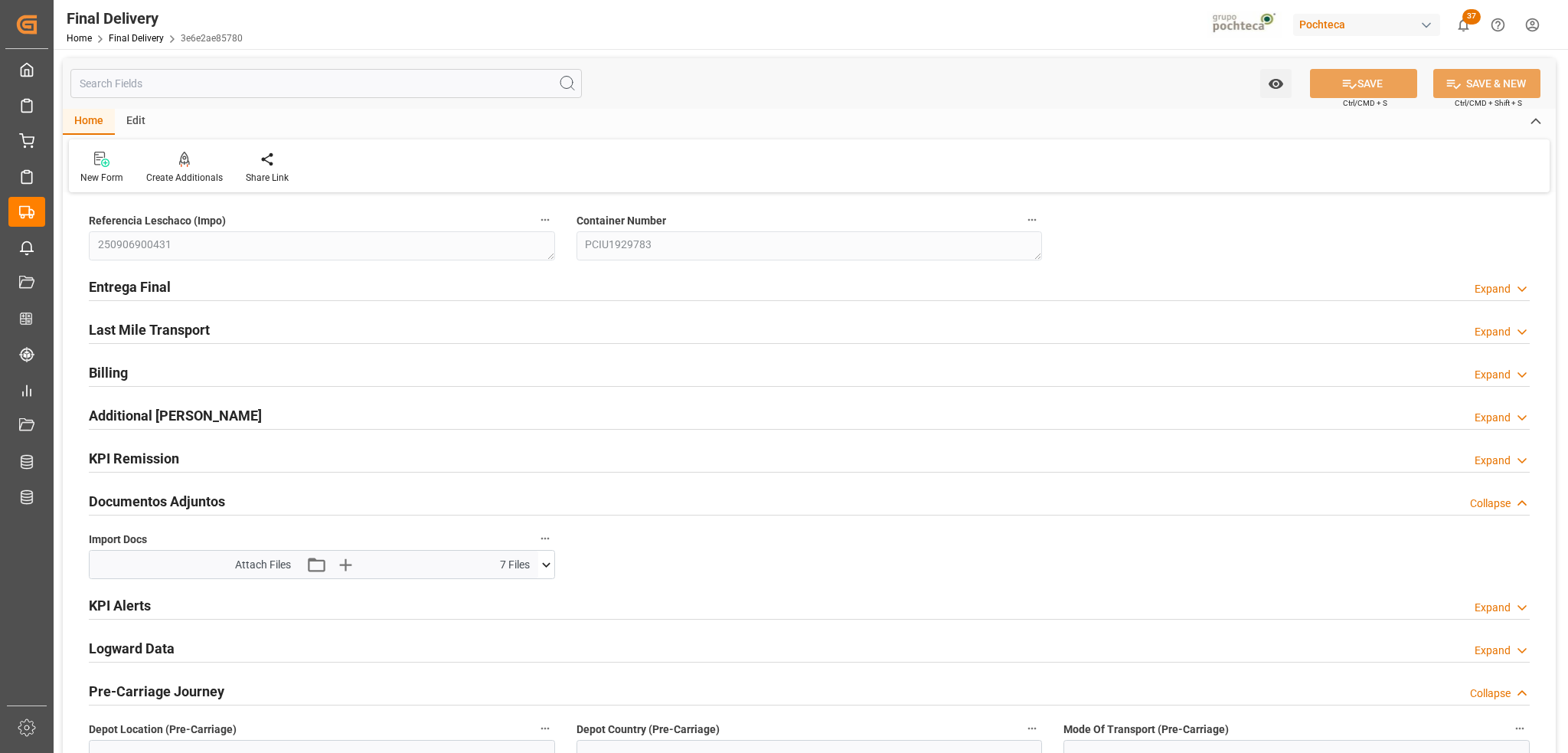
click at [542, 569] on icon at bounding box center [547, 565] width 16 height 16
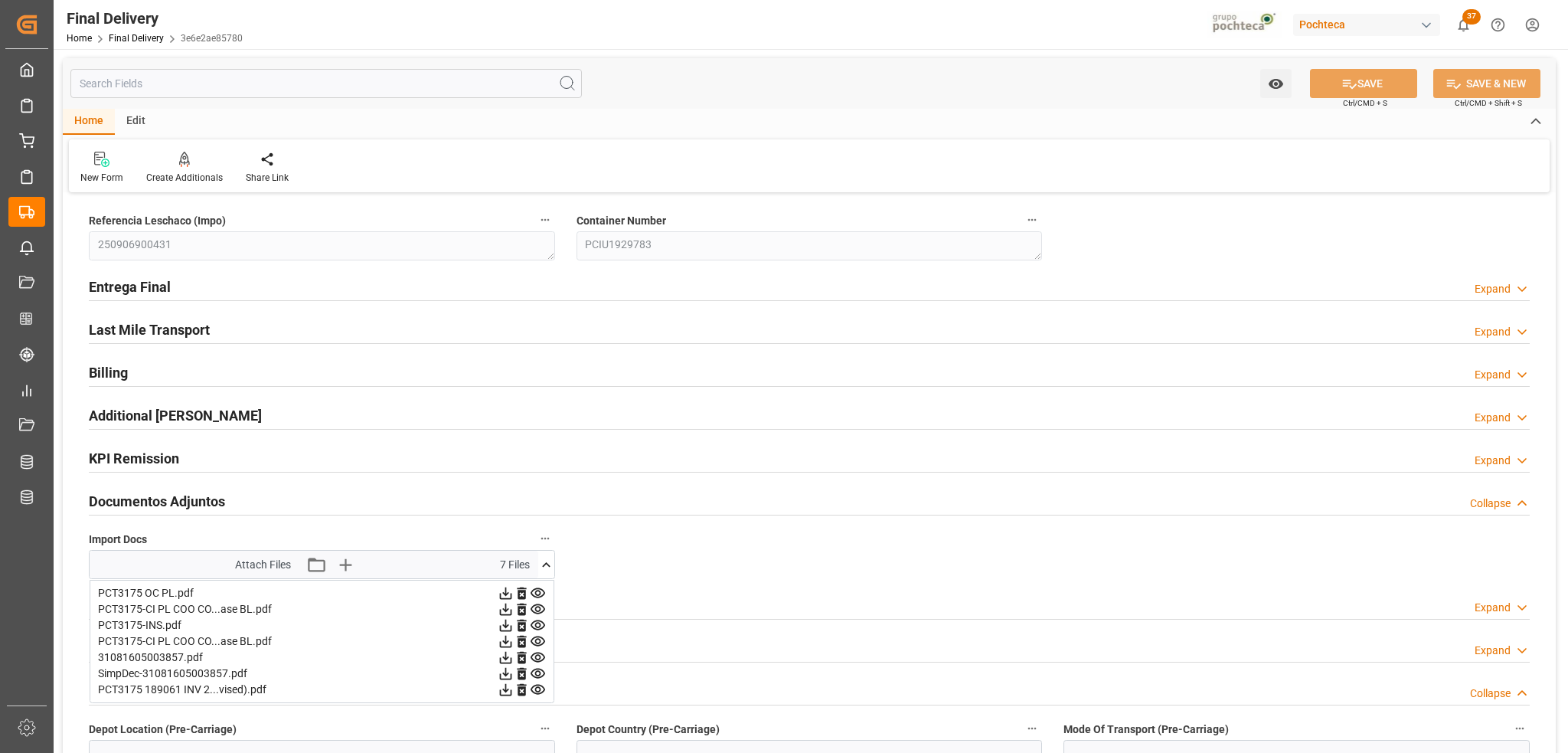
click at [538, 691] on icon at bounding box center [538, 689] width 16 height 16
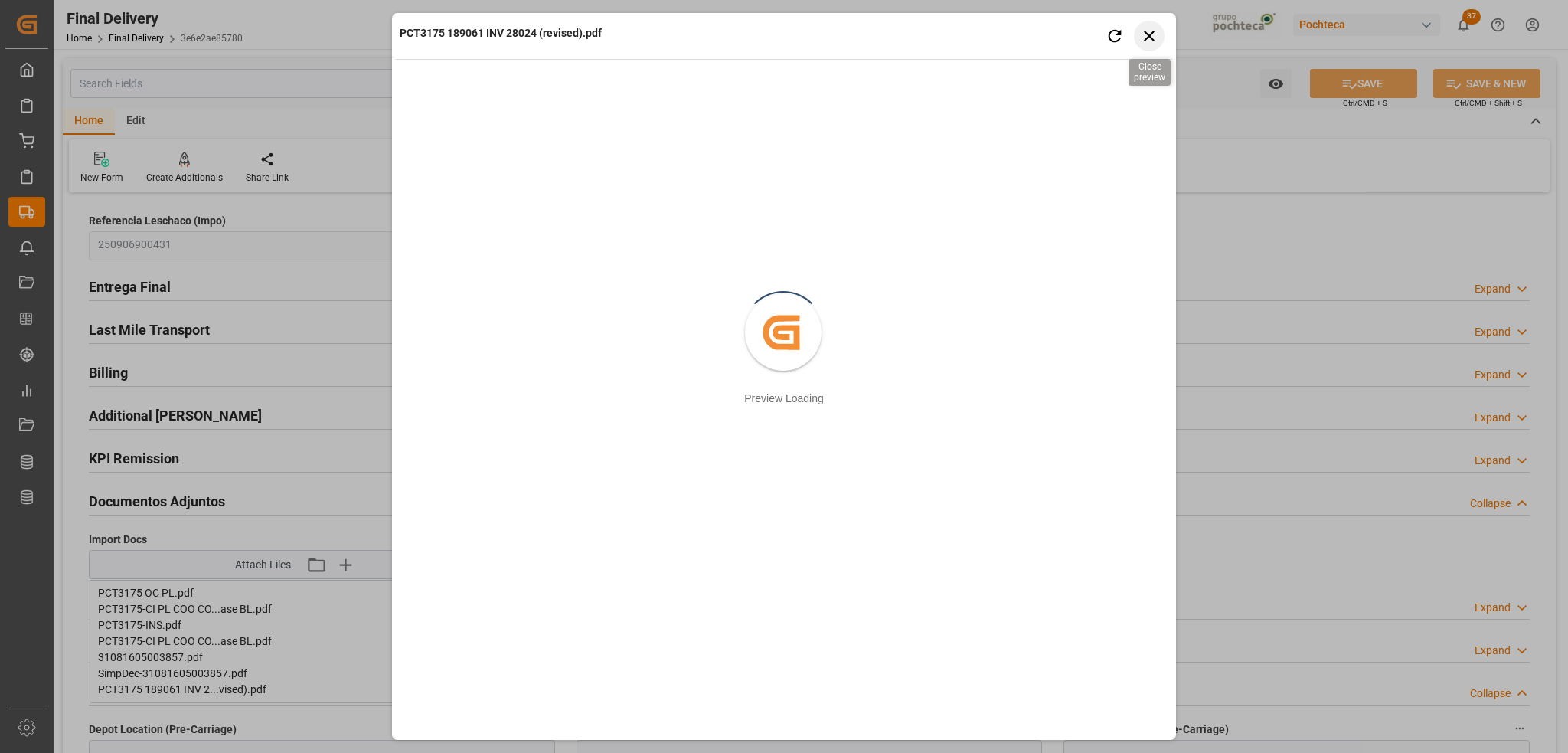
click at [1145, 38] on icon "button" at bounding box center [1150, 35] width 19 height 19
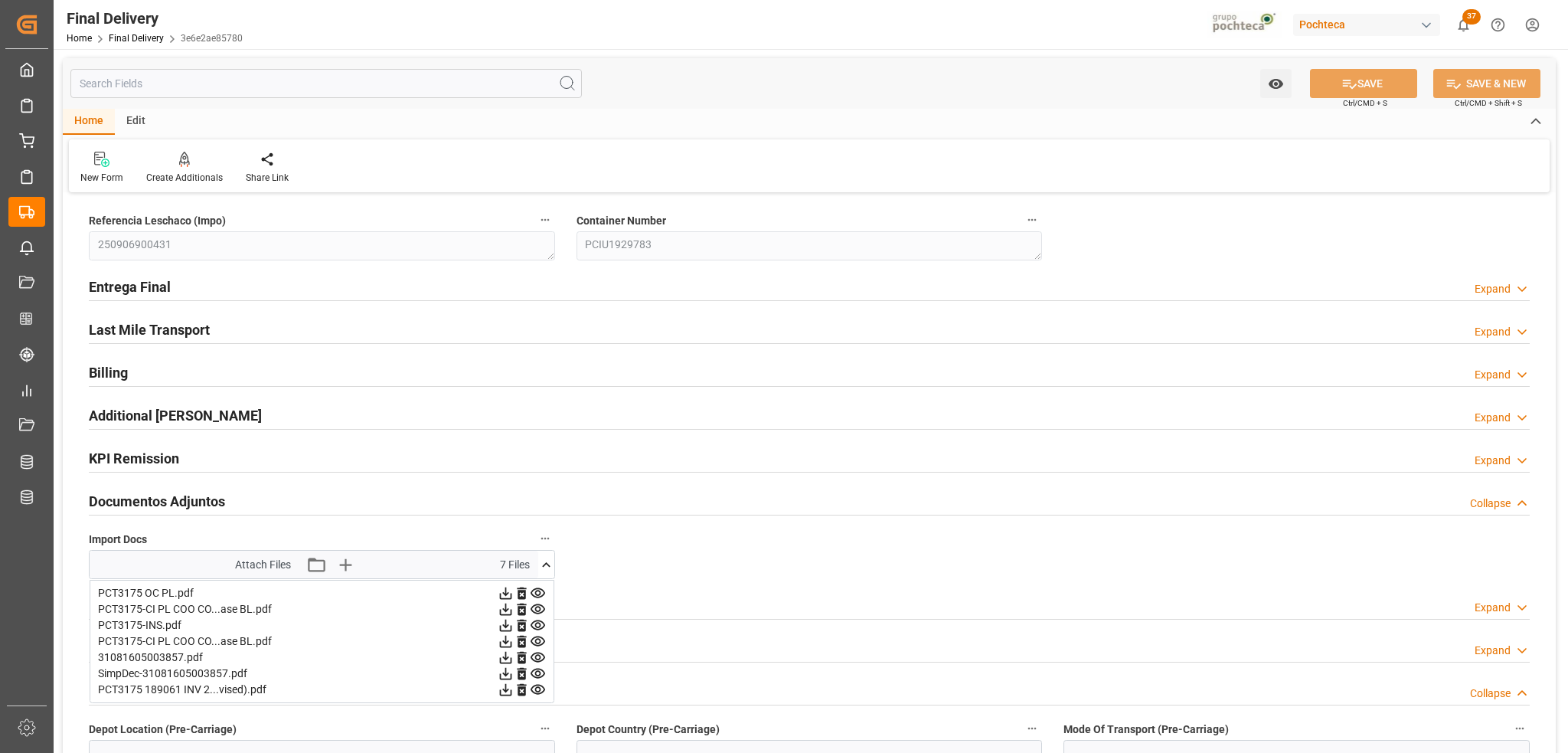
click at [504, 694] on icon at bounding box center [506, 689] width 16 height 16
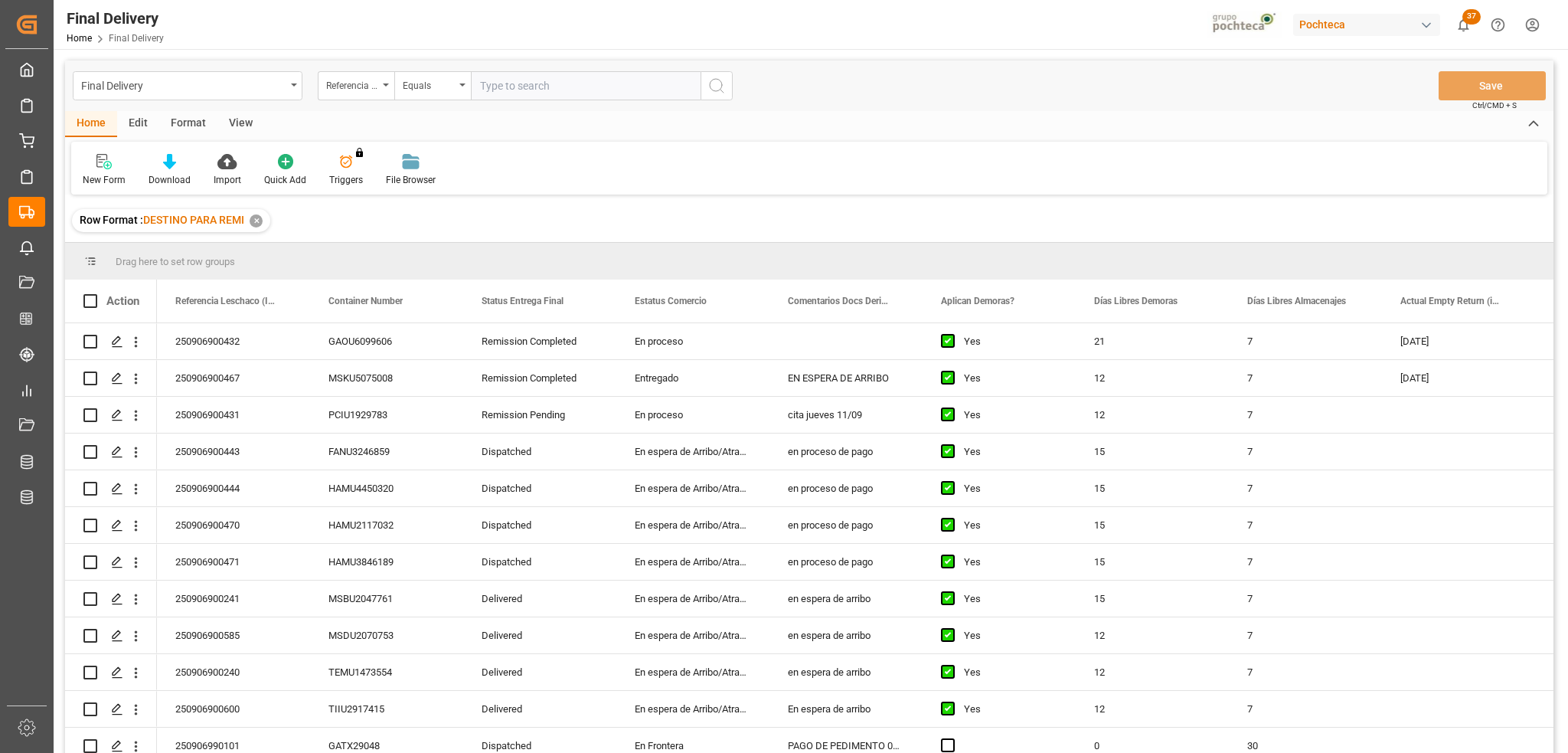
click at [234, 118] on div "View" at bounding box center [241, 124] width 47 height 26
click at [96, 179] on div "Default" at bounding box center [97, 179] width 30 height 13
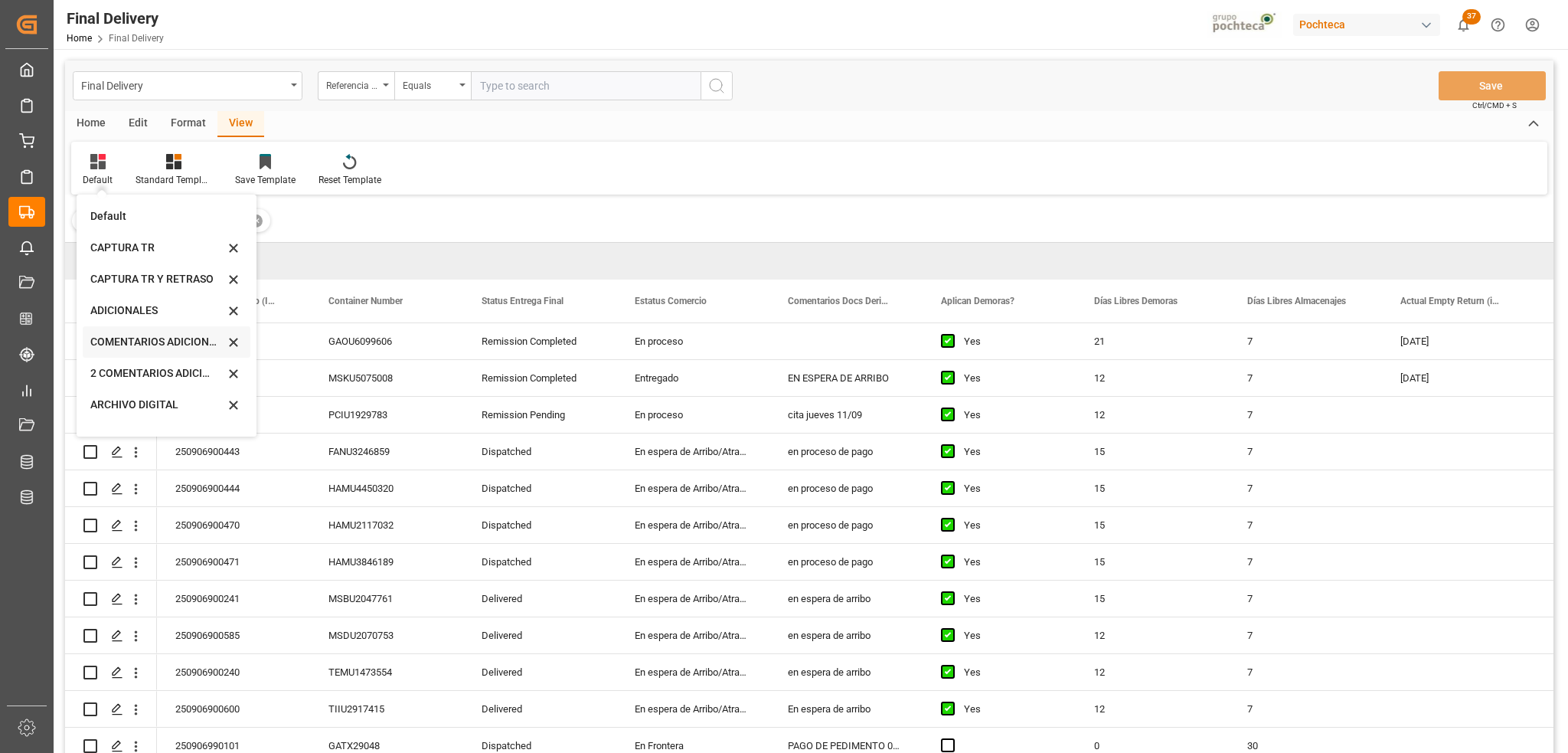
scroll to position [147, 0]
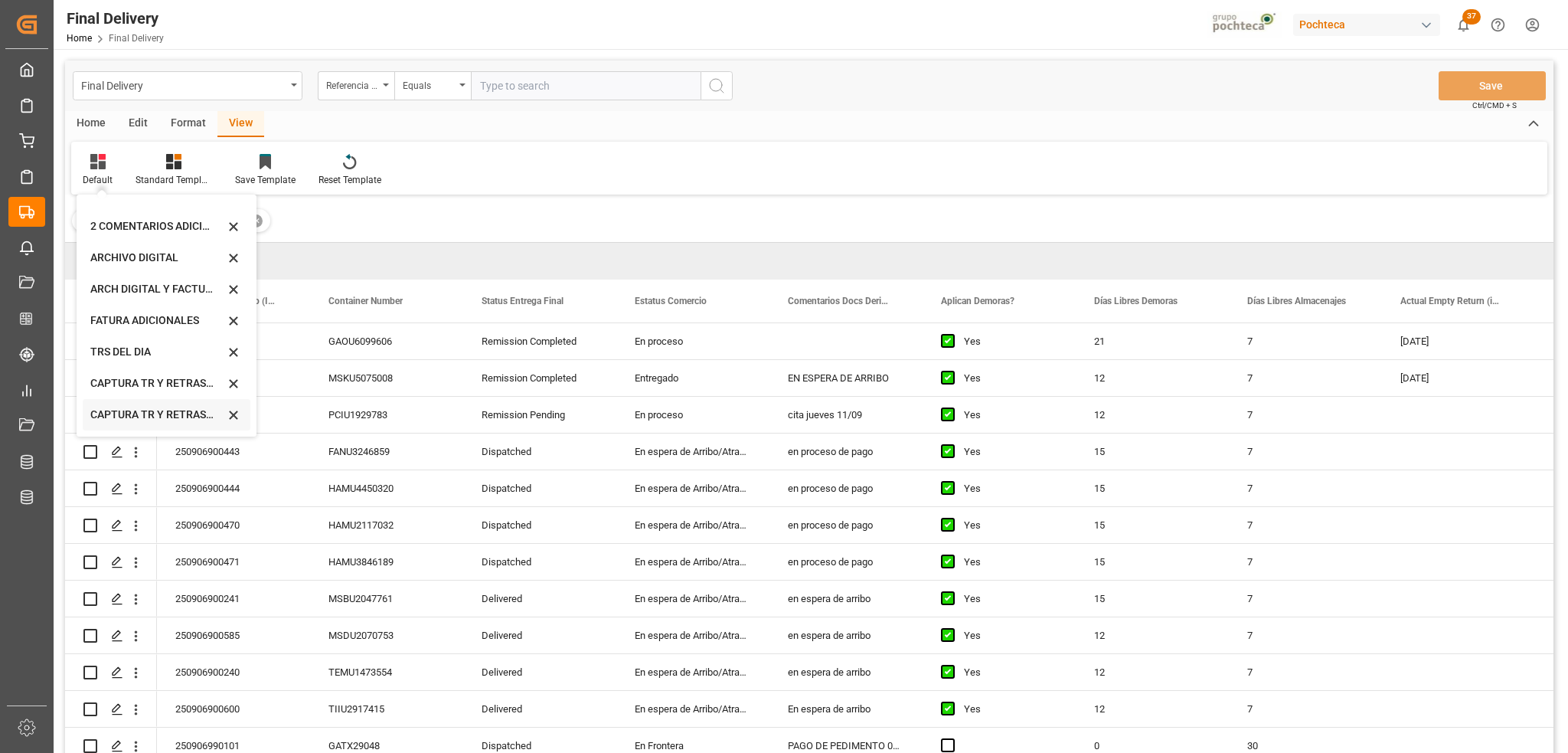
click at [130, 414] on div "CAPTURA TR Y RETRASO CON ENTREGA Y SUCURSAL" at bounding box center [157, 415] width 134 height 16
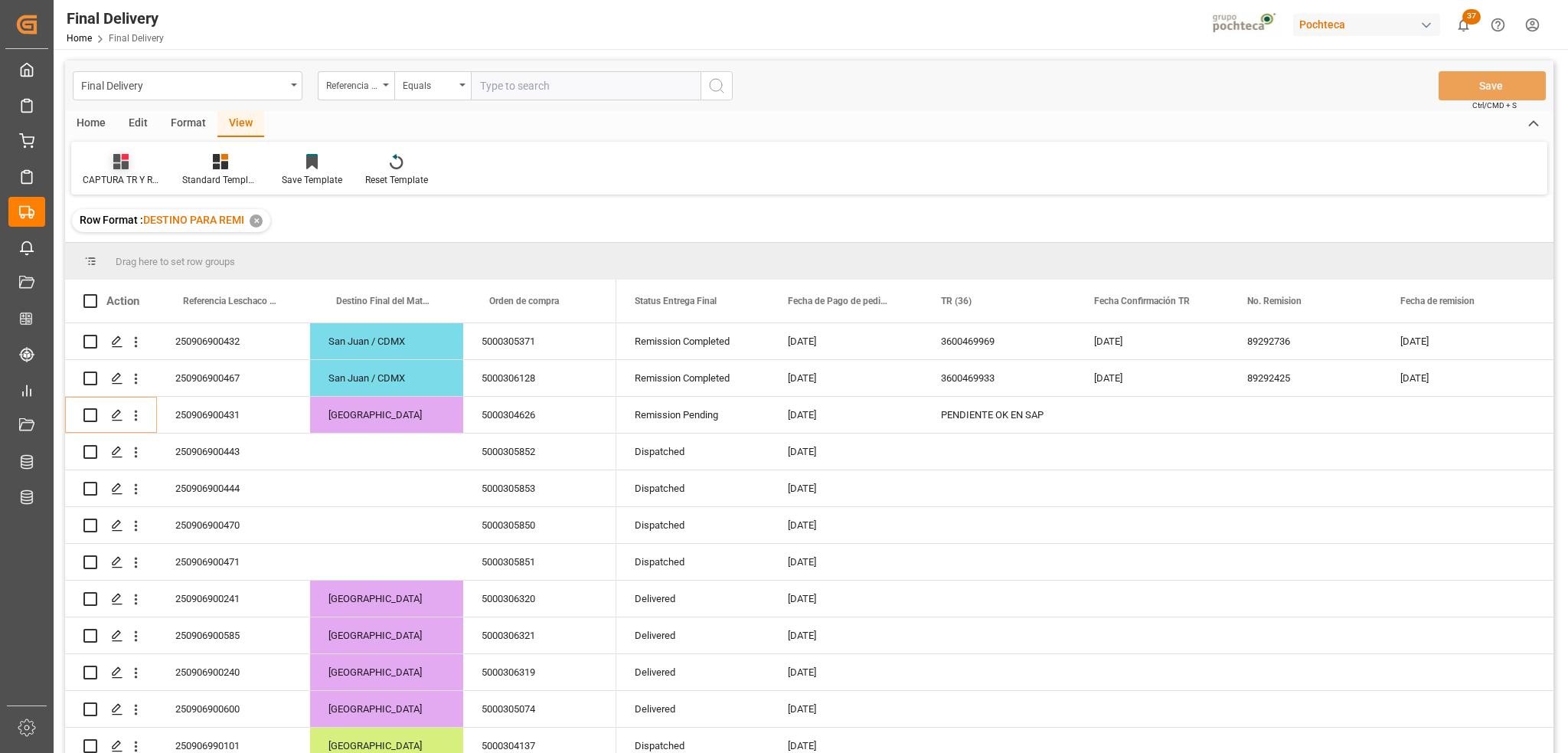
click at [101, 177] on div "CAPTURA TR Y RETRASO CON ENTREGA Y SUCURSAL" at bounding box center [120, 179] width 76 height 13
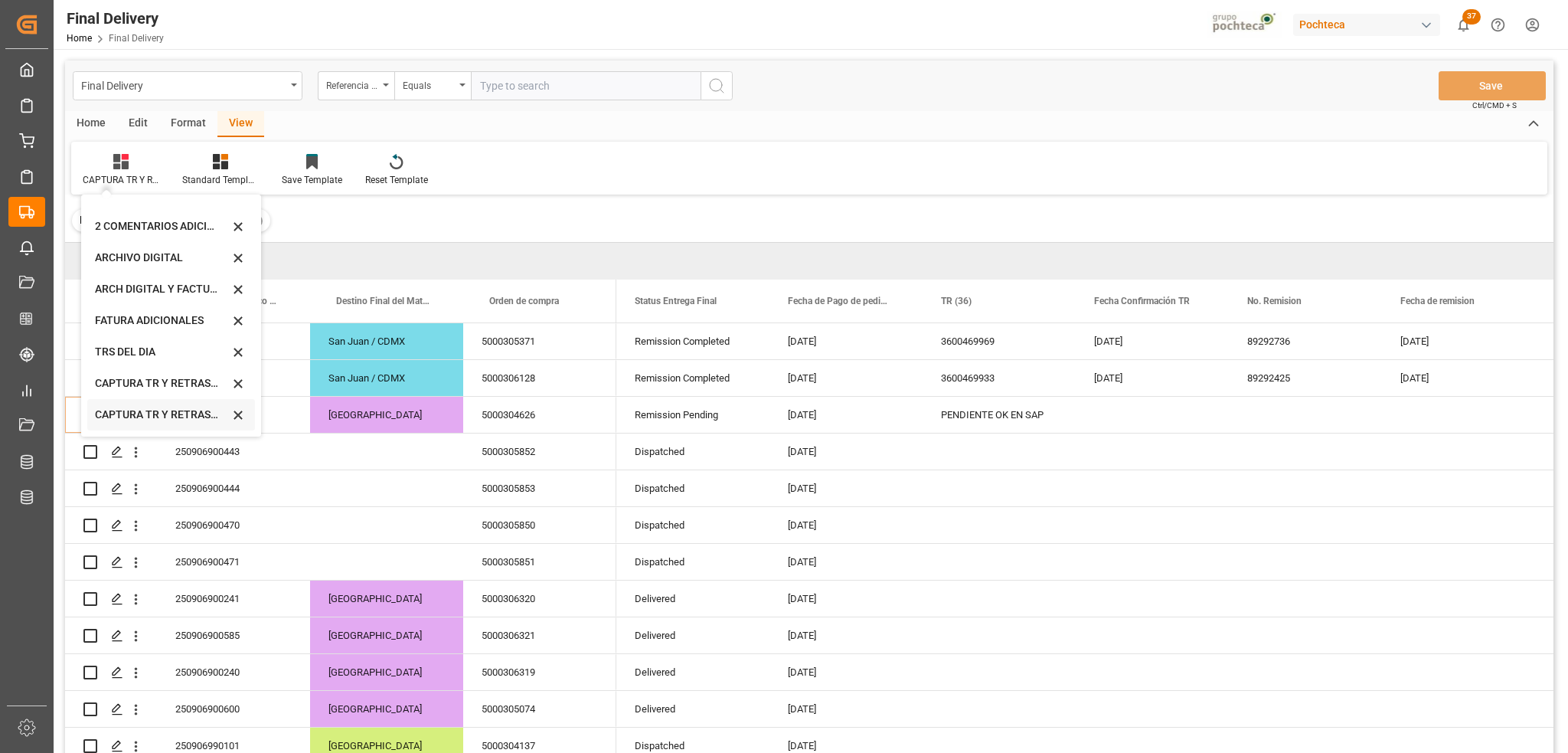
click at [138, 420] on div "CAPTURA TR Y RETRASO CON ENTREGA Y SUCURSAL" at bounding box center [162, 415] width 134 height 16
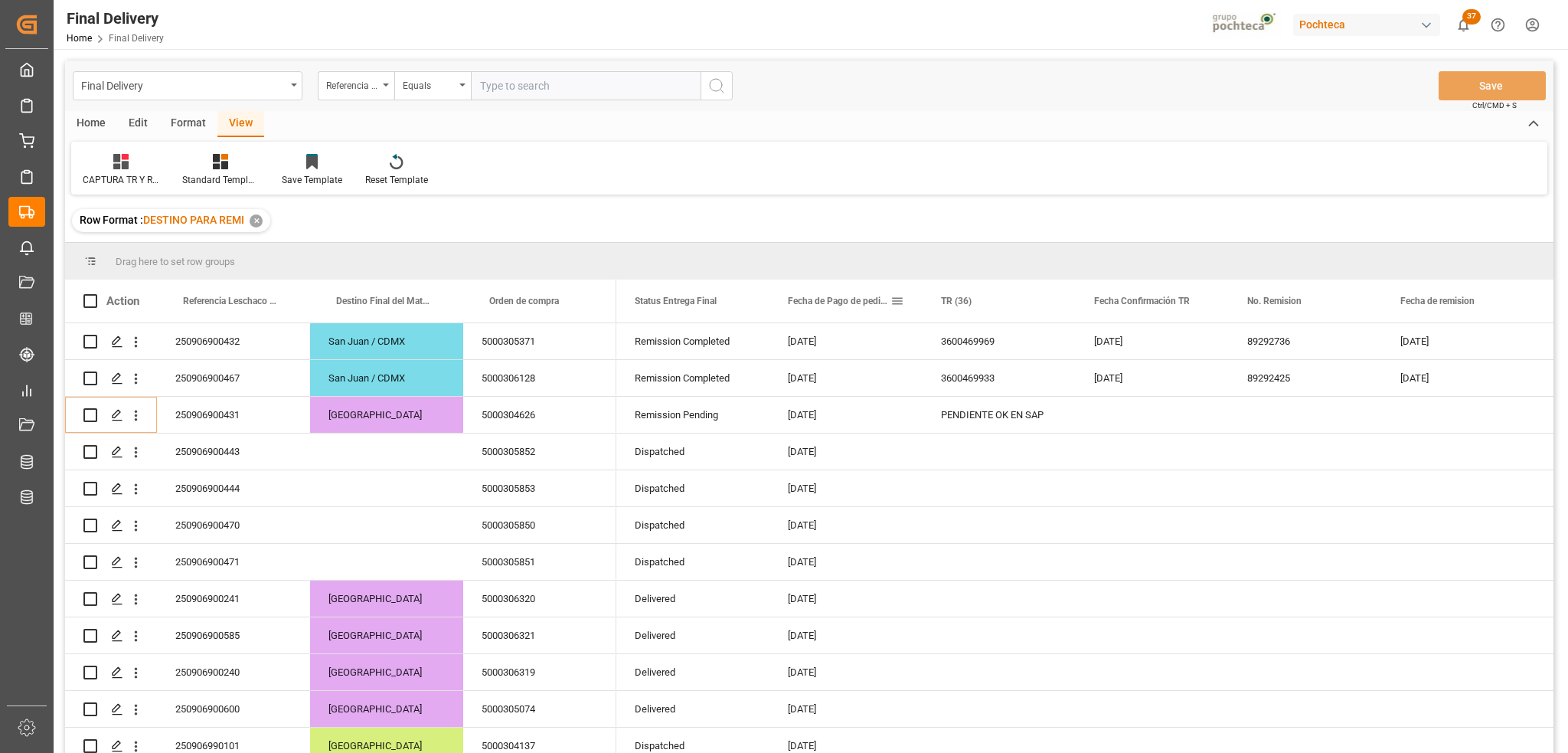
click at [901, 300] on span at bounding box center [897, 301] width 13 height 13
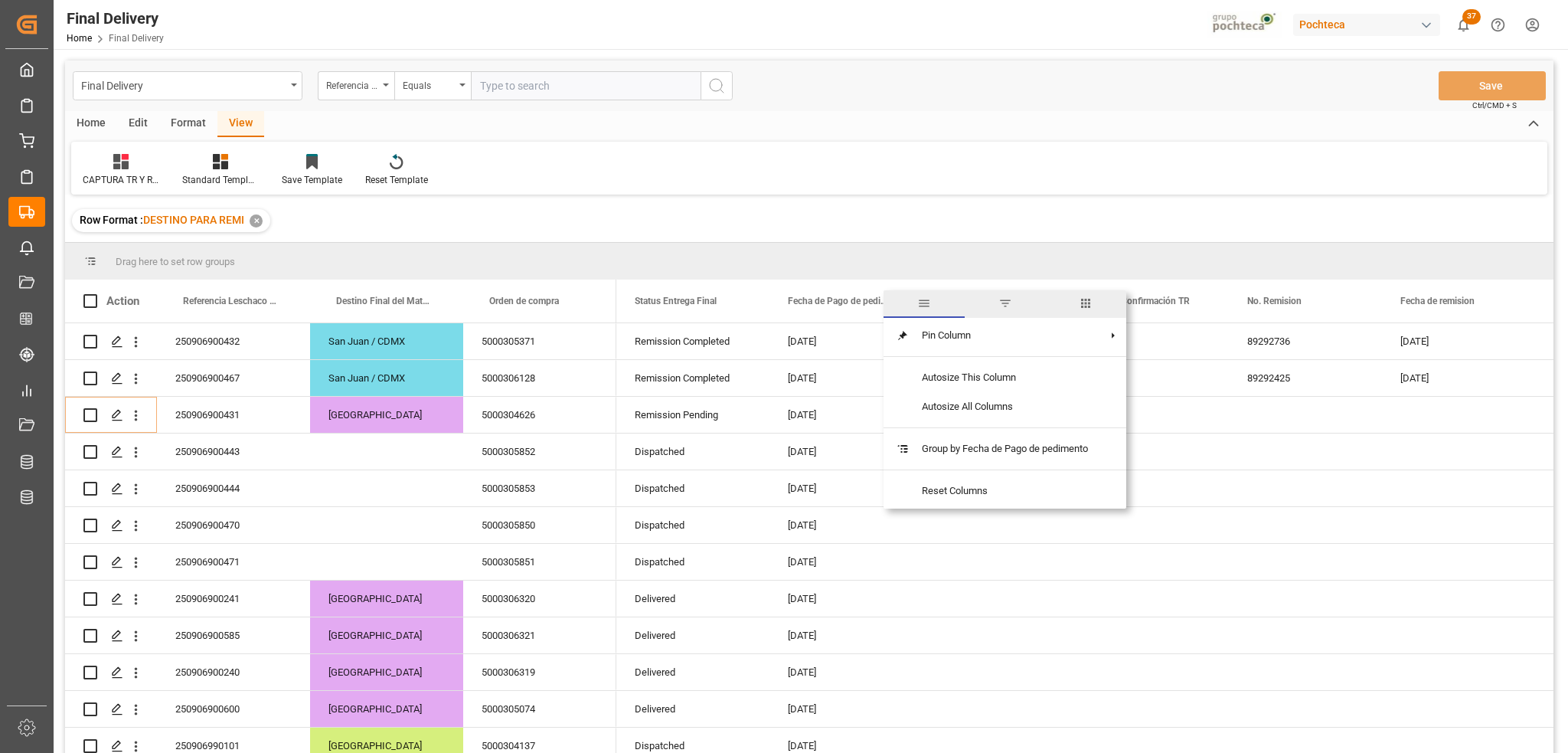
click at [1011, 313] on span "filter" at bounding box center [1005, 303] width 81 height 28
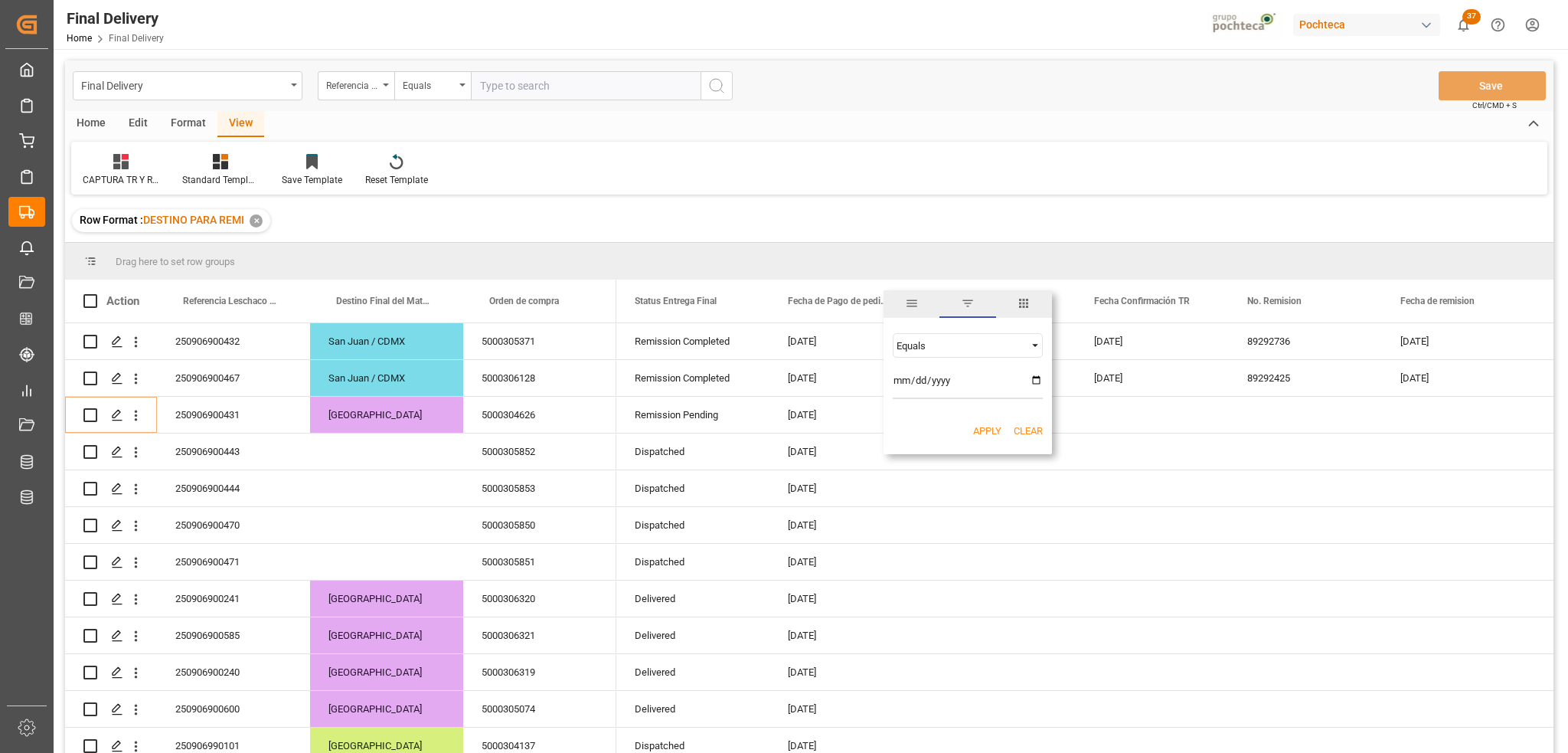
click at [1029, 346] on span "Filtering operator" at bounding box center [1035, 345] width 13 height 13
click at [975, 447] on div "In range" at bounding box center [968, 442] width 150 height 24
click at [1029, 384] on input "date" at bounding box center [968, 383] width 150 height 31
type input "[DATE]"
click at [1032, 420] on input "date" at bounding box center [968, 425] width 150 height 31
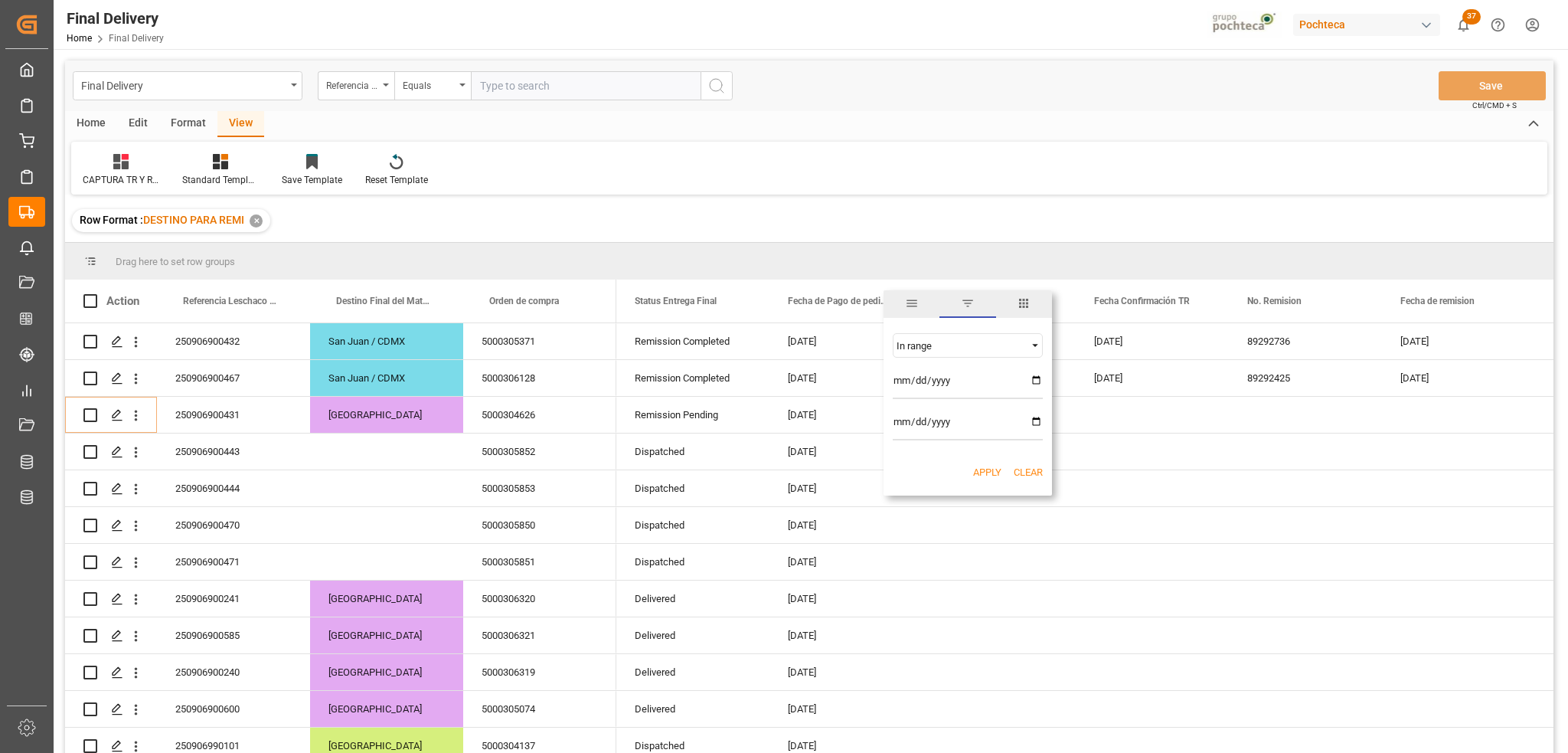
type input "[DATE]"
click at [982, 477] on button "Apply" at bounding box center [987, 472] width 29 height 15
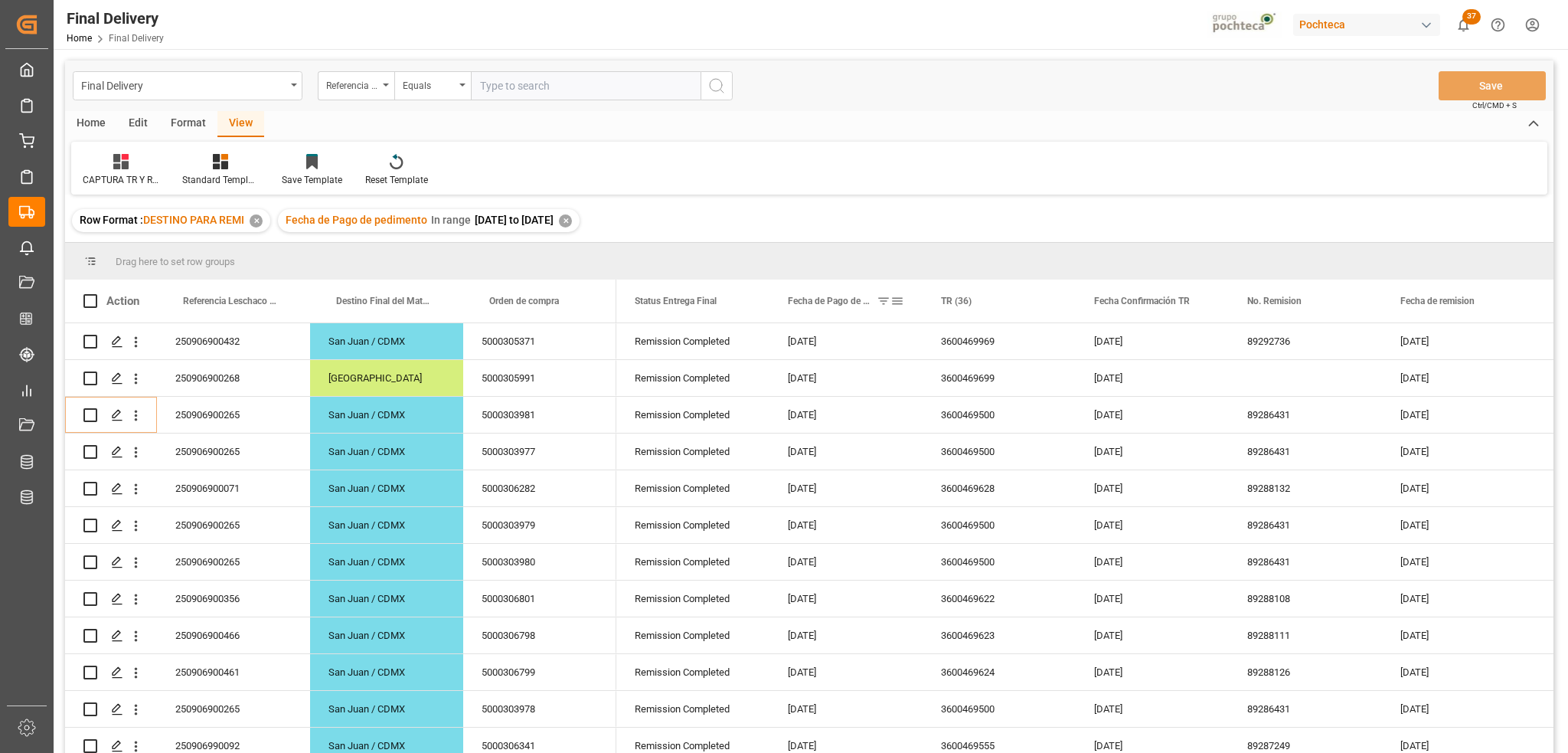
click at [899, 306] on span at bounding box center [897, 301] width 13 height 13
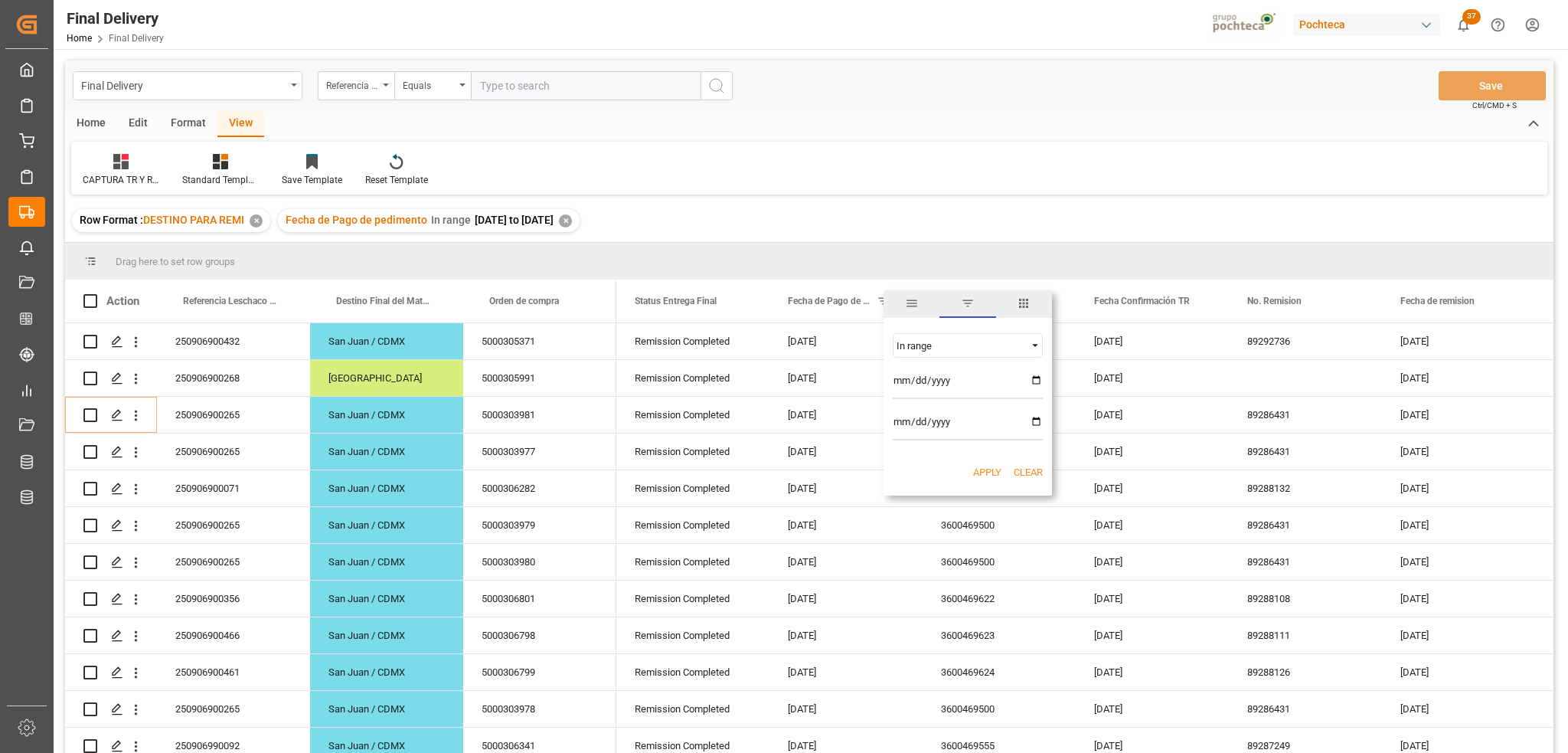
click at [1034, 383] on input "[DATE]" at bounding box center [968, 383] width 150 height 31
type input "[DATE]"
click at [1035, 422] on input "[DATE]" at bounding box center [968, 425] width 150 height 31
type input "[DATE]"
click at [977, 477] on button "Apply" at bounding box center [987, 472] width 29 height 15
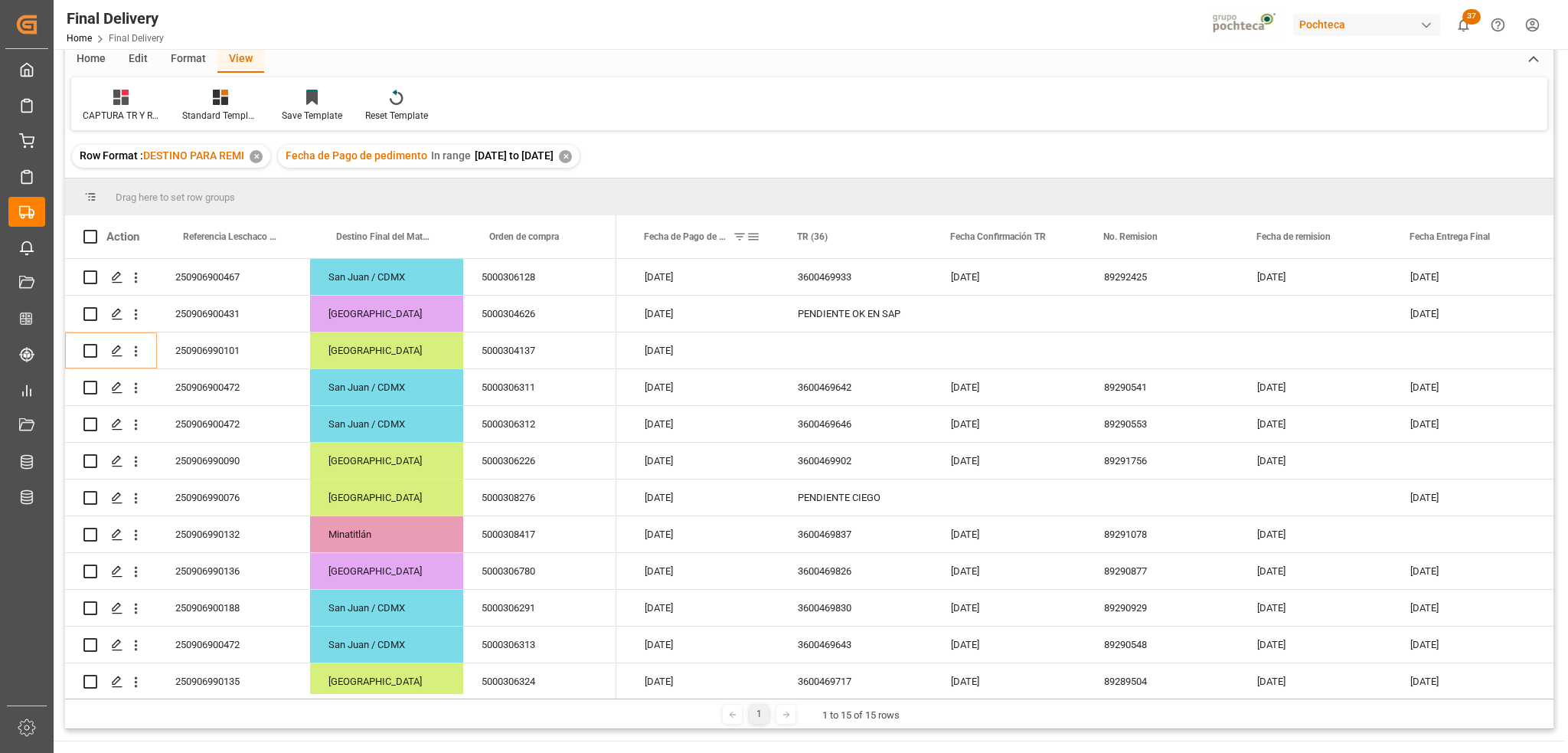
click at [762, 238] on div "Fecha de Pago de pedimento" at bounding box center [702, 237] width 153 height 43
click at [754, 241] on span at bounding box center [753, 236] width 13 height 13
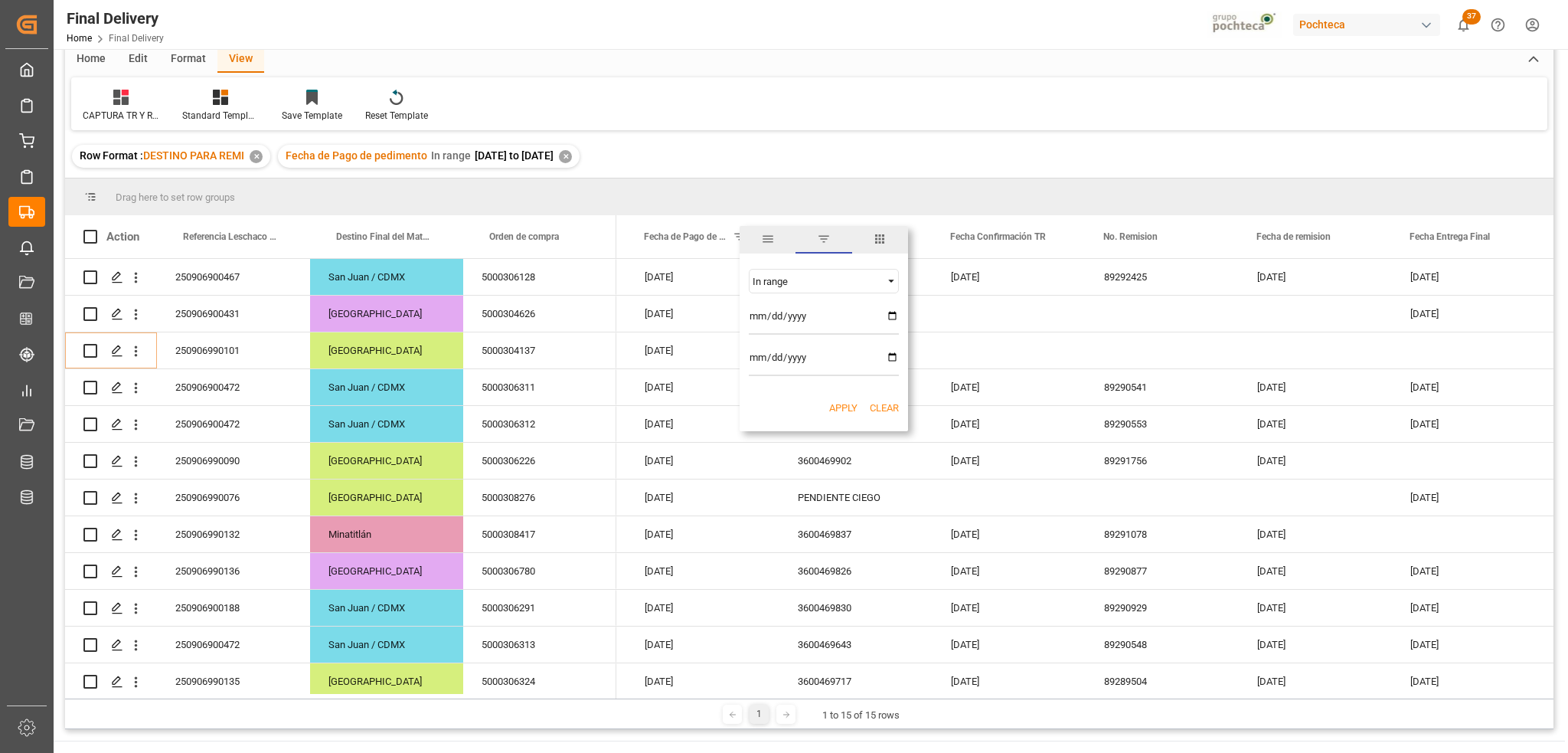
click at [892, 316] on input "[DATE]" at bounding box center [823, 320] width 150 height 31
type input "[DATE]"
click at [889, 357] on input "[DATE]" at bounding box center [823, 361] width 150 height 31
type input "[DATE]"
click at [839, 402] on button "Apply" at bounding box center [844, 407] width 29 height 15
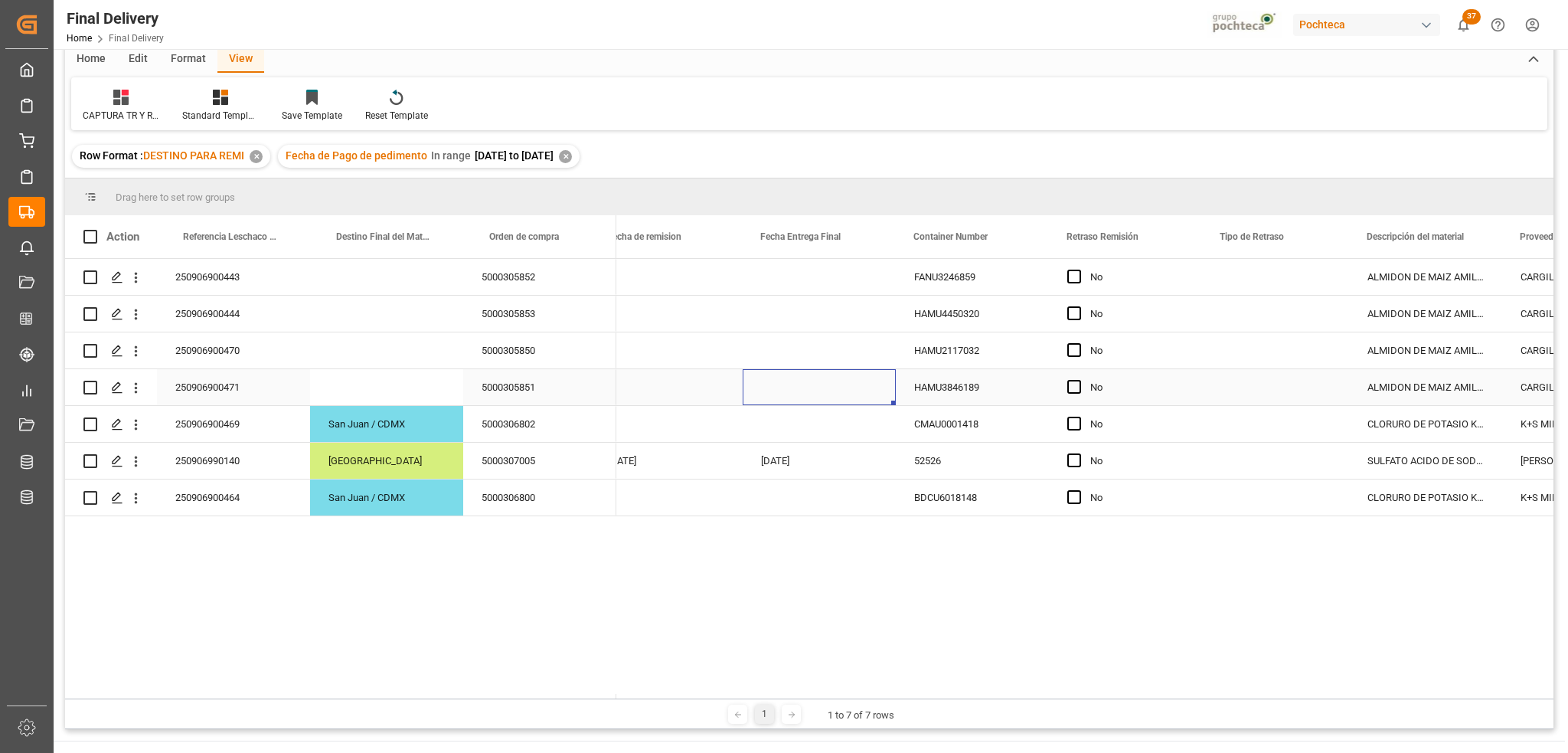
click at [765, 404] on div "Press SPACE to select this row." at bounding box center [819, 387] width 153 height 36
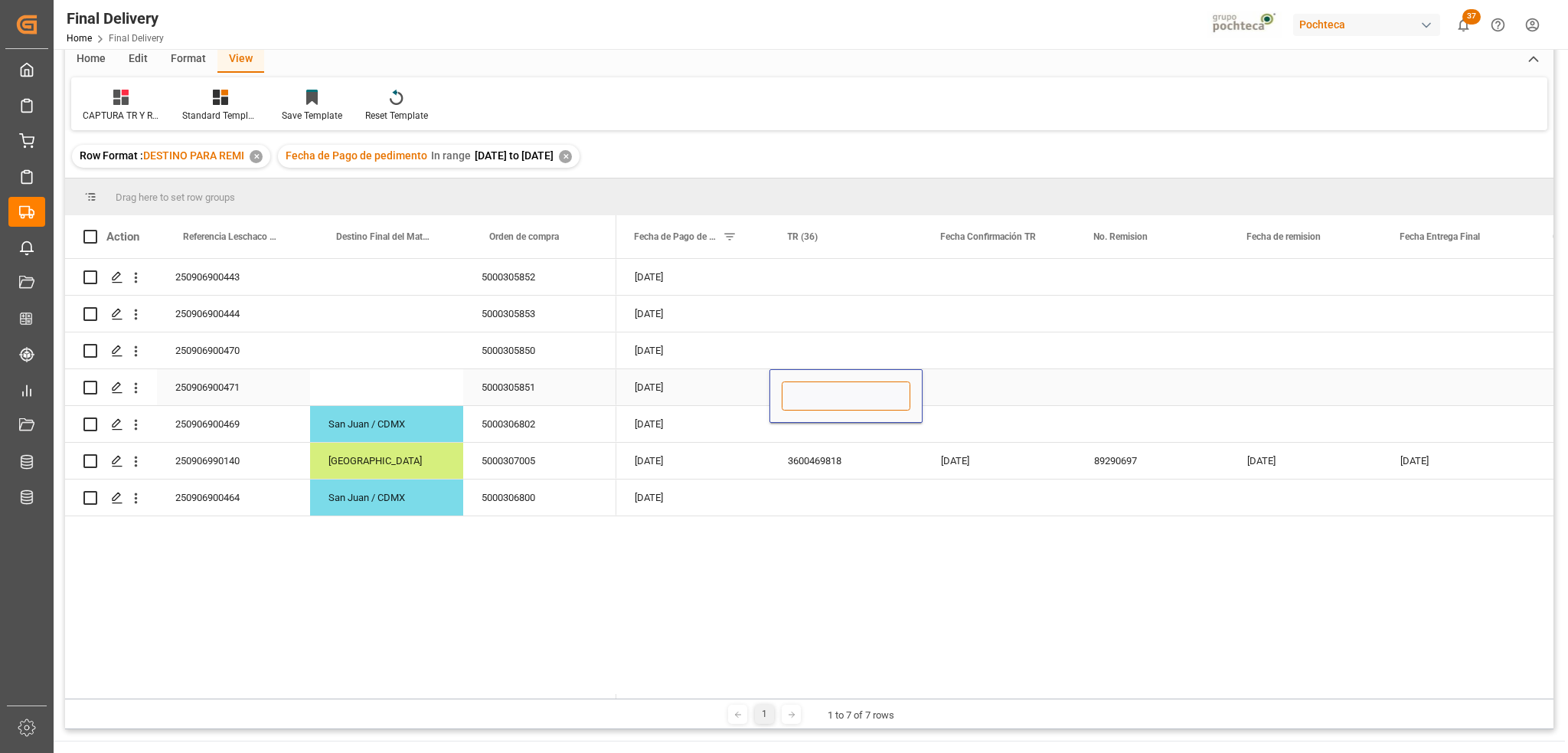
click at [801, 404] on input "Press SPACE to select this row." at bounding box center [845, 396] width 128 height 29
type input "ALMIDON"
click at [942, 405] on div "Press SPACE to select this row." at bounding box center [999, 387] width 153 height 36
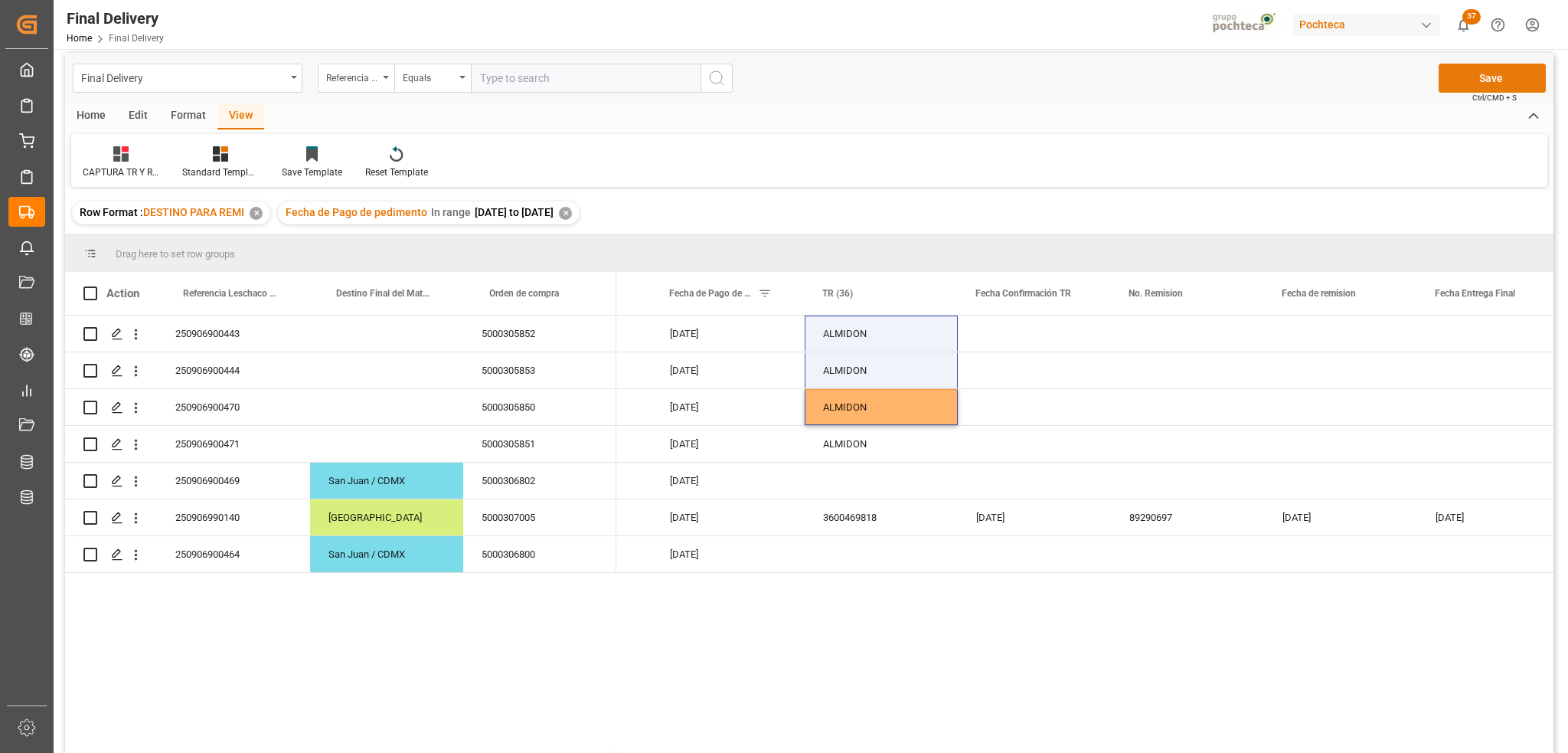
click at [1464, 86] on button "Save" at bounding box center [1492, 78] width 107 height 29
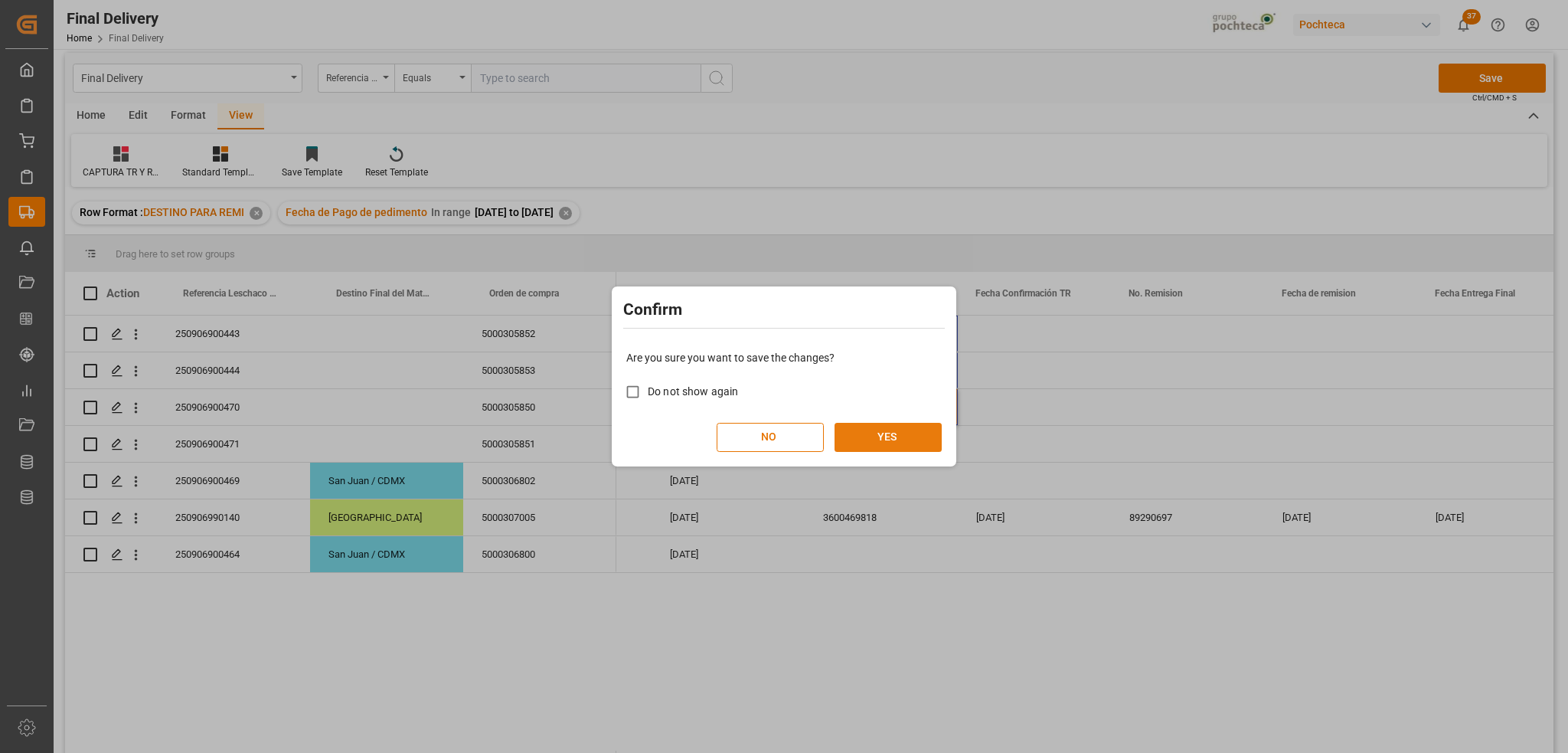
click at [911, 442] on button "YES" at bounding box center [888, 437] width 107 height 29
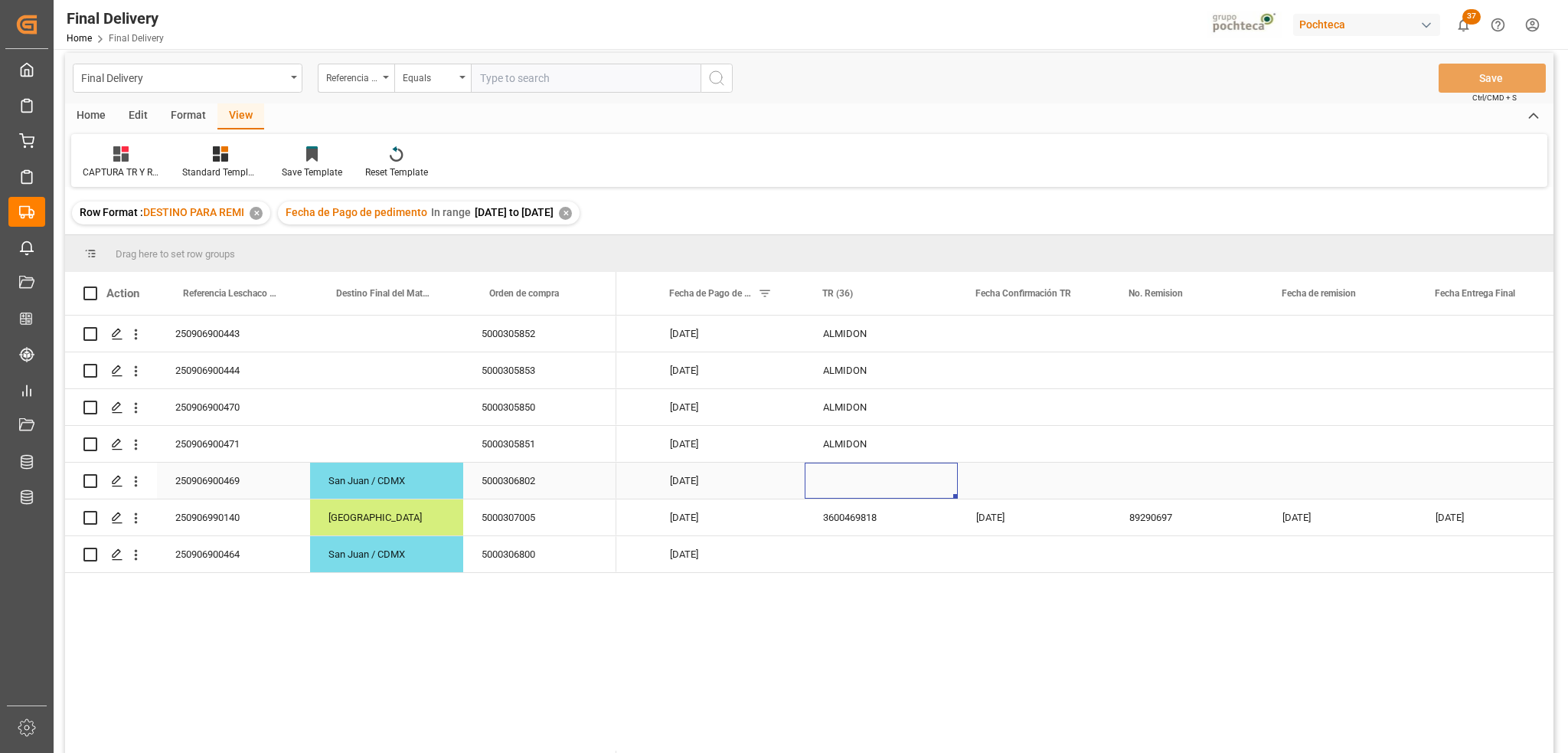
click at [852, 486] on div "Press SPACE to select this row." at bounding box center [881, 480] width 153 height 36
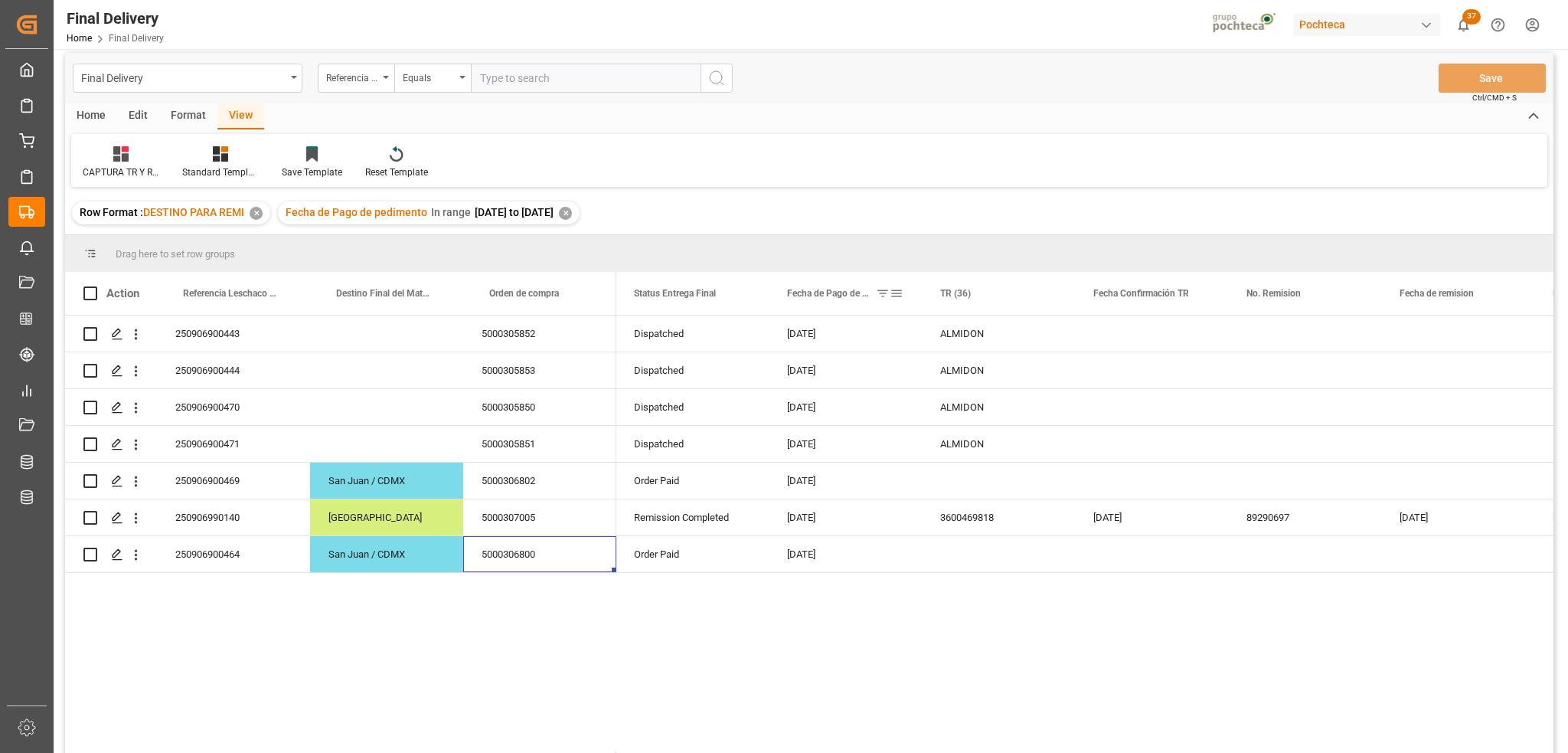
click at [906, 295] on div "Fecha de Pago de pedimento" at bounding box center [845, 293] width 153 height 43
click at [902, 294] on span at bounding box center [896, 293] width 13 height 13
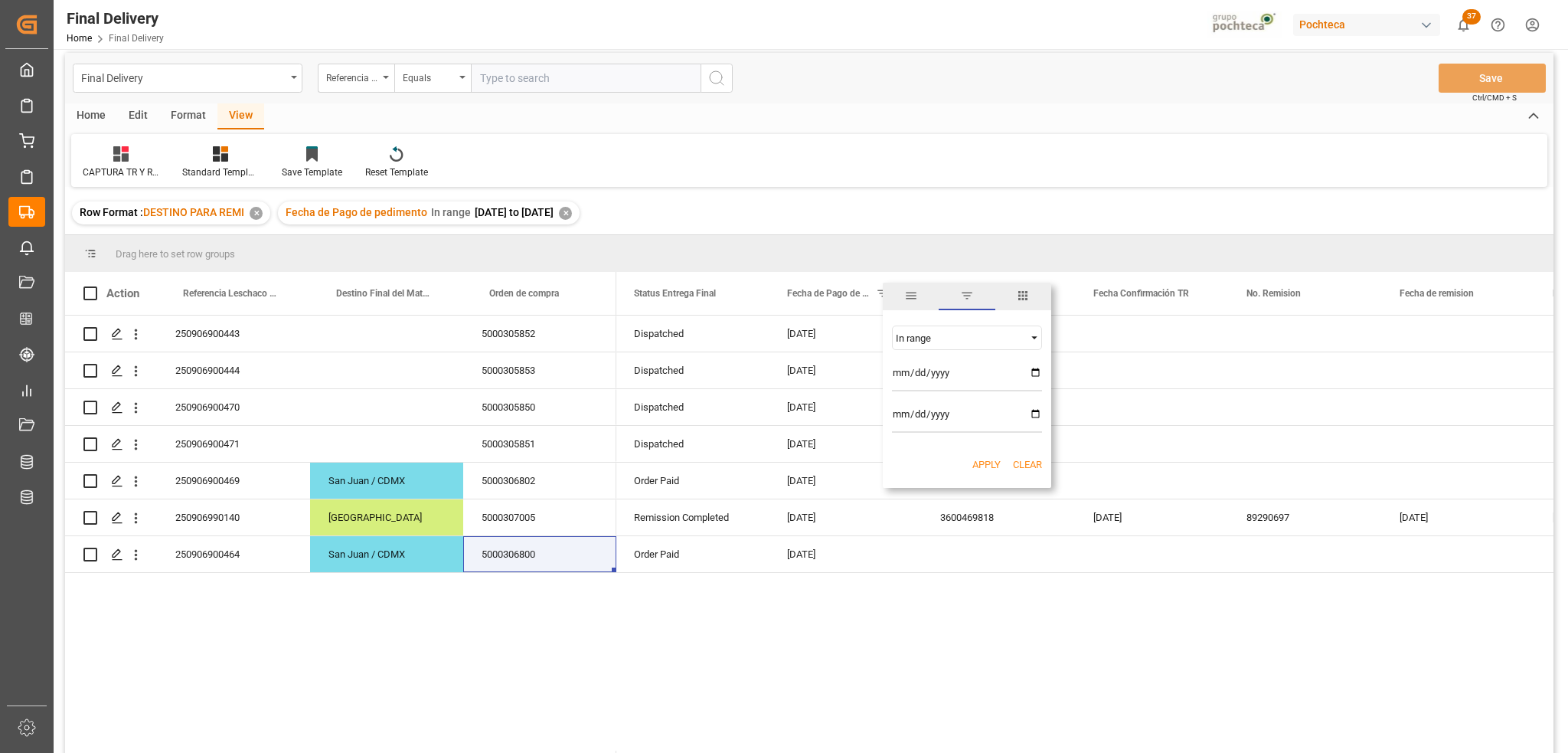
click at [1034, 368] on input "[DATE]" at bounding box center [967, 376] width 150 height 31
type input "[DATE]"
click at [1032, 414] on input "[DATE]" at bounding box center [967, 417] width 150 height 31
type input "[DATE]"
click at [984, 472] on div "Apply Clear" at bounding box center [968, 465] width 169 height 39
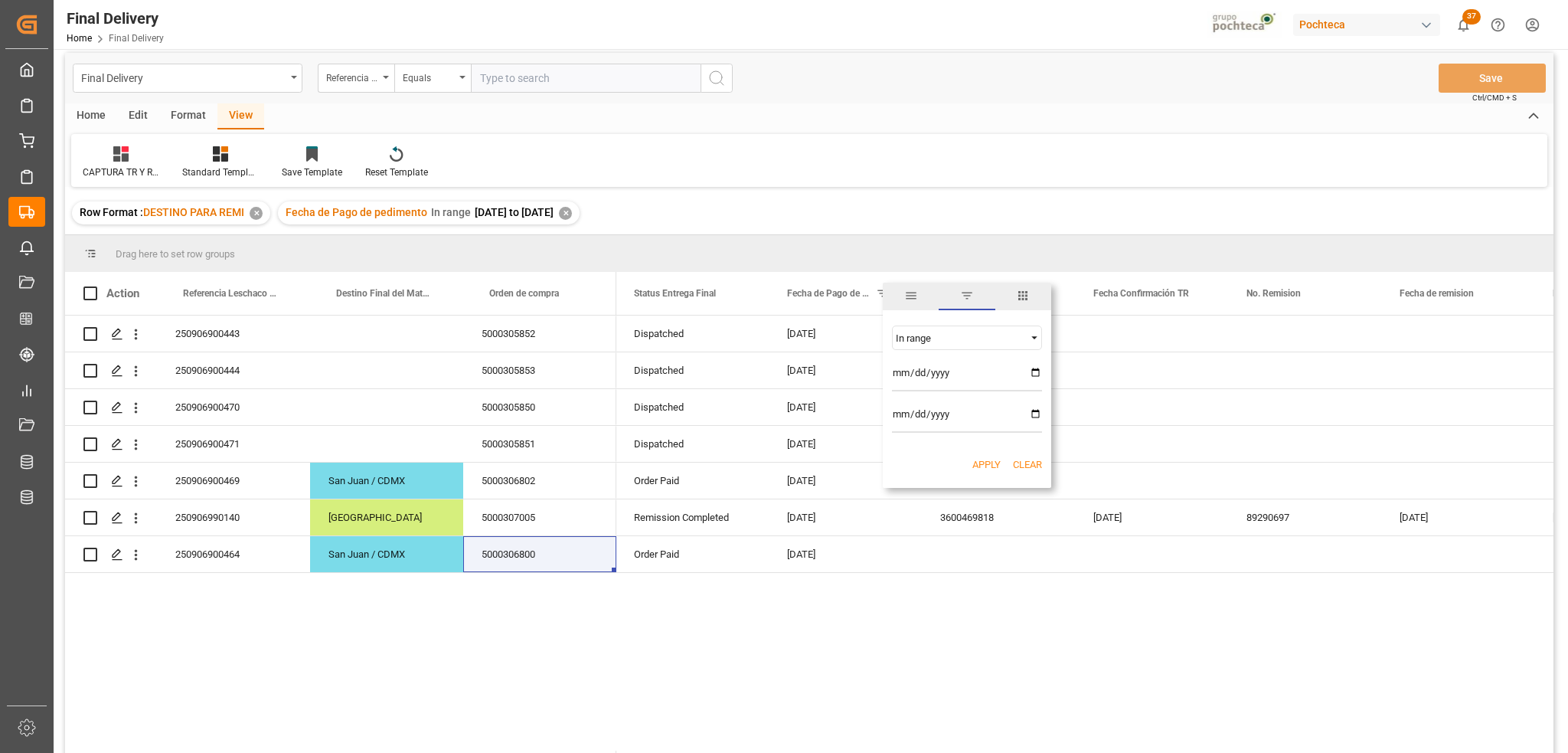
click at [984, 470] on button "Apply" at bounding box center [987, 464] width 29 height 15
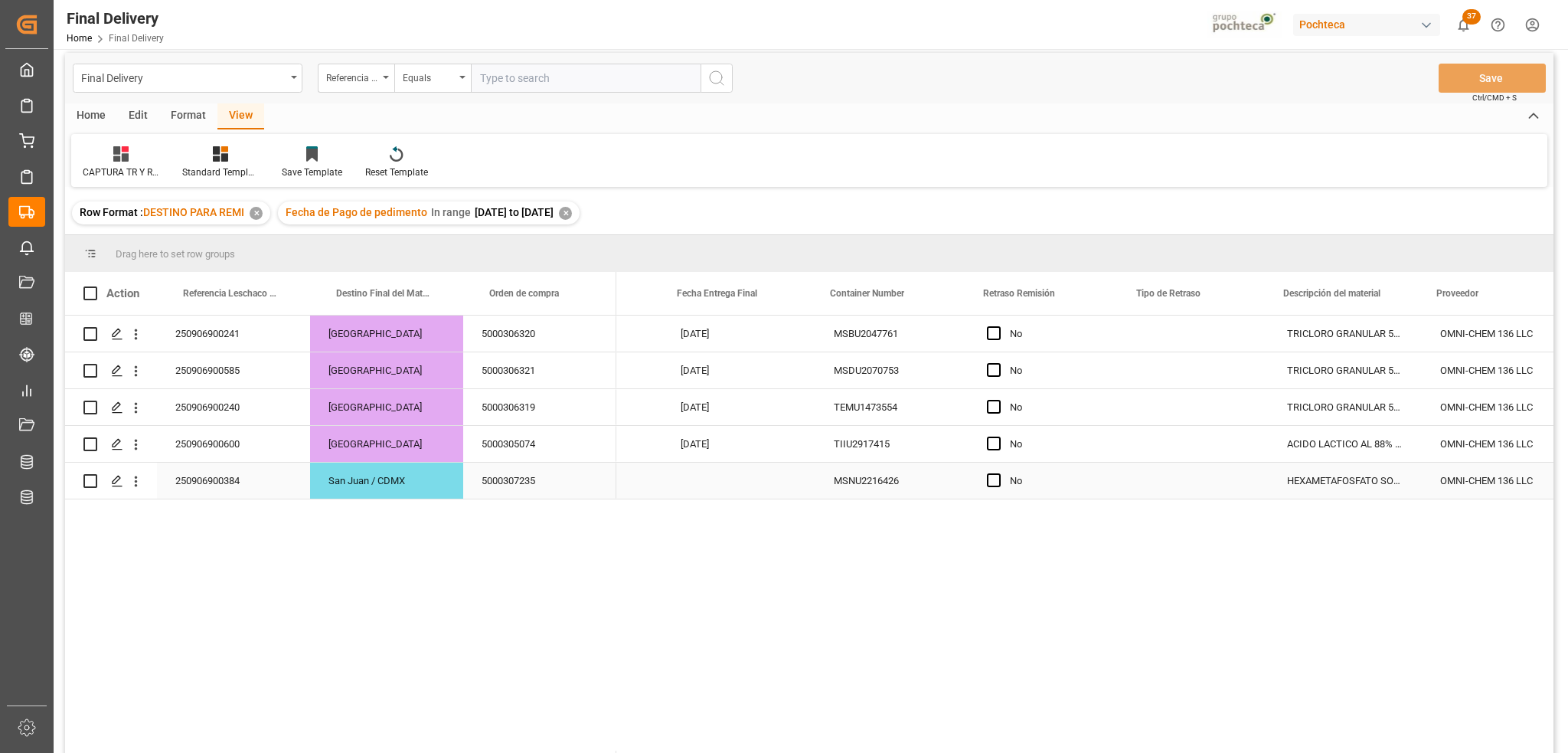
scroll to position [0, 859]
